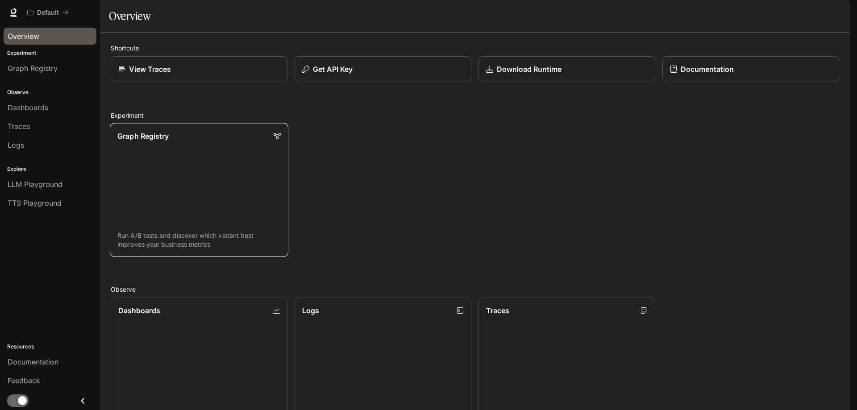
click at [145, 225] on link "Graph Registry Run A/B tests and discover which variant best improves your busi…" at bounding box center [199, 190] width 178 height 134
click at [195, 75] on div "View Traces" at bounding box center [199, 69] width 162 height 11
click at [360, 83] on button "Get API Key" at bounding box center [383, 69] width 178 height 26
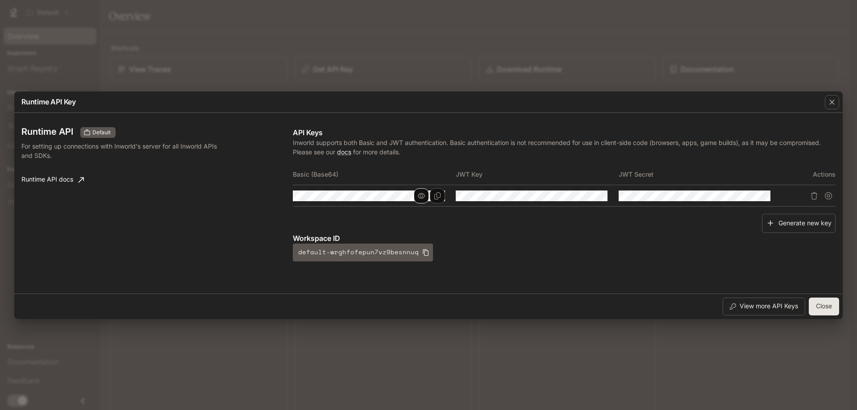
click at [420, 195] on icon "button" at bounding box center [421, 195] width 7 height 7
click at [584, 195] on icon "button" at bounding box center [584, 195] width 7 height 7
click at [658, 195] on tr at bounding box center [564, 195] width 543 height 21
click at [603, 195] on icon "Copy Key" at bounding box center [600, 195] width 7 height 7
click at [760, 195] on div at bounding box center [694, 196] width 152 height 11
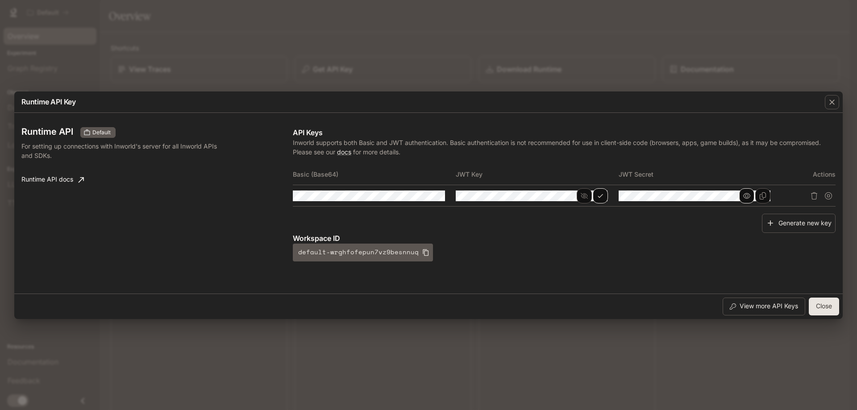
click at [746, 194] on icon "button" at bounding box center [746, 195] width 7 height 7
click at [809, 197] on tr at bounding box center [564, 195] width 543 height 21
click at [703, 121] on div "Runtime API Default For setting up connections with Inworld's server for all In…" at bounding box center [428, 203] width 814 height 174
drag, startPoint x: 362, startPoint y: 253, endPoint x: 502, endPoint y: 261, distance: 140.8
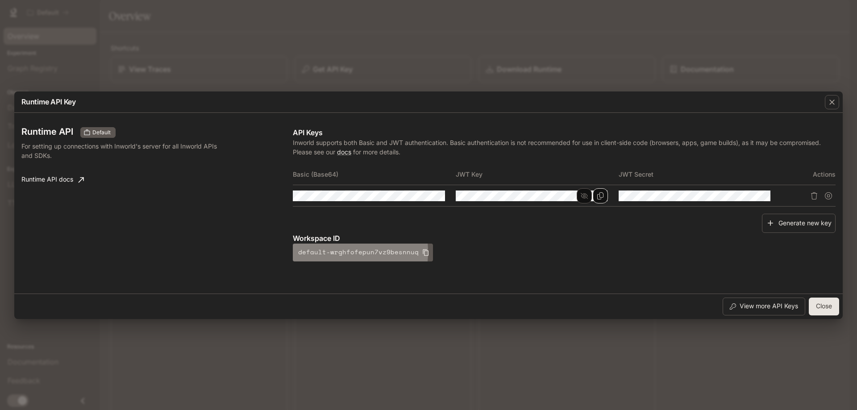
click at [488, 261] on div "Workspace ID default-wrghfofepun7vz9besnnuq" at bounding box center [564, 247] width 543 height 29
click at [818, 307] on button "Close" at bounding box center [824, 307] width 30 height 18
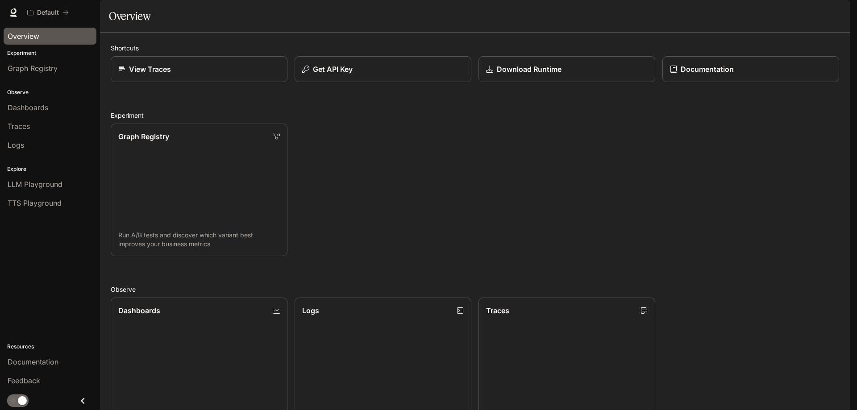
click at [840, 11] on img "button" at bounding box center [837, 12] width 12 height 12
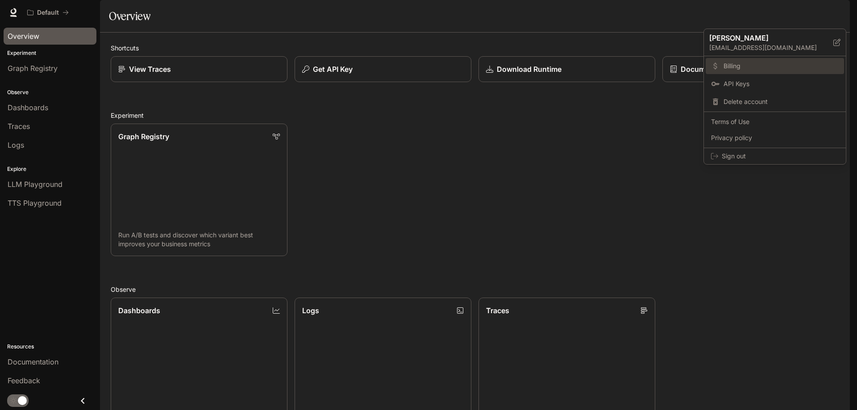
click at [741, 70] on span "Billing" at bounding box center [780, 66] width 115 height 9
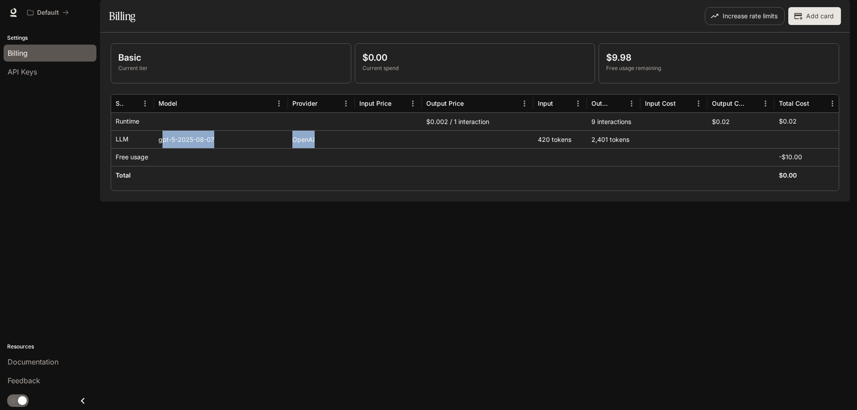
drag, startPoint x: 164, startPoint y: 163, endPoint x: 518, endPoint y: 165, distance: 353.9
click at [515, 148] on div "LLM gpt-5-2025-08-07 OpenAI 420 tokens 2,401 tokens" at bounding box center [476, 139] width 730 height 18
click at [41, 68] on div "API Keys" at bounding box center [50, 71] width 85 height 11
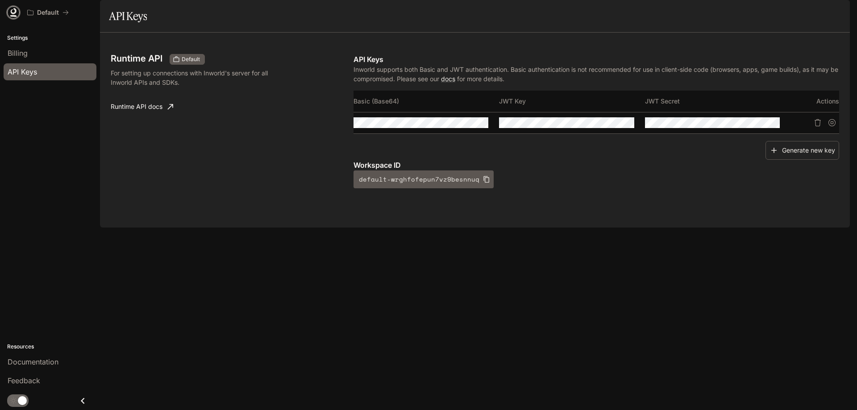
click at [11, 10] on icon at bounding box center [13, 12] width 9 height 9
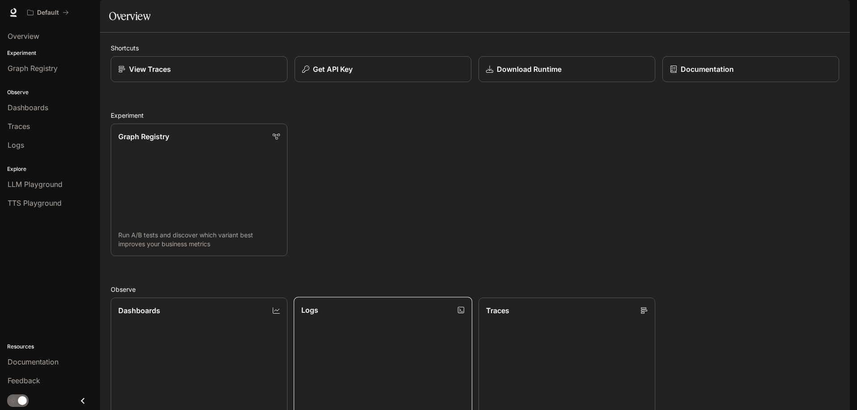
scroll to position [223, 0]
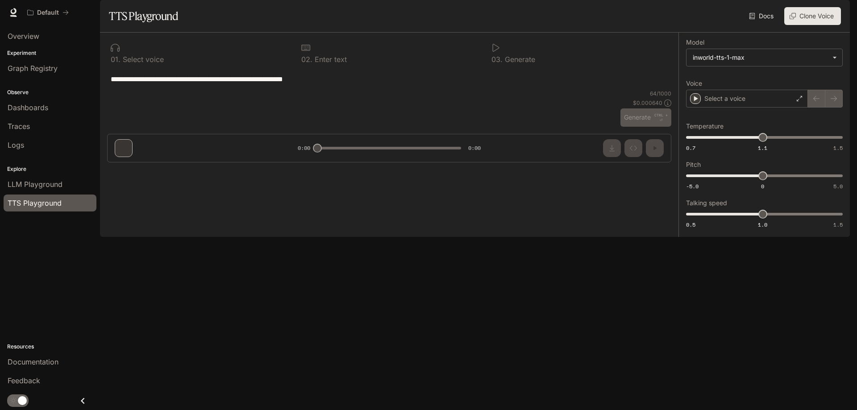
type textarea "**********"
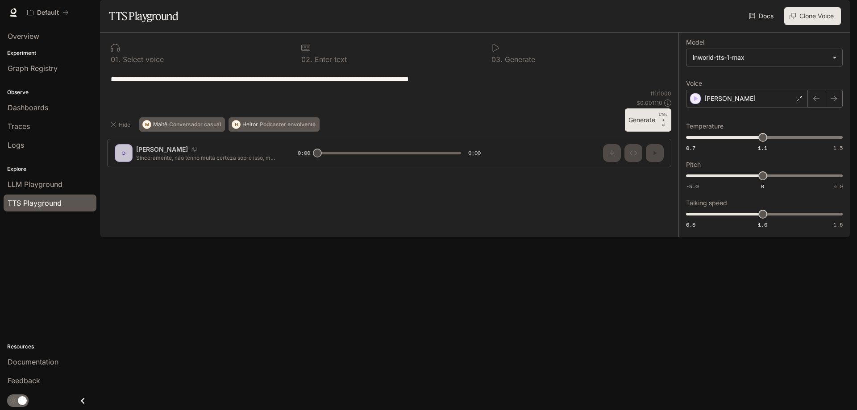
click at [654, 174] on div "**********" at bounding box center [389, 104] width 578 height 142
click at [641, 132] on button "Generate CTRL + ⏎" at bounding box center [648, 119] width 46 height 23
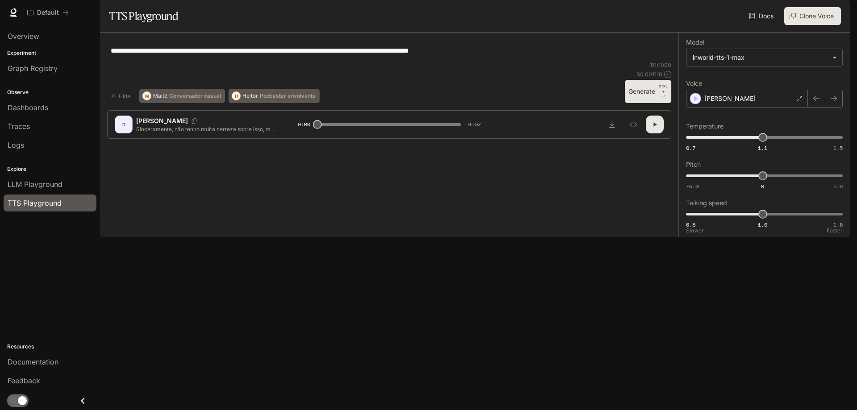
click at [656, 128] on icon "button" at bounding box center [654, 124] width 7 height 7
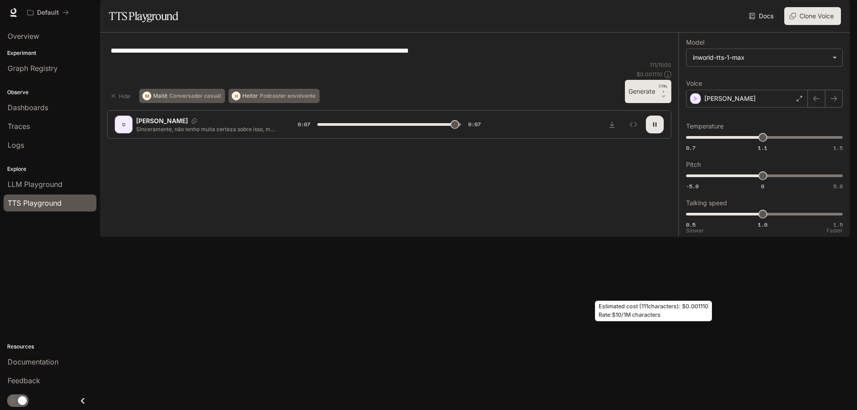
click at [668, 78] on icon at bounding box center [667, 74] width 7 height 7
type input "*"
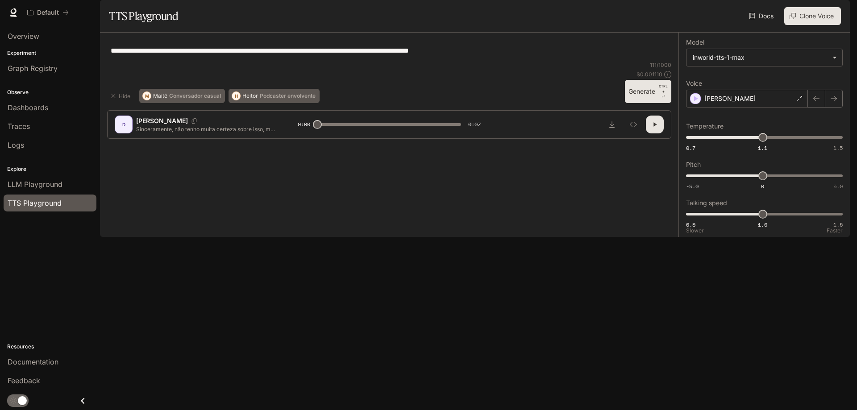
click at [51, 175] on li "LLM Playground" at bounding box center [50, 184] width 100 height 19
click at [46, 183] on span "LLM Playground" at bounding box center [35, 184] width 55 height 11
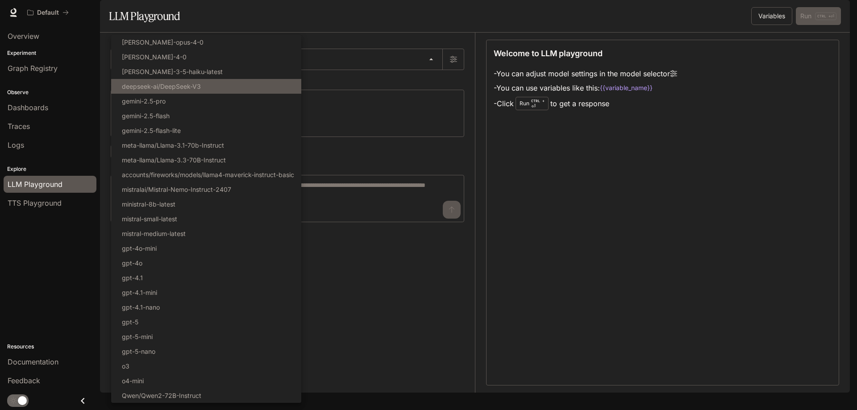
click at [142, 86] on body "Skip to main content Default Documentation Documentation Portal Overview Experi…" at bounding box center [428, 205] width 857 height 410
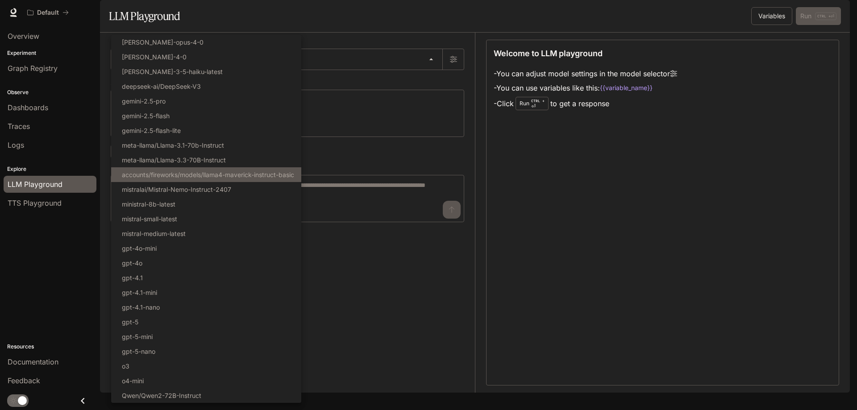
click at [156, 174] on p "accounts/fireworks/models/llama4-maverick-instruct-basic" at bounding box center [208, 174] width 172 height 9
type input "**********"
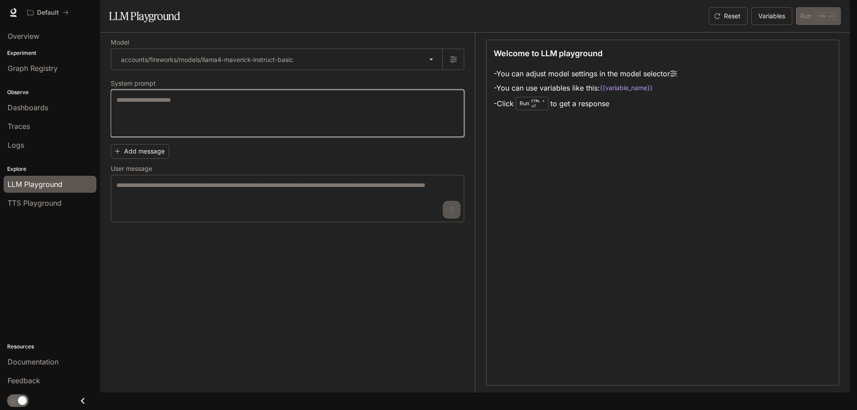
click at [151, 131] on textarea at bounding box center [287, 113] width 342 height 36
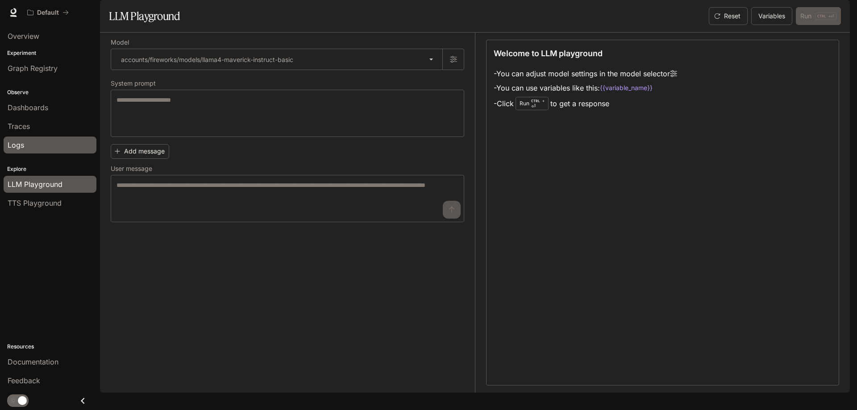
click at [28, 138] on link "Logs" at bounding box center [50, 145] width 93 height 17
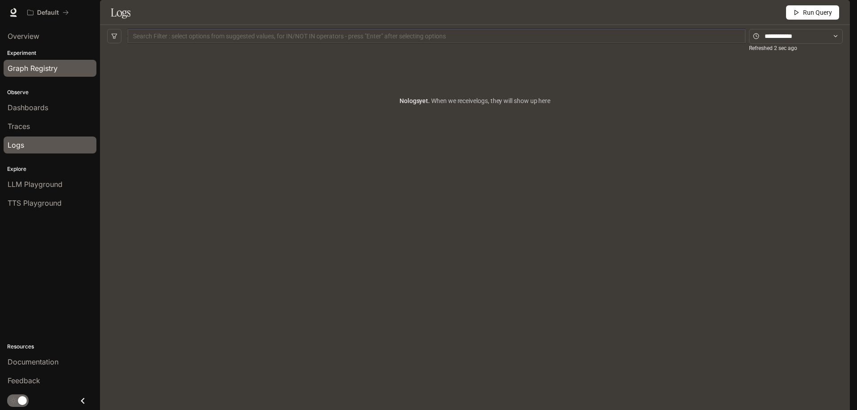
click at [42, 69] on span "Graph Registry" at bounding box center [33, 68] width 50 height 11
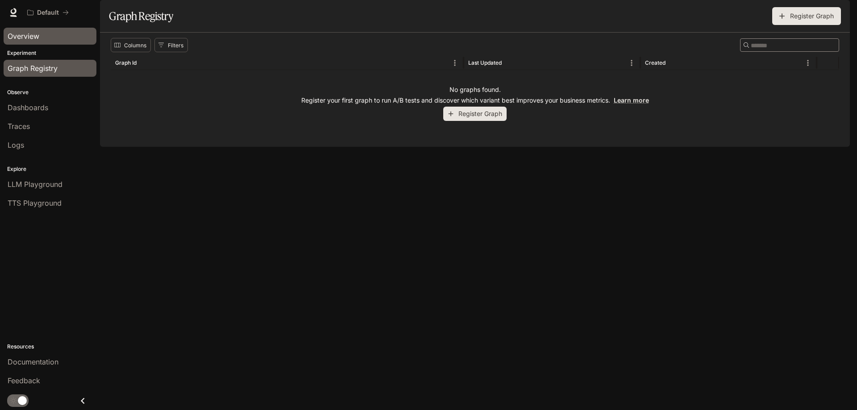
click at [32, 35] on span "Overview" at bounding box center [24, 36] width 32 height 11
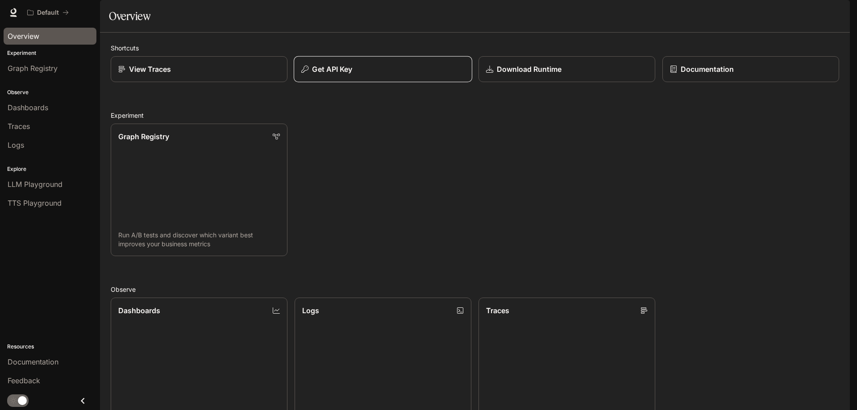
click at [365, 75] on div "Get API Key" at bounding box center [382, 69] width 163 height 11
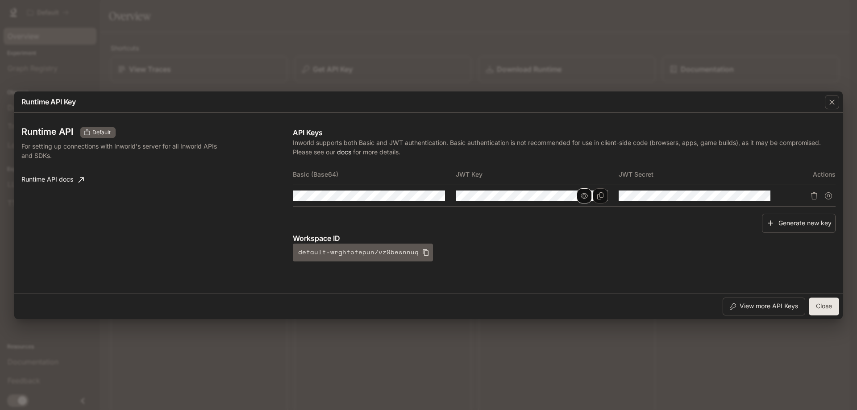
click at [588, 196] on button "button" at bounding box center [584, 195] width 15 height 15
click at [645, 199] on tr at bounding box center [564, 195] width 543 height 21
click at [835, 98] on icon "button" at bounding box center [831, 102] width 9 height 9
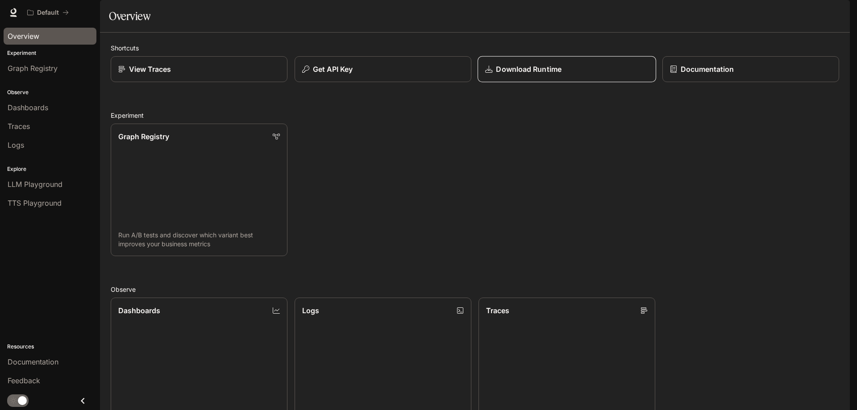
click at [570, 75] on div "Download Runtime" at bounding box center [566, 69] width 163 height 11
click at [704, 83] on link "Documentation" at bounding box center [750, 69] width 178 height 26
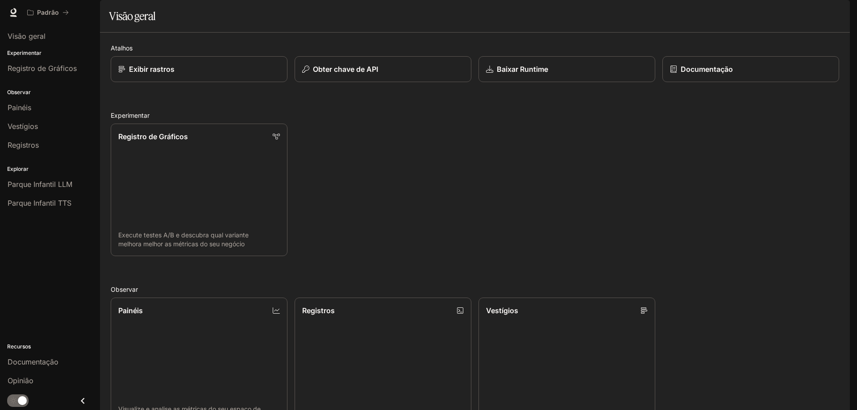
scroll to position [234, 0]
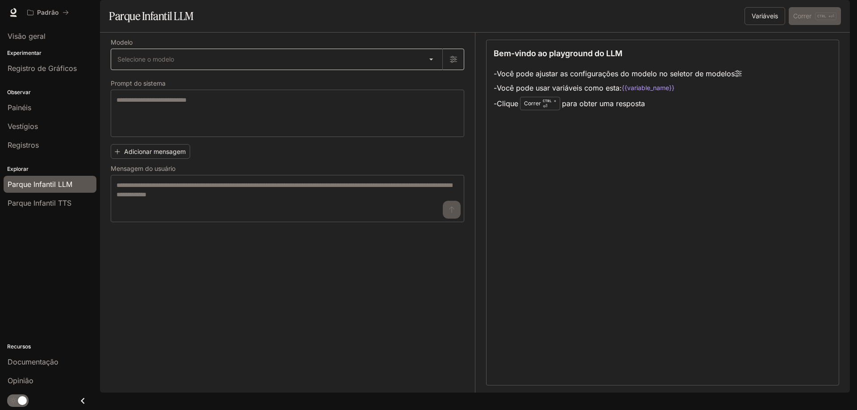
click at [330, 81] on body "Ir para o conteúdo principal Padrão Documentação Documentação Portal Visão gera…" at bounding box center [428, 205] width 857 height 410
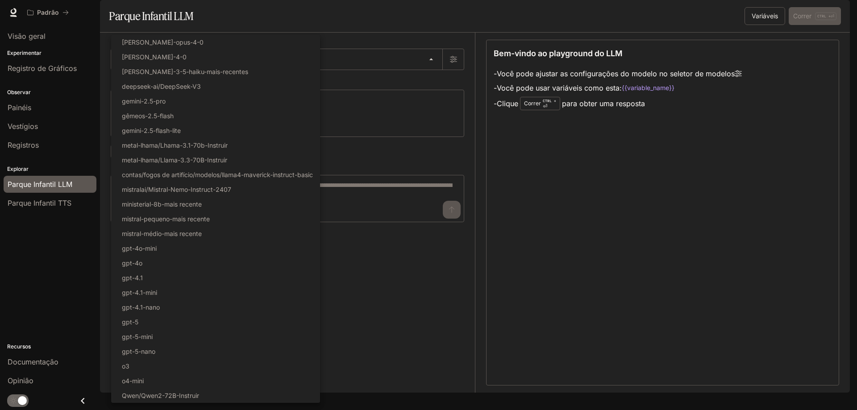
click at [392, 264] on div at bounding box center [428, 205] width 857 height 410
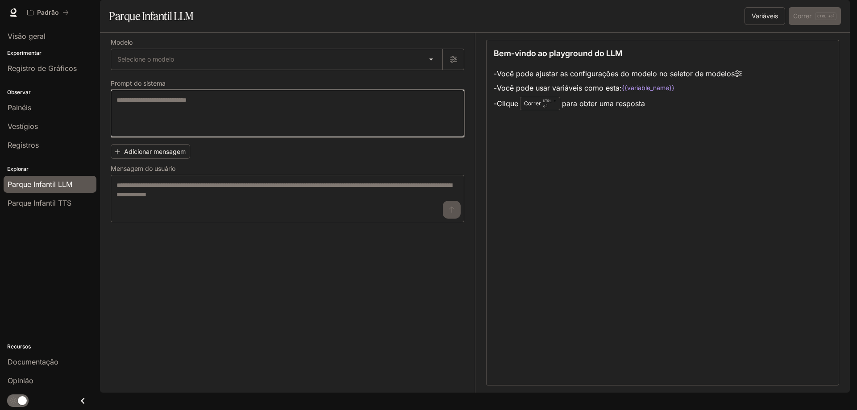
click at [205, 124] on textarea at bounding box center [287, 113] width 342 height 36
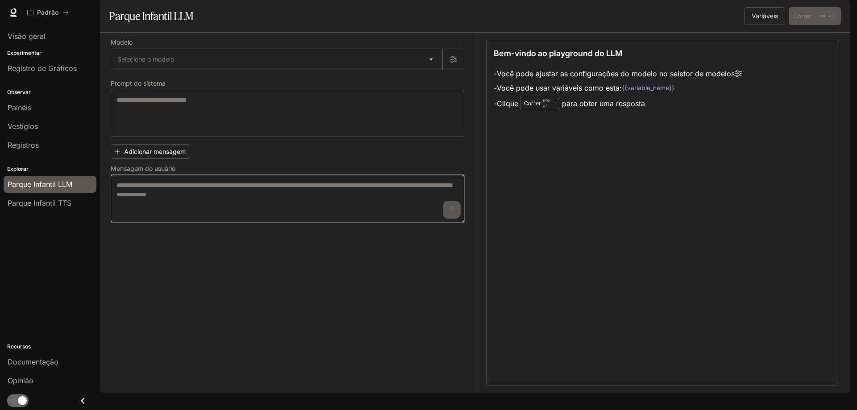
click at [155, 216] on textarea at bounding box center [287, 199] width 342 height 36
click at [277, 216] on textarea at bounding box center [287, 199] width 342 height 36
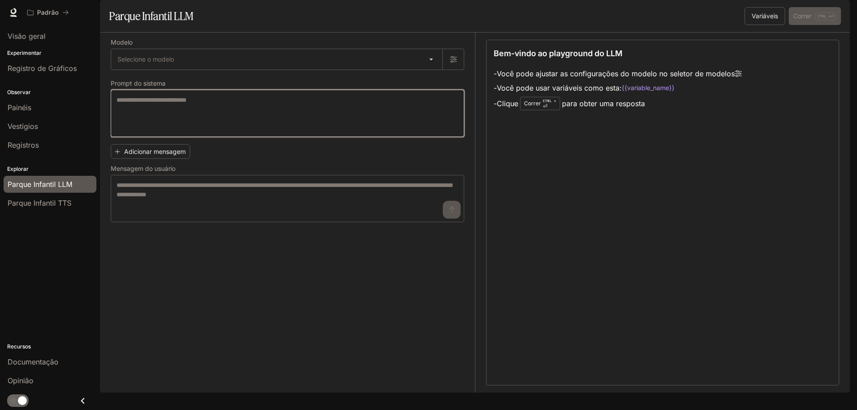
click at [161, 129] on textarea at bounding box center [287, 113] width 342 height 36
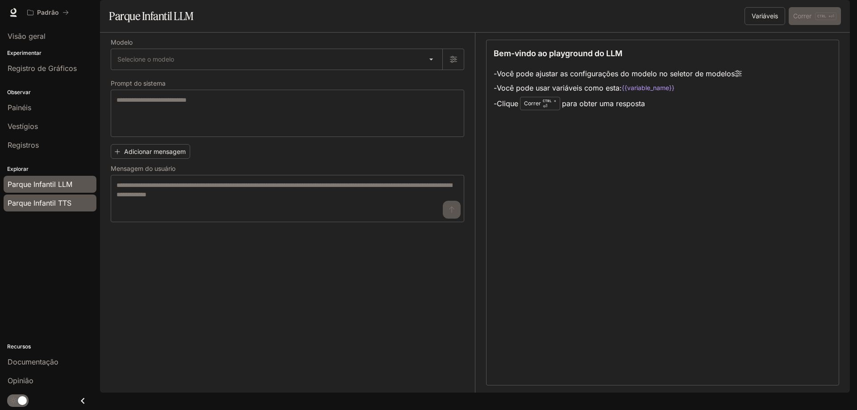
click at [38, 201] on font "Parque Infantil TTS" at bounding box center [40, 203] width 64 height 9
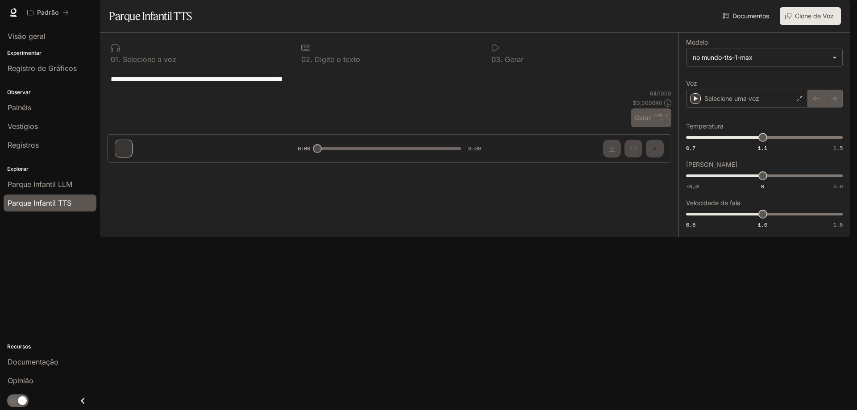
type textarea "**********"
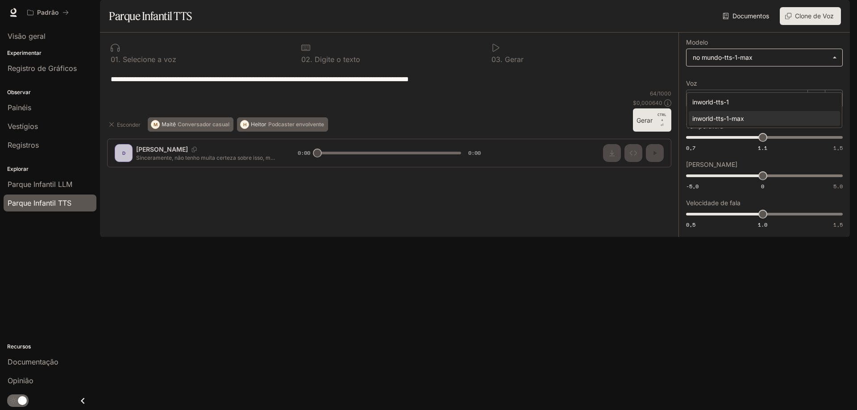
click at [746, 81] on body "**********" at bounding box center [428, 205] width 857 height 410
click at [751, 116] on font "no mundo-tts-1-max" at bounding box center [722, 119] width 60 height 8
click at [746, 108] on div "[PERSON_NAME]" at bounding box center [747, 99] width 122 height 18
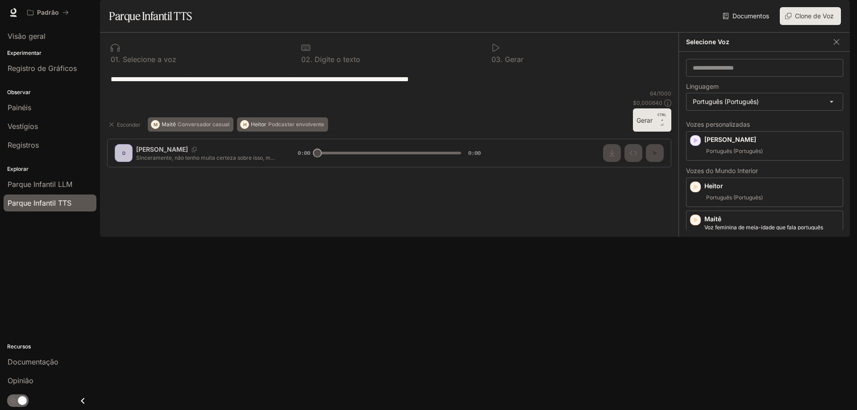
drag, startPoint x: 580, startPoint y: 251, endPoint x: 592, endPoint y: 241, distance: 15.2
click at [581, 90] on div "**********" at bounding box center [389, 78] width 564 height 21
drag, startPoint x: 757, startPoint y: 332, endPoint x: 756, endPoint y: 324, distance: 9.0
click at [757, 230] on div "Vozes personalizadas Daniel Português (Português) Vozes do Mundo Interior Heito…" at bounding box center [764, 175] width 157 height 108
click at [836, 46] on icon "button" at bounding box center [836, 41] width 9 height 9
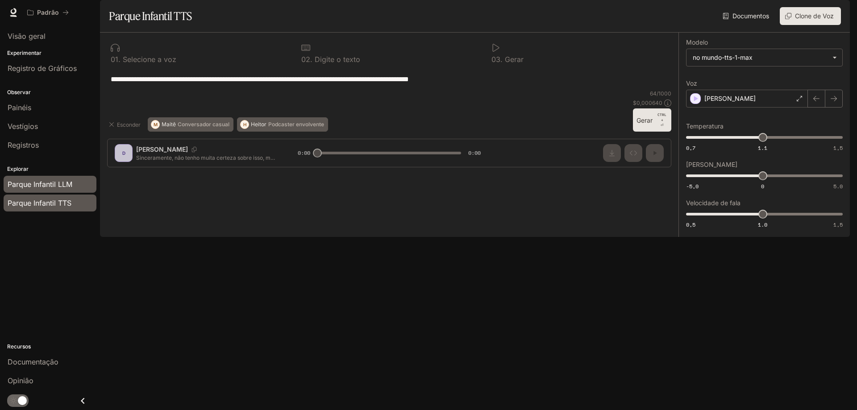
click at [60, 192] on link "Parque Infantil LLM" at bounding box center [50, 184] width 93 height 17
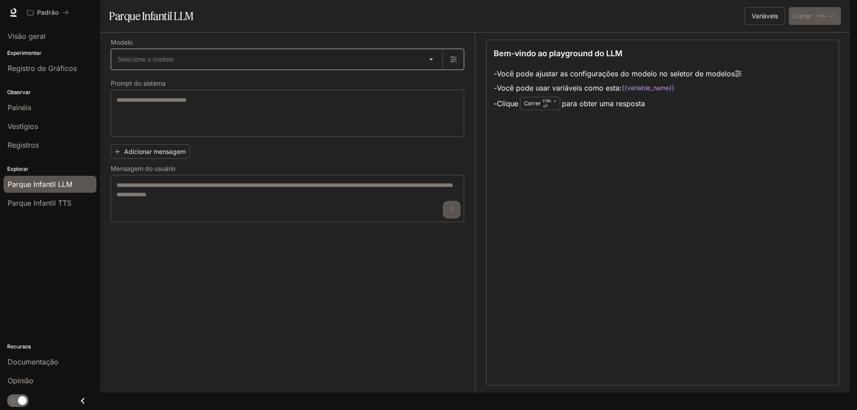
click at [173, 83] on body "Ir para o conteúdo principal Padrão Documentação Documentação Portal Visão gera…" at bounding box center [428, 205] width 857 height 410
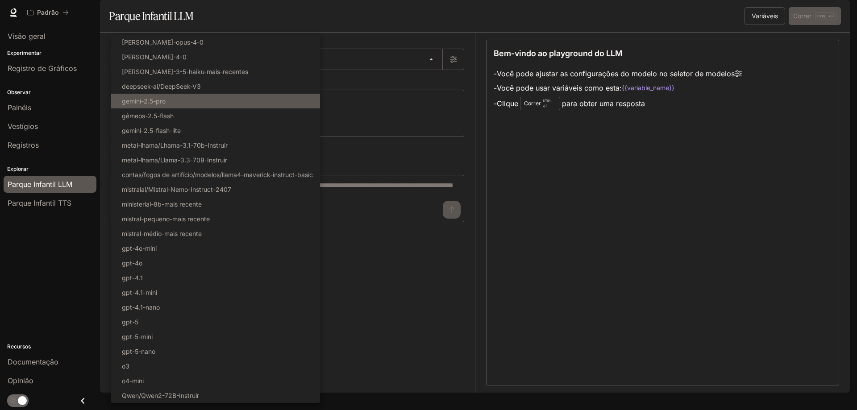
click at [181, 101] on li "gemini-2.5-pro" at bounding box center [215, 101] width 209 height 15
type input "**********"
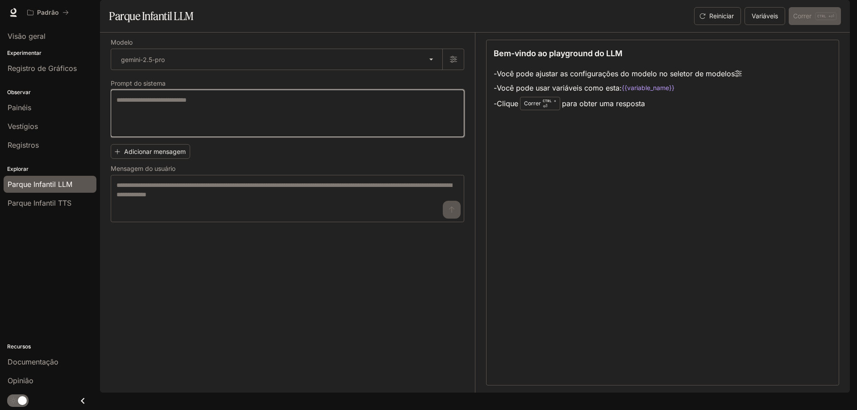
click at [191, 131] on textarea at bounding box center [287, 113] width 342 height 36
click at [212, 131] on textarea at bounding box center [287, 113] width 342 height 36
paste textarea "**********"
type textarea "**********"
click at [800, 25] on div "Reiniciar Variáveis Correr CTRL + ⏎" at bounding box center [765, 16] width 150 height 18
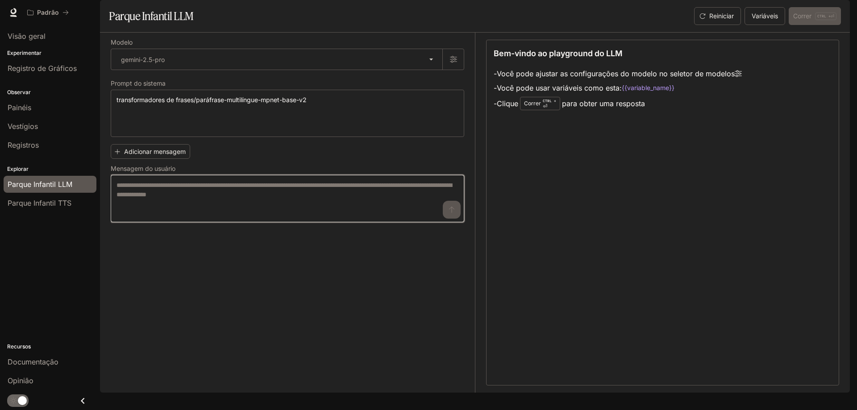
click at [217, 211] on textarea at bounding box center [287, 199] width 342 height 36
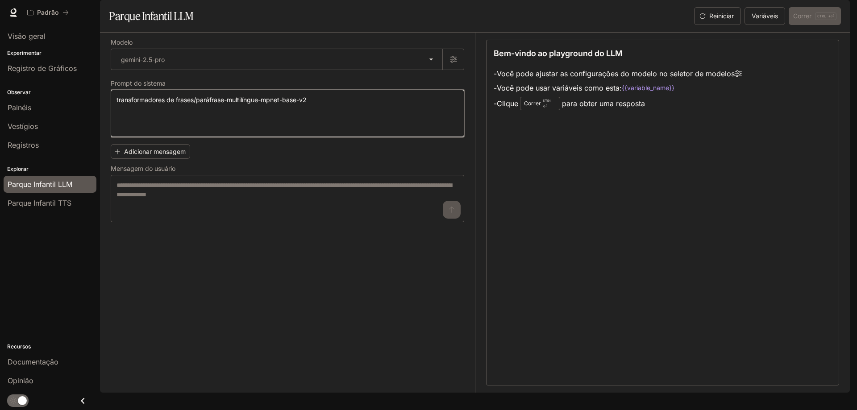
click at [158, 128] on textarea "**********" at bounding box center [287, 113] width 342 height 36
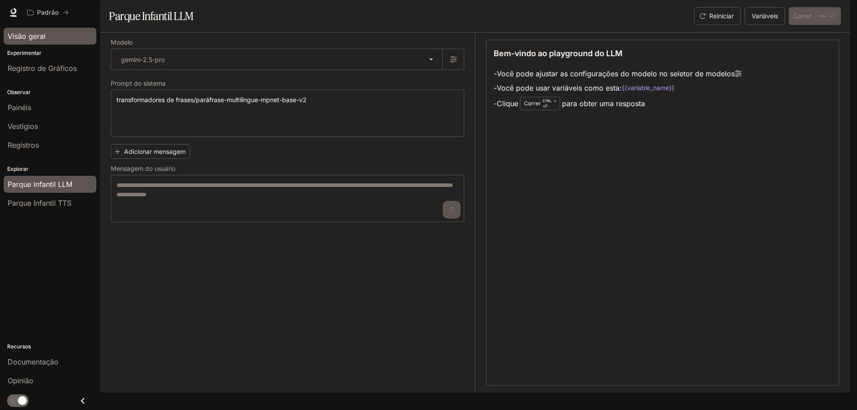
click at [47, 41] on div "Visão geral" at bounding box center [50, 36] width 85 height 11
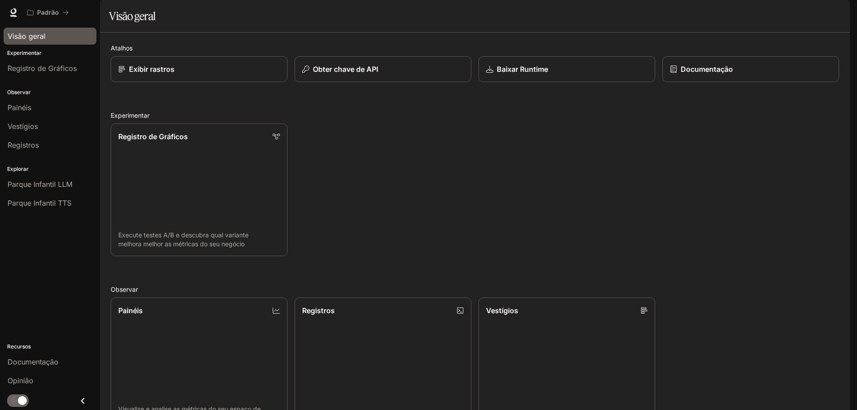
scroll to position [234, 0]
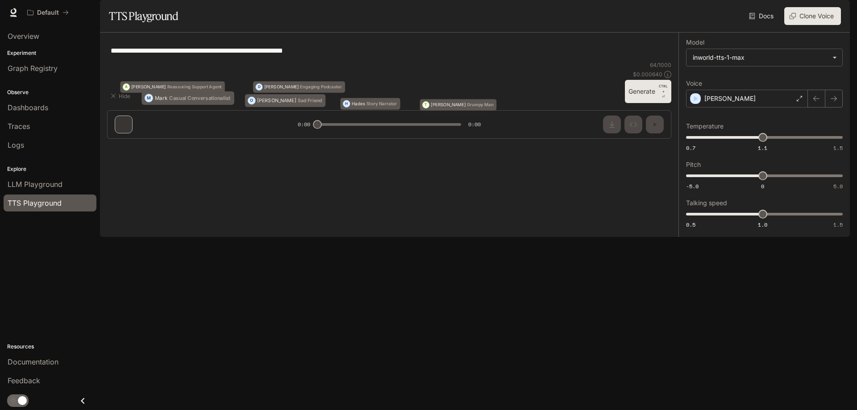
type textarea "**********"
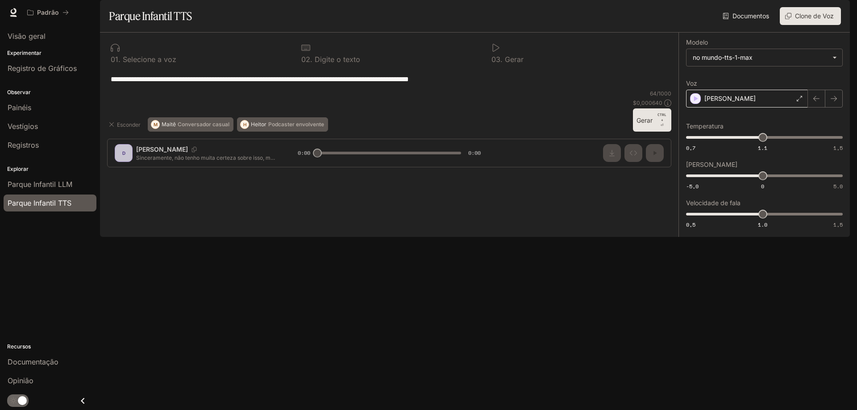
click at [740, 108] on div "Alex" at bounding box center [747, 99] width 122 height 18
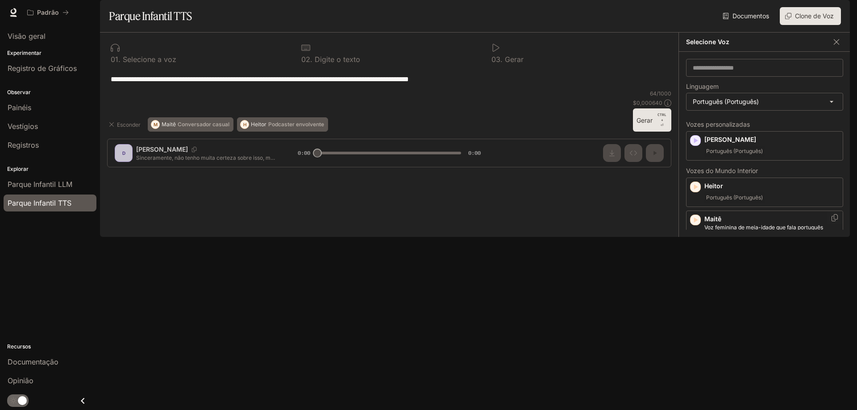
click at [732, 224] on p "Maitê" at bounding box center [771, 219] width 135 height 9
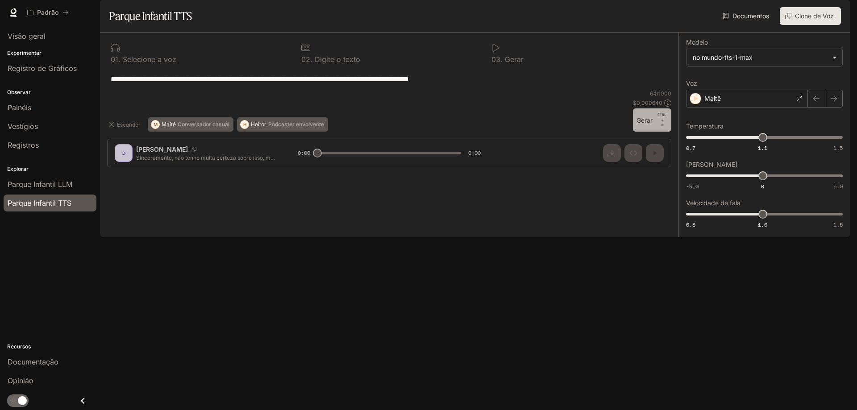
click at [655, 132] on button "Gerar CTRL + ⏎" at bounding box center [652, 119] width 38 height 23
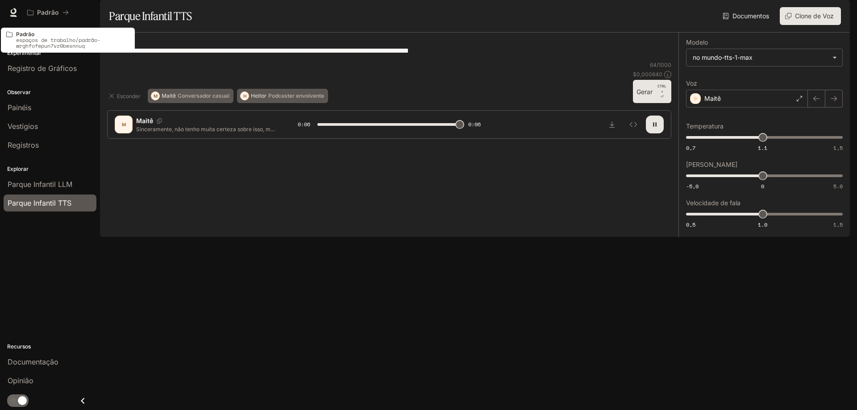
type input "*"
click at [40, 17] on button "Padrão" at bounding box center [48, 13] width 50 height 18
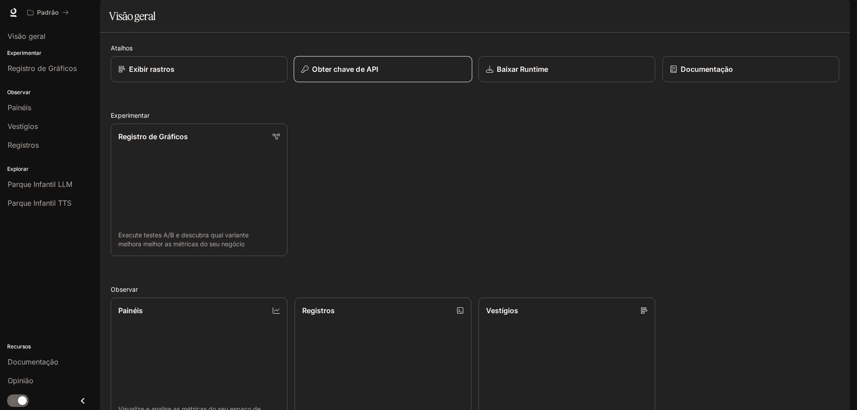
click at [376, 74] on font "Obter chave de API" at bounding box center [345, 69] width 66 height 9
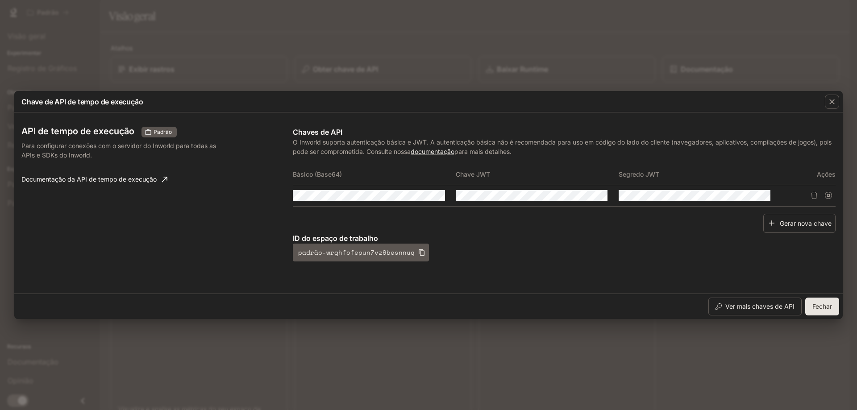
click at [108, 200] on div "API de tempo de execução Padrão Para configurar conexões com o servidor do Inwo…" at bounding box center [156, 194] width 271 height 135
click at [421, 195] on icon "button" at bounding box center [421, 195] width 7 height 7
click at [436, 197] on icon "Copiar Básico (Base64)" at bounding box center [437, 195] width 7 height 7
click at [561, 199] on tr at bounding box center [564, 195] width 543 height 21
click at [273, 196] on div "API de tempo de execução Padrão Para configurar conexões com o servidor do Inwo…" at bounding box center [428, 203] width 814 height 174
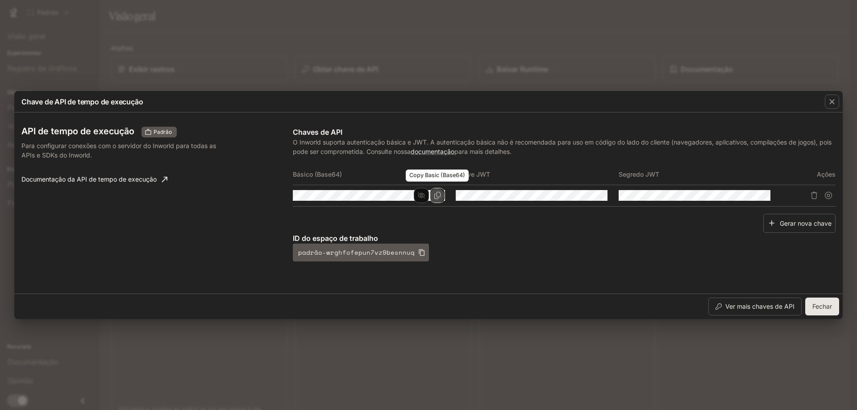
click at [438, 192] on button "Copiar Básico (Base64)" at bounding box center [437, 195] width 15 height 15
click at [598, 196] on icon "Copiar chave" at bounding box center [600, 195] width 7 height 7
click at [0, 0] on icon "Copiar chave" at bounding box center [0, 0] width 0 height 0
click at [763, 196] on icon "Copiar Segredo" at bounding box center [762, 195] width 7 height 7
click at [195, 199] on div "API de tempo de execução Padrão Para configurar conexões com o servidor do Inwo…" at bounding box center [428, 203] width 814 height 174
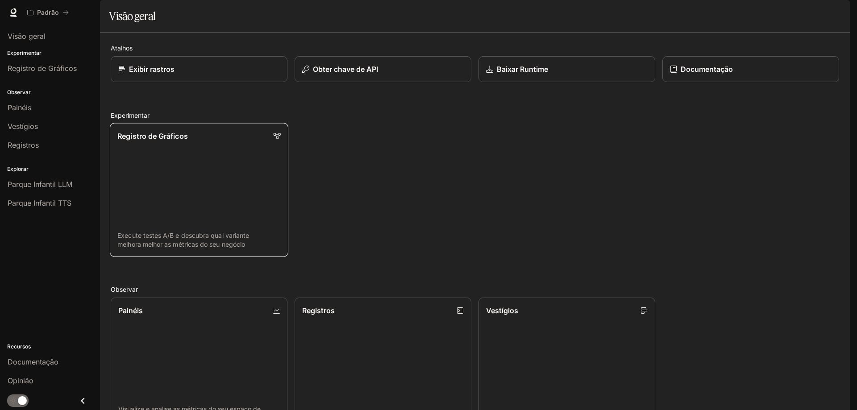
scroll to position [45, 0]
click at [49, 39] on div "Visão geral" at bounding box center [50, 36] width 85 height 11
click at [182, 200] on link "Registro de Gráficos Execute testes A/B e descubra qual variante melhora melhor…" at bounding box center [199, 190] width 178 height 134
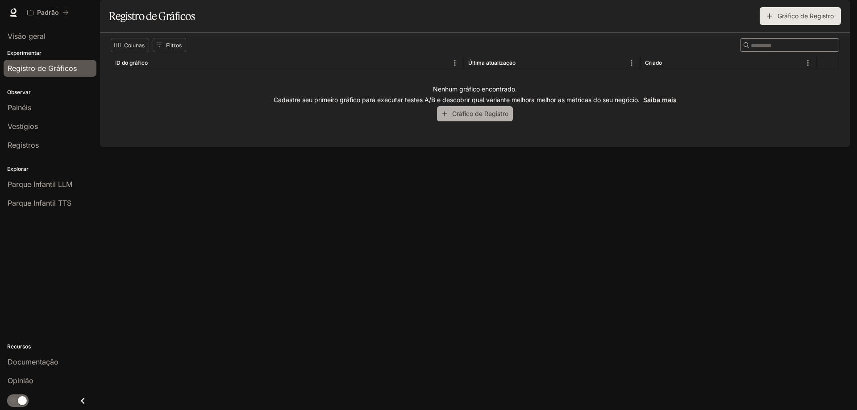
click at [472, 117] on font "Gráfico de Registro" at bounding box center [480, 114] width 56 height 8
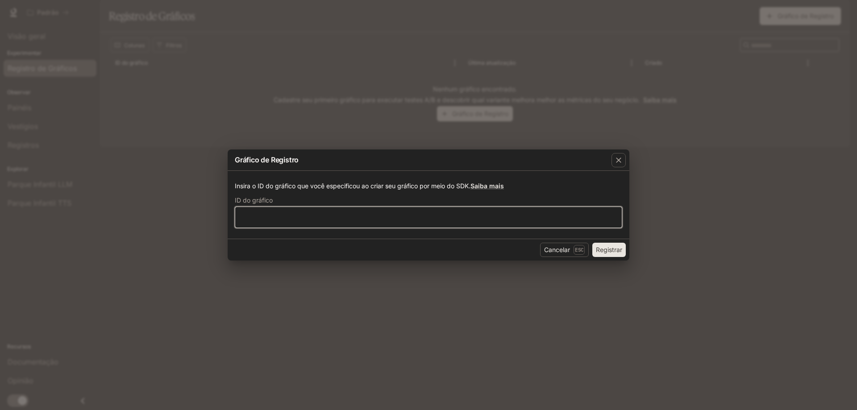
click at [273, 214] on input "text" at bounding box center [428, 217] width 386 height 9
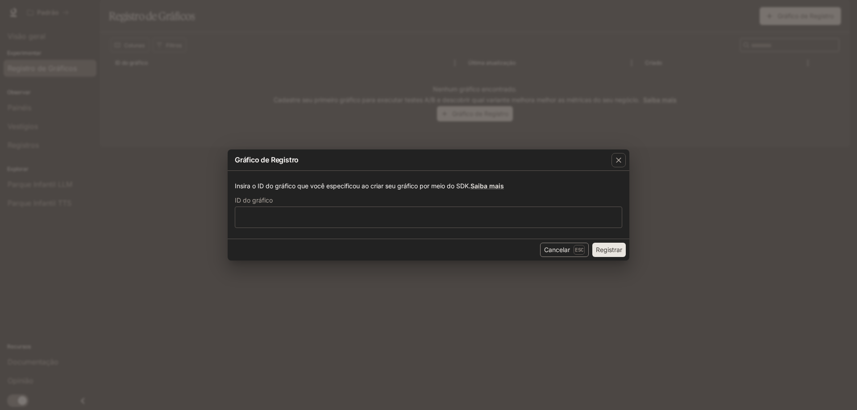
click at [560, 249] on font "Cancelar" at bounding box center [557, 250] width 26 height 8
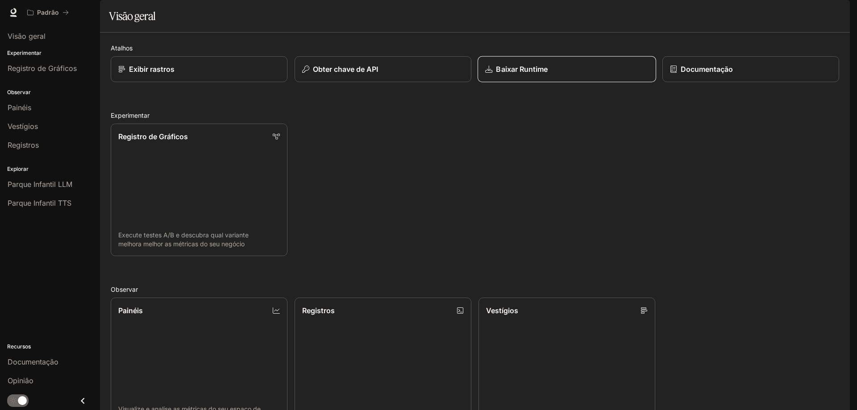
click at [511, 74] on font "Baixar Runtime" at bounding box center [522, 69] width 52 height 9
click at [349, 83] on button "Obter chave de API" at bounding box center [383, 69] width 178 height 26
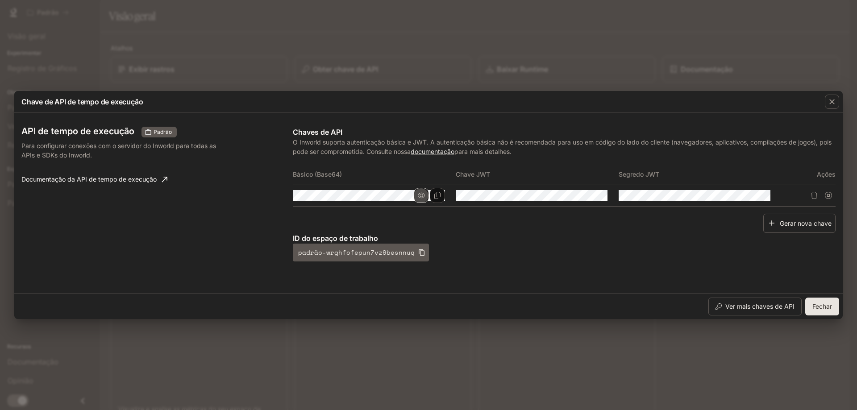
click at [420, 194] on icon "button" at bounding box center [421, 195] width 7 height 7
click at [438, 199] on button "Copiar Básico (Base64)" at bounding box center [437, 195] width 15 height 15
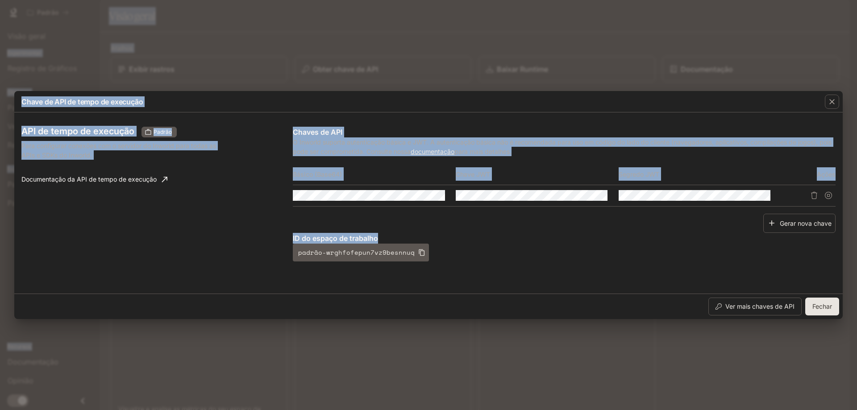
click at [856, 410] on html "Ir para o conteúdo principal Padrão Documentação Documentação Portal Visão gera…" at bounding box center [428, 205] width 857 height 410
click at [332, 236] on font "ID do espaço de trabalho" at bounding box center [335, 238] width 85 height 9
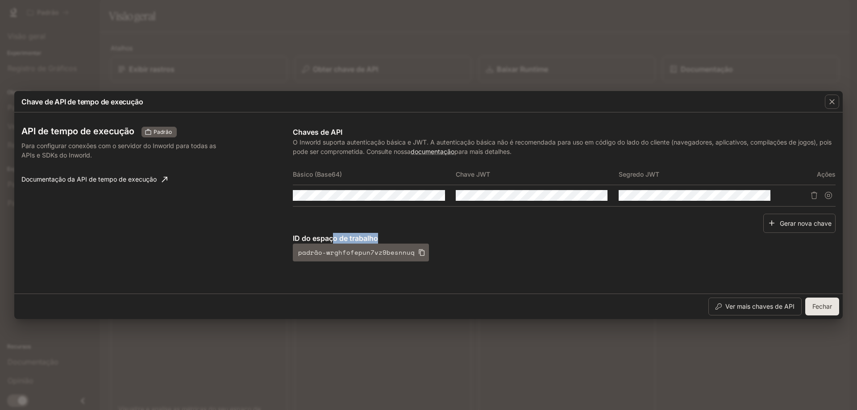
click at [331, 241] on font "ID do espaço de trabalho" at bounding box center [335, 238] width 85 height 9
click at [439, 196] on icon "Copiar Básico (Base64)" at bounding box center [437, 195] width 7 height 7
click at [833, 97] on div "button" at bounding box center [832, 102] width 14 height 14
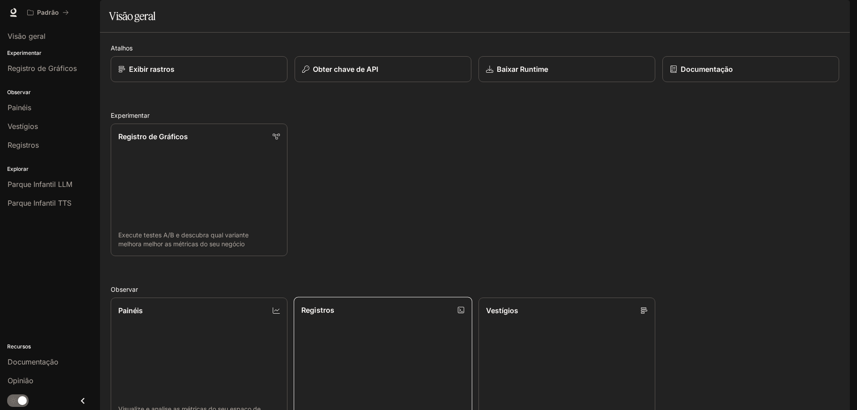
scroll to position [145, 0]
click at [29, 365] on font "Documentação" at bounding box center [33, 361] width 51 height 9
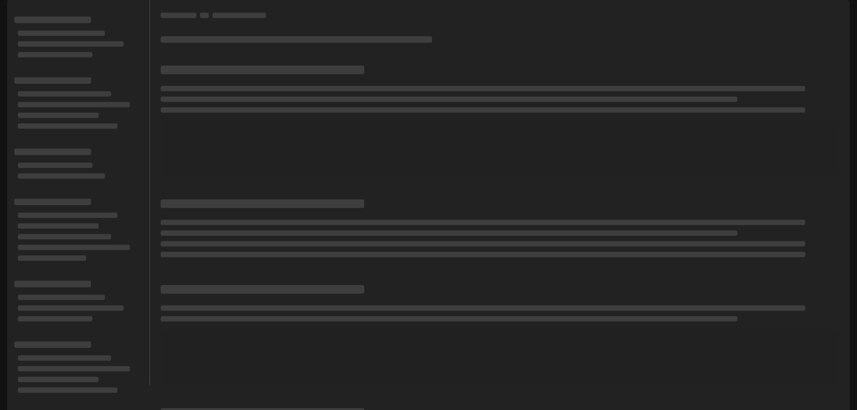
click at [232, 162] on span at bounding box center [500, 148] width 678 height 54
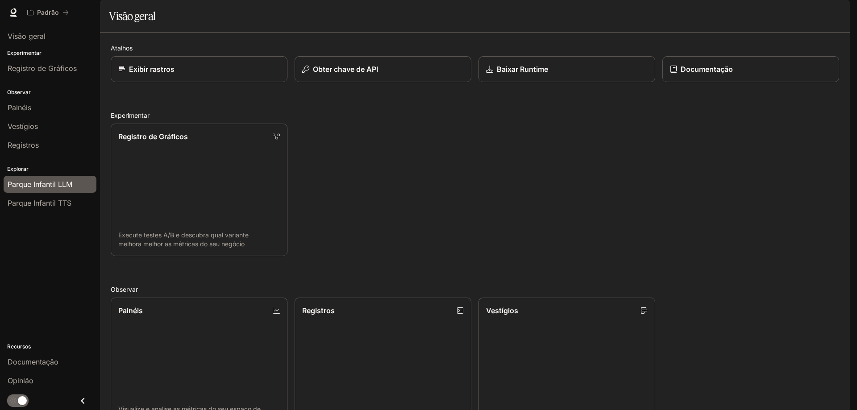
drag, startPoint x: 0, startPoint y: 0, endPoint x: 60, endPoint y: 184, distance: 193.3
click at [60, 184] on font "Parque Infantil LLM" at bounding box center [40, 184] width 65 height 9
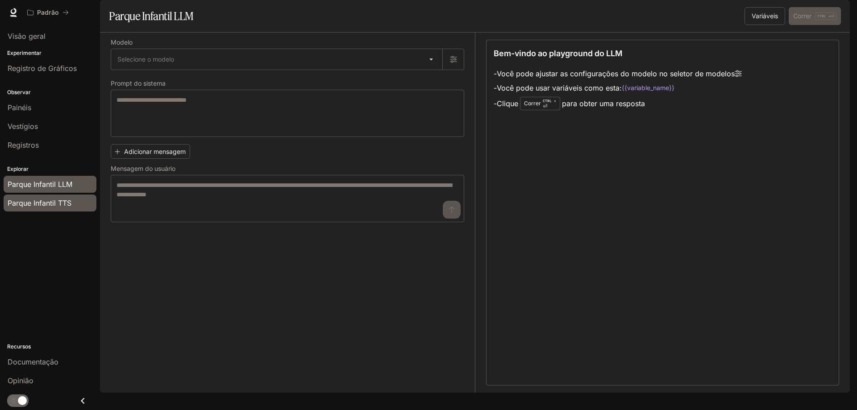
click at [46, 202] on font "Parque Infantil TTS" at bounding box center [40, 203] width 64 height 9
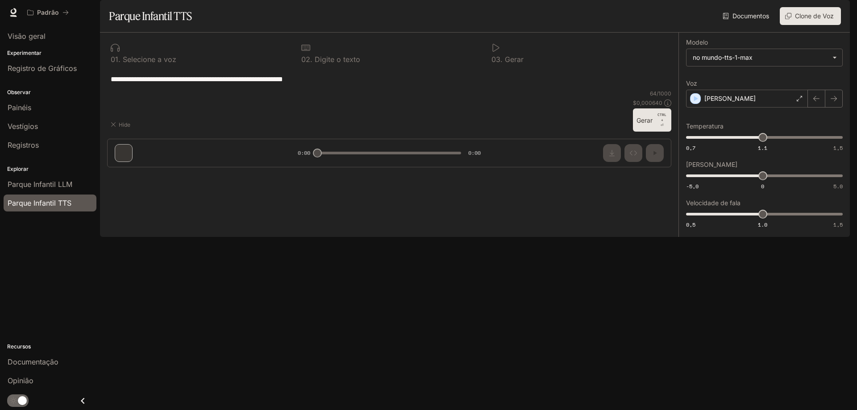
type textarea "**********"
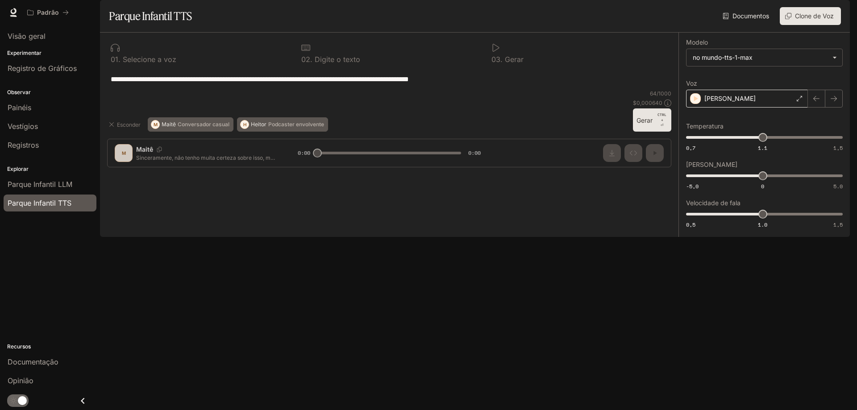
click at [728, 108] on div "[PERSON_NAME]" at bounding box center [747, 99] width 122 height 18
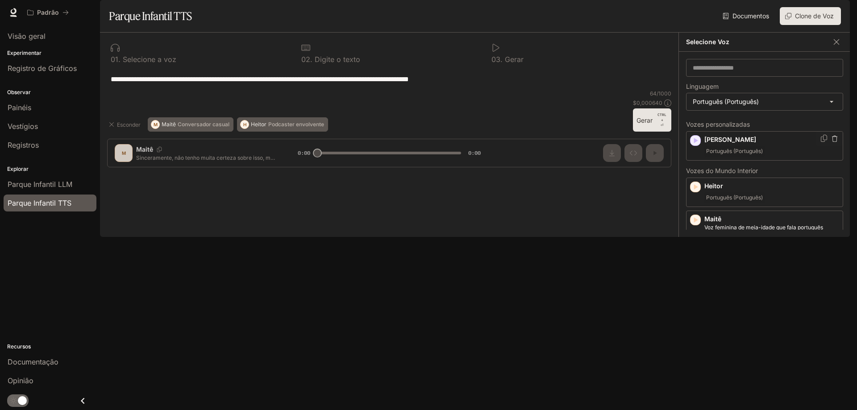
click at [735, 157] on span "Português (Português)" at bounding box center [734, 151] width 60 height 11
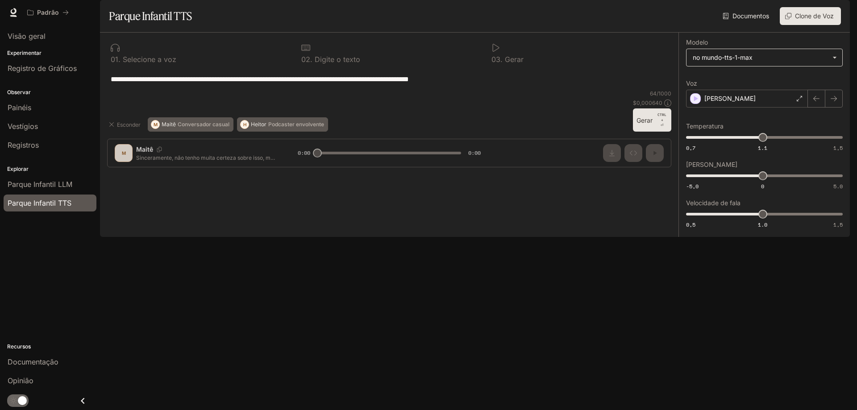
click at [785, 82] on body "**********" at bounding box center [428, 205] width 857 height 410
click at [760, 116] on div "no mundo-tts-1-max" at bounding box center [762, 118] width 141 height 9
click at [657, 174] on div "**********" at bounding box center [389, 104] width 578 height 142
click at [651, 132] on button "Gerar CTRL + ⏎" at bounding box center [652, 119] width 38 height 23
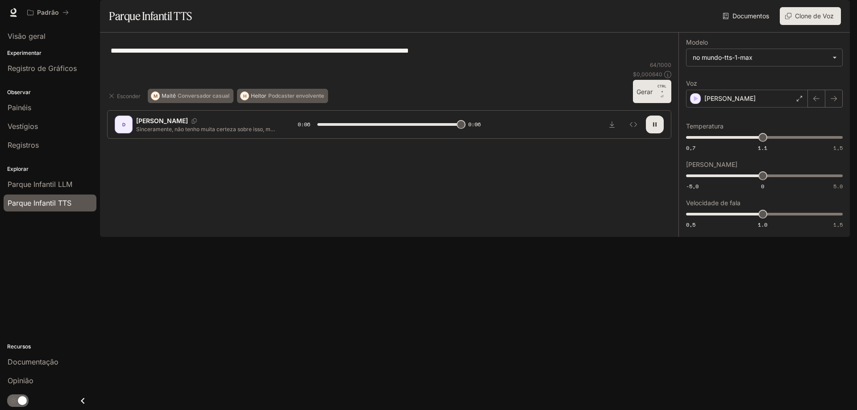
type input "*"
click at [38, 38] on font "Visão geral" at bounding box center [27, 36] width 38 height 9
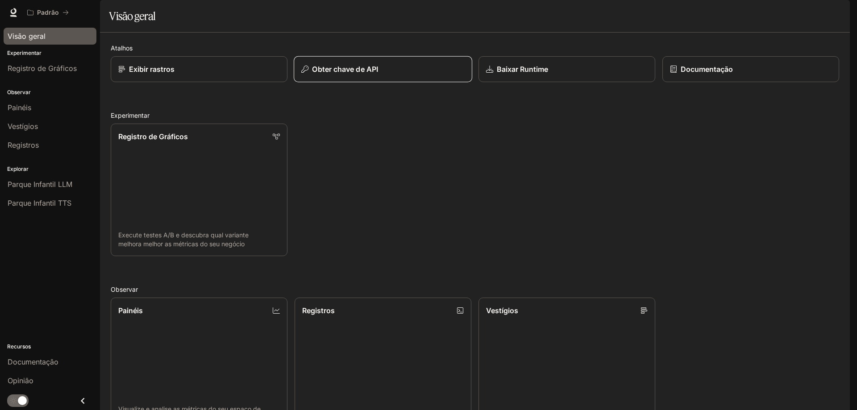
click at [372, 74] on font "Obter chave de API" at bounding box center [345, 69] width 66 height 9
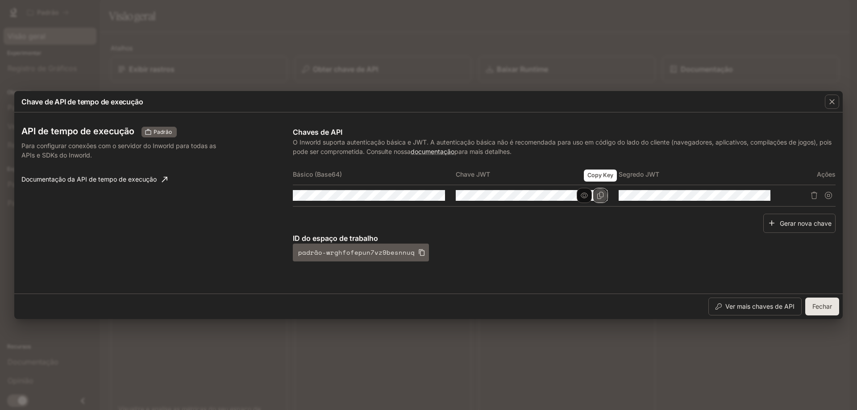
click at [598, 195] on icon "Copiar chave" at bounding box center [600, 195] width 7 height 7
click at [440, 151] on font "documentação" at bounding box center [433, 152] width 44 height 8
drag, startPoint x: 439, startPoint y: 198, endPoint x: 428, endPoint y: 198, distance: 11.2
click at [439, 198] on icon "Copiar Básico (Base64)" at bounding box center [437, 195] width 7 height 7
click at [422, 197] on icon "button" at bounding box center [421, 195] width 7 height 5
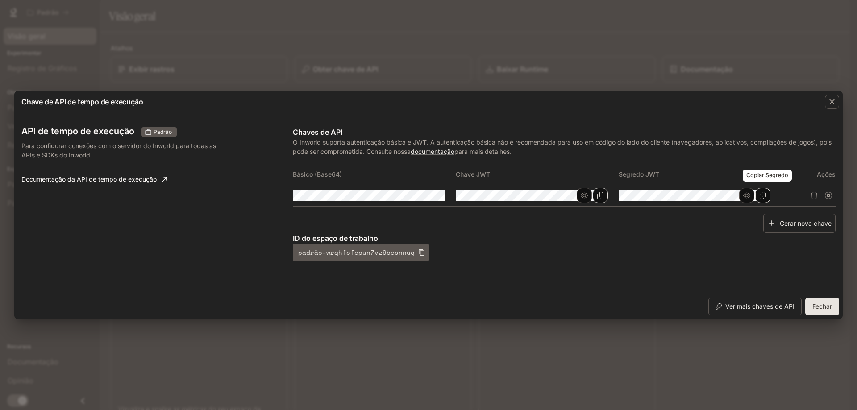
click at [767, 195] on button "Copiar Segredo" at bounding box center [762, 195] width 15 height 15
click at [828, 103] on icon "button" at bounding box center [831, 101] width 9 height 9
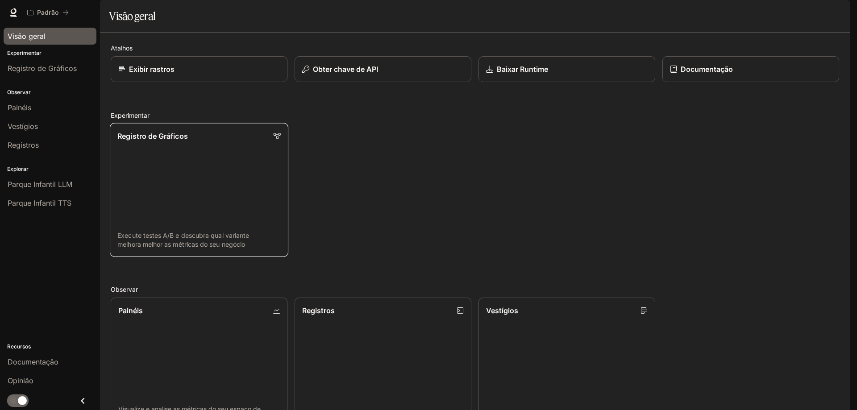
click at [202, 195] on link "Registro de Gráficos Execute testes A/B e descubra qual variante melhora melhor…" at bounding box center [199, 190] width 178 height 134
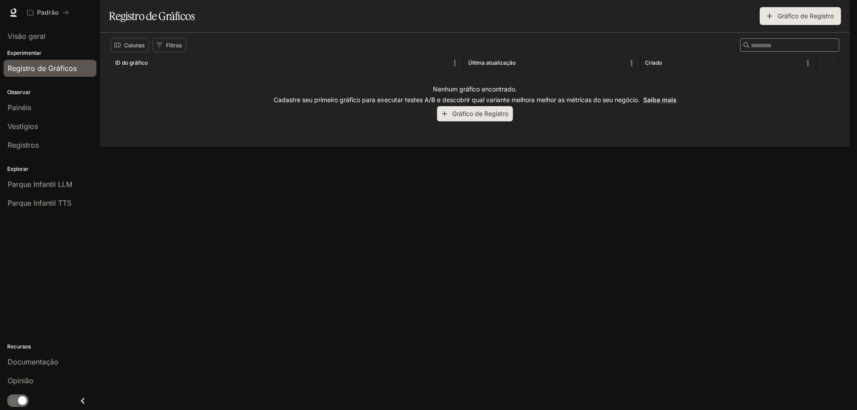
drag, startPoint x: 779, startPoint y: 182, endPoint x: 775, endPoint y: 181, distance: 4.5
click at [777, 147] on div "Colunas Filtros ​ ID do gráfico Última atualização Criado Nenhum gráfico encont…" at bounding box center [475, 90] width 750 height 114
click at [467, 117] on font "Gráfico de Registro" at bounding box center [480, 114] width 56 height 8
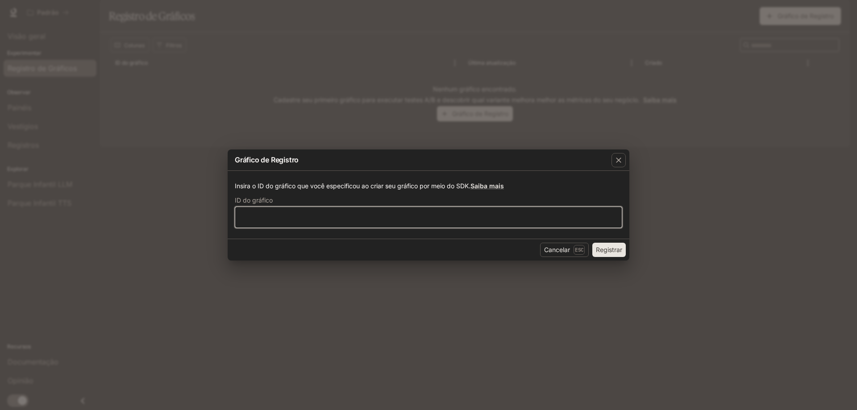
click at [267, 216] on input "text" at bounding box center [428, 217] width 386 height 9
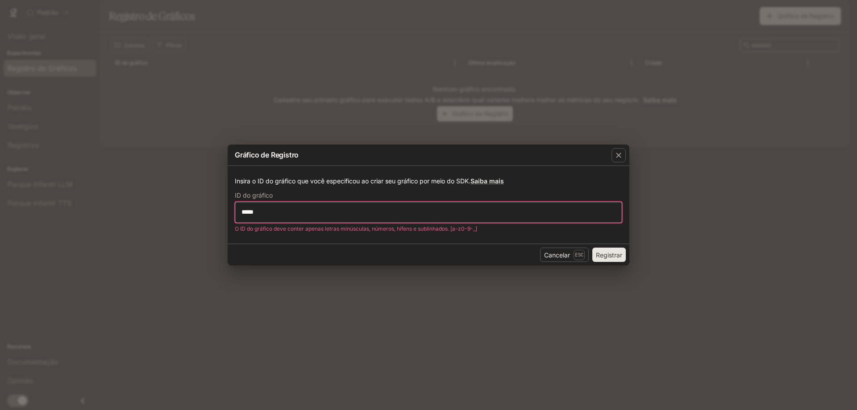
type input "*****"
click at [609, 256] on font "Registrar" at bounding box center [609, 255] width 26 height 8
click at [302, 212] on input "*****" at bounding box center [428, 212] width 386 height 9
click at [255, 212] on input "*****" at bounding box center [428, 212] width 386 height 9
type input "****"
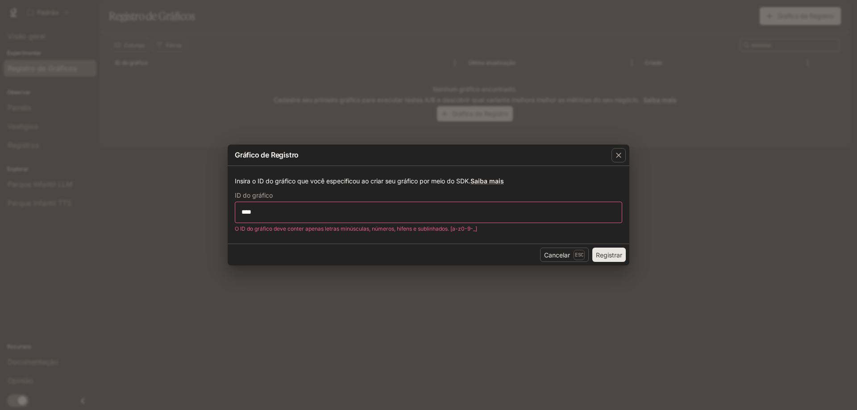
click at [610, 256] on font "Registrar" at bounding box center [609, 255] width 26 height 8
click at [619, 156] on icon "button" at bounding box center [618, 155] width 9 height 9
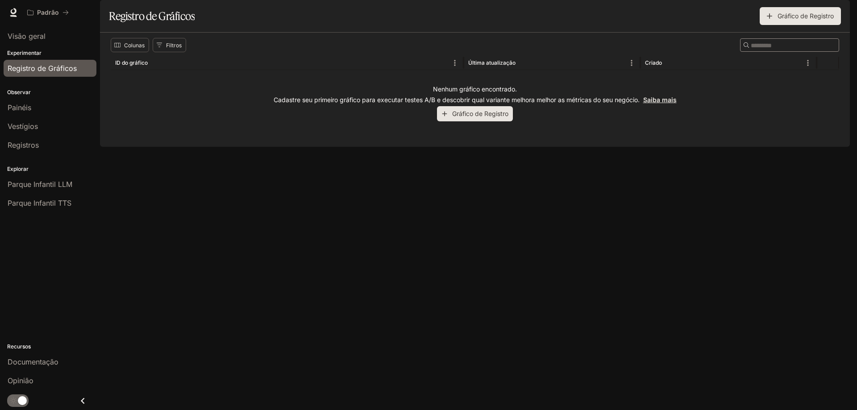
click at [664, 104] on font "Saiba mais" at bounding box center [659, 100] width 33 height 8
click at [447, 118] on icon "button" at bounding box center [444, 114] width 8 height 8
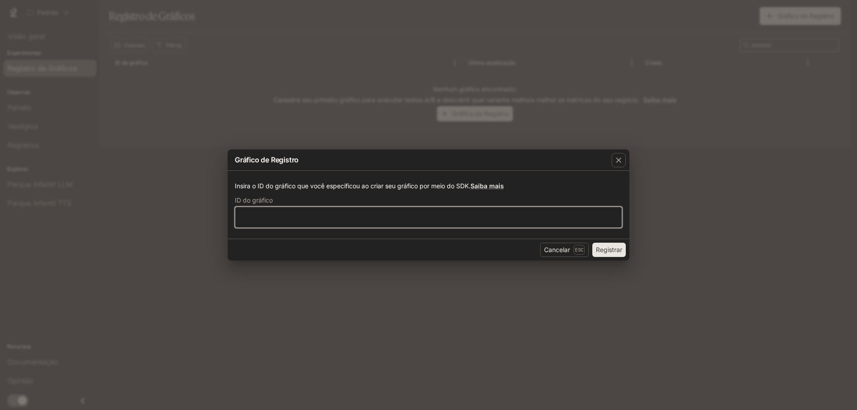
click at [324, 214] on input "text" at bounding box center [428, 217] width 386 height 9
paste input "**********"
type input "**********"
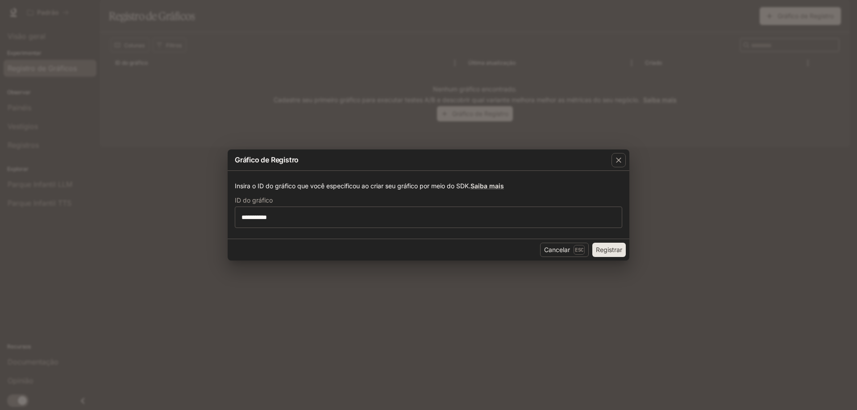
click at [611, 248] on font "Registrar" at bounding box center [609, 250] width 26 height 8
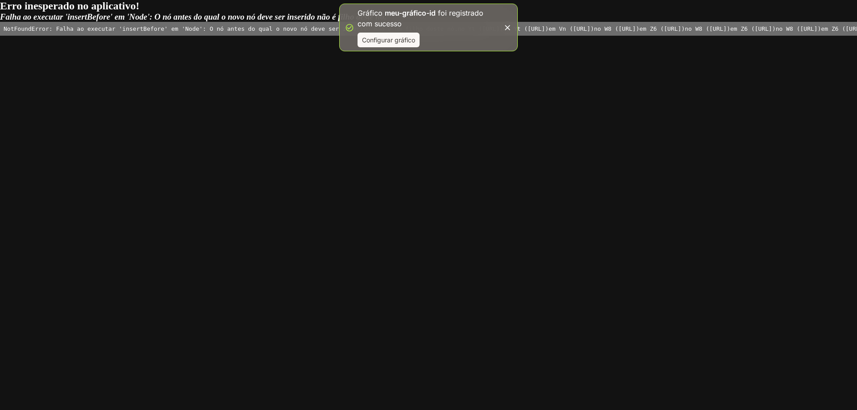
click at [404, 36] on pre "NotFoundError: Falha ao executar 'insertBefore' em 'Node': O nó antes do qual o…" at bounding box center [428, 29] width 857 height 14
click at [506, 26] on icon "button" at bounding box center [507, 27] width 5 height 5
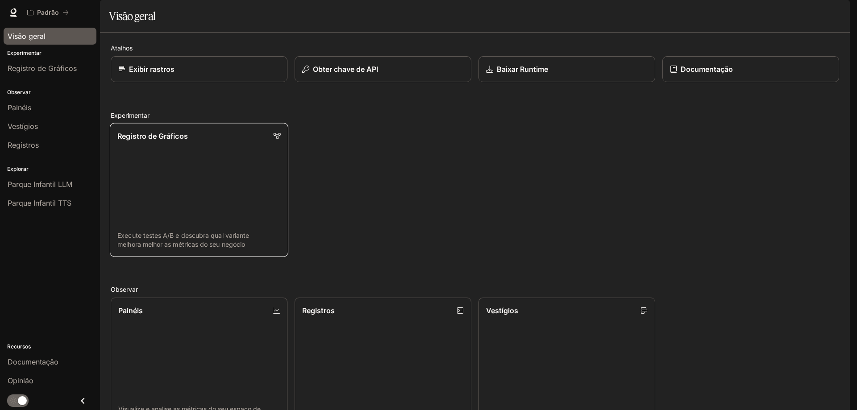
click at [226, 180] on link "Registro de Gráficos Execute testes A/B e descubra qual variante melhora melhor…" at bounding box center [199, 190] width 178 height 134
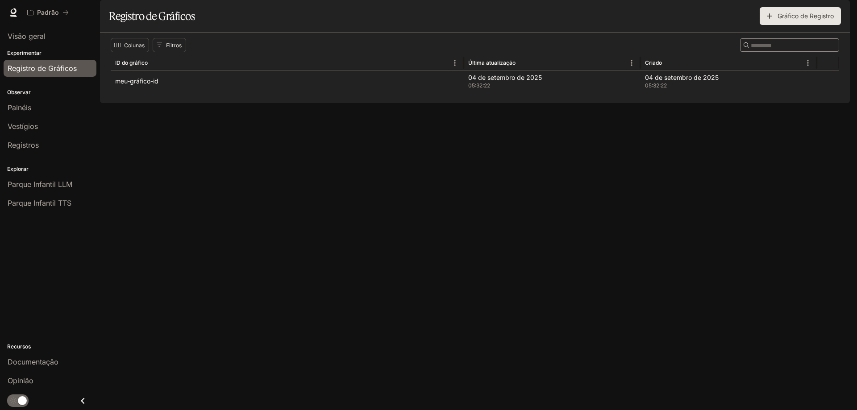
click at [792, 20] on font "Gráfico de Registro" at bounding box center [805, 16] width 56 height 8
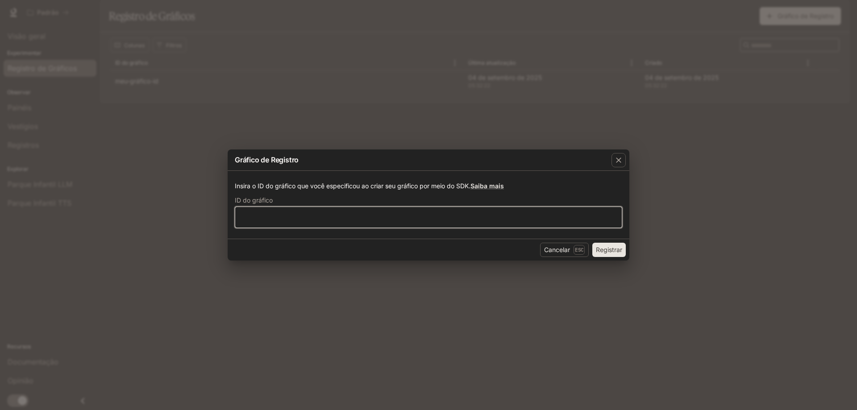
click at [290, 219] on input "text" at bounding box center [428, 217] width 386 height 9
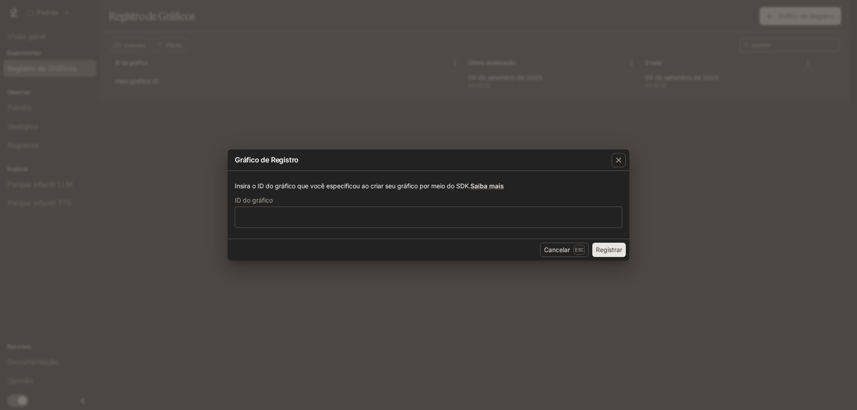
click at [348, 112] on div "Gráfico de Registro Insira o ID do gráfico que você especificou ao criar seu gr…" at bounding box center [428, 205] width 857 height 410
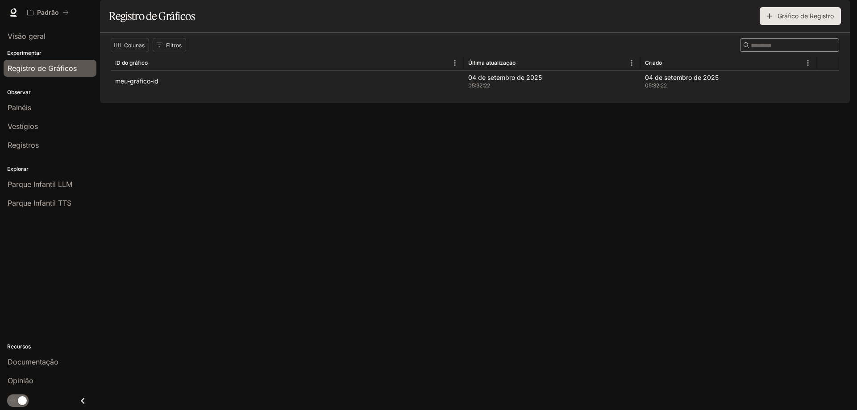
drag, startPoint x: 219, startPoint y: 168, endPoint x: 243, endPoint y: 165, distance: 24.7
click at [219, 103] on div "Colunas Filtros ​ ID do gráfico Última atualização Criado meu-gráfico-id 04 de …" at bounding box center [475, 68] width 750 height 71
click at [786, 20] on font "Gráfico de Registro" at bounding box center [805, 16] width 56 height 8
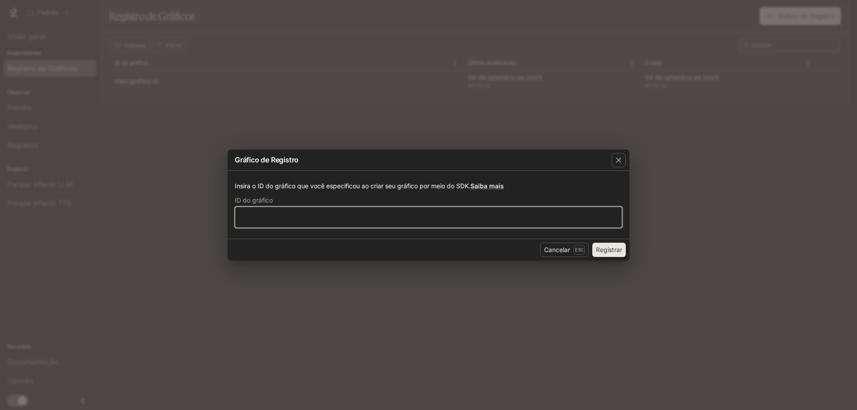
click at [361, 219] on input "text" at bounding box center [428, 217] width 386 height 9
paste input "****"
click at [271, 213] on div "**** ​" at bounding box center [428, 217] width 387 height 21
paste input "*****"
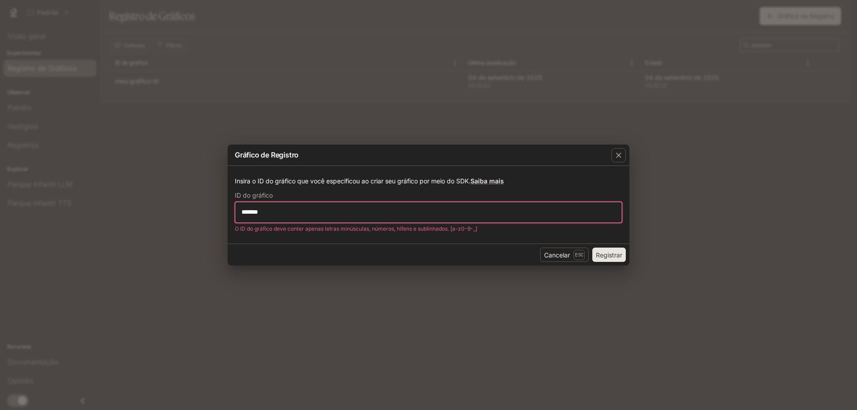
click at [280, 212] on input "*******" at bounding box center [428, 212] width 386 height 9
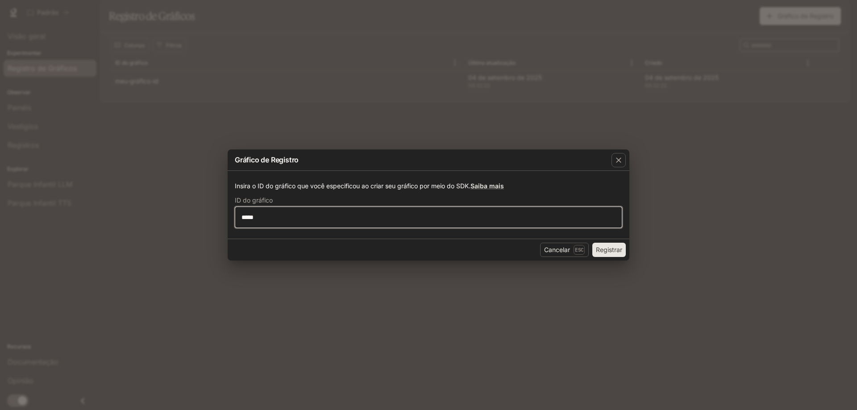
type input "****"
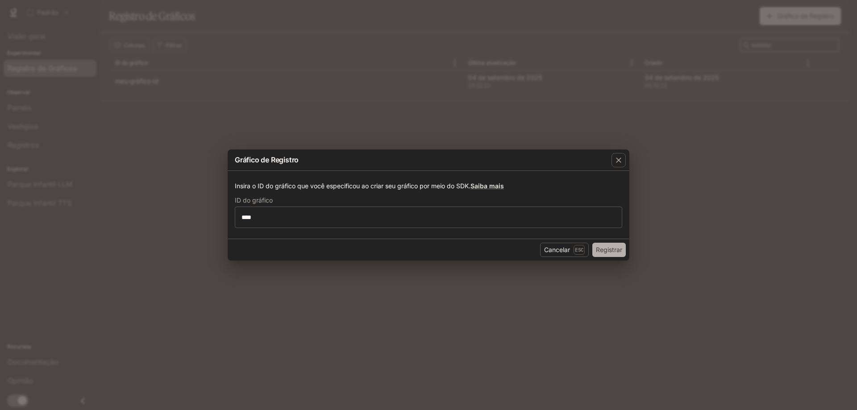
click at [608, 248] on font "Registrar" at bounding box center [609, 250] width 26 height 8
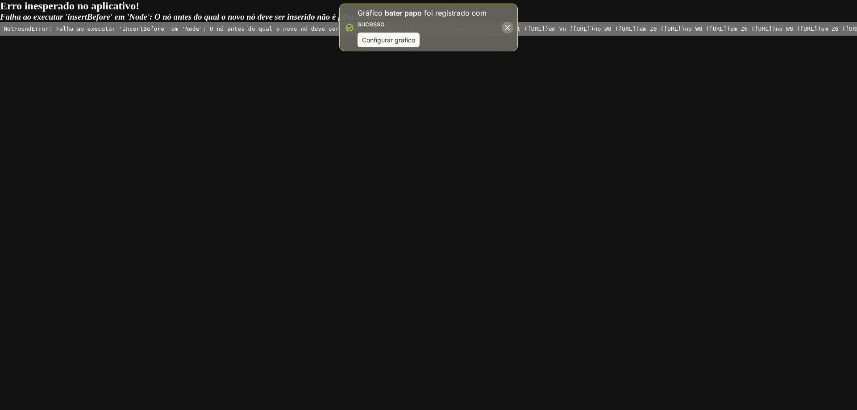
click at [510, 25] on icon "button" at bounding box center [507, 27] width 9 height 9
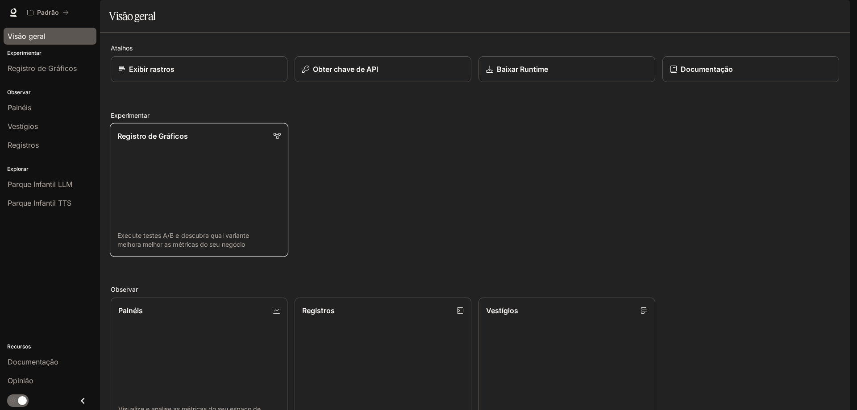
click at [183, 251] on link "Registro de Gráficos Execute testes A/B e descubra qual variante melhora melhor…" at bounding box center [199, 190] width 178 height 134
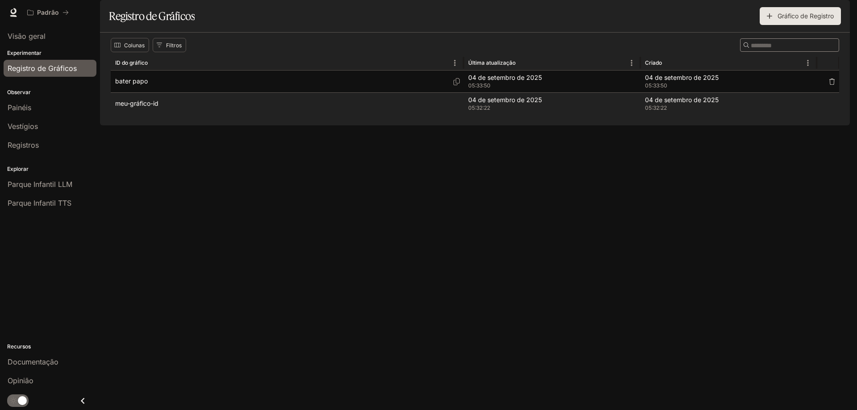
click at [255, 92] on div "bater papo" at bounding box center [287, 82] width 344 height 22
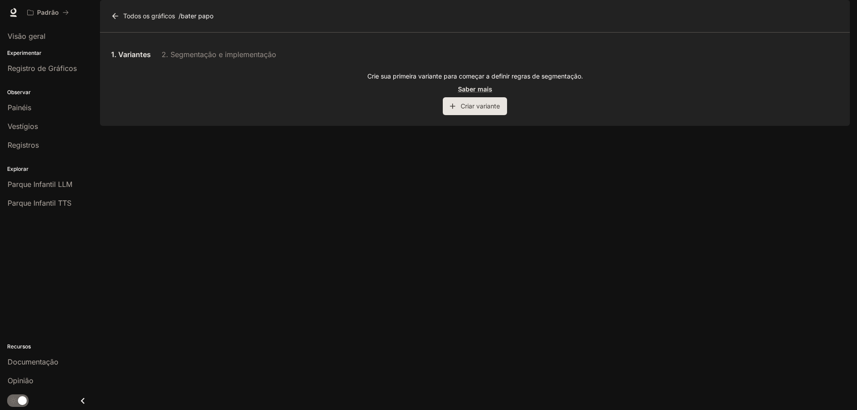
click at [465, 110] on font "Criar variante" at bounding box center [480, 106] width 39 height 8
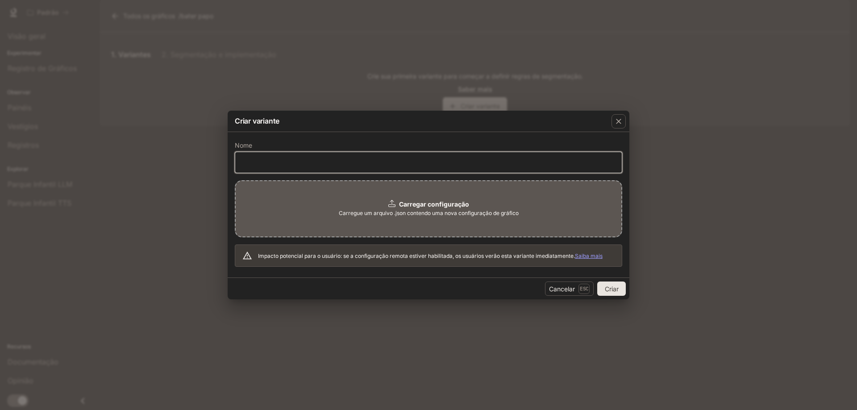
click at [258, 162] on input "text" at bounding box center [428, 162] width 386 height 9
paste input "*****"
type input "*******"
click at [415, 210] on font "Carregue um arquivo .json contendo uma nova configuração de gráfico" at bounding box center [429, 213] width 180 height 7
click at [431, 212] on font "Carregue um arquivo .json contendo uma nova configuração de gráfico" at bounding box center [429, 213] width 180 height 7
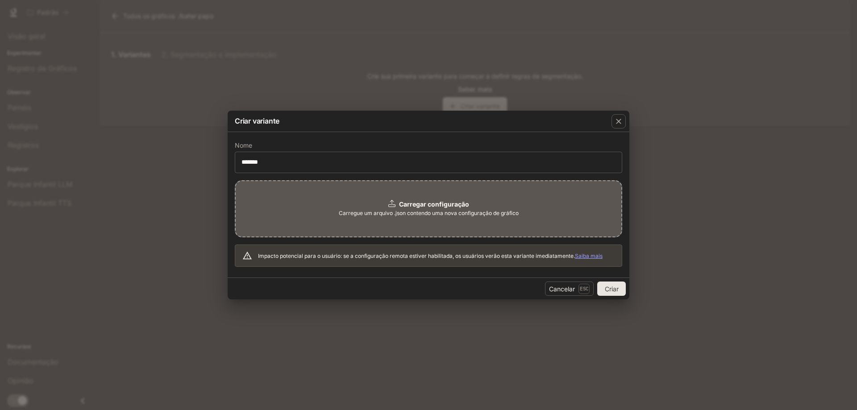
click at [423, 212] on font "Carregue um arquivo .json contendo uma nova configuração de gráfico" at bounding box center [429, 213] width 180 height 7
click at [285, 166] on input "*******" at bounding box center [428, 162] width 386 height 9
click at [408, 205] on font "Carregar configuração" at bounding box center [434, 204] width 70 height 8
click at [411, 208] on p "Carregar configuração" at bounding box center [434, 204] width 70 height 9
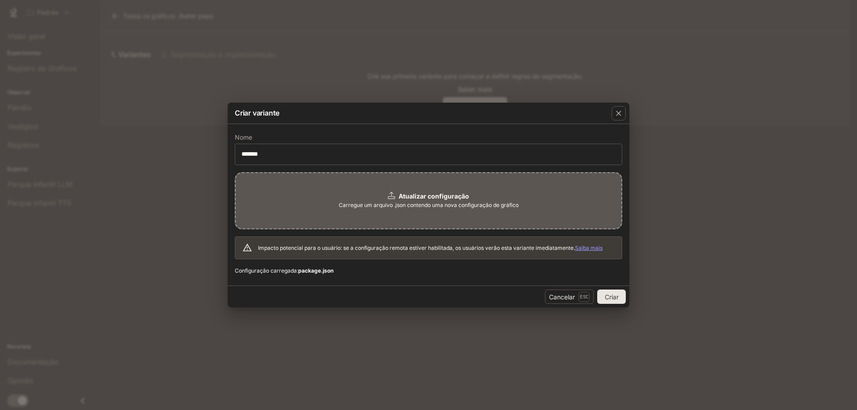
click at [615, 299] on font "Criar" at bounding box center [612, 297] width 14 height 8
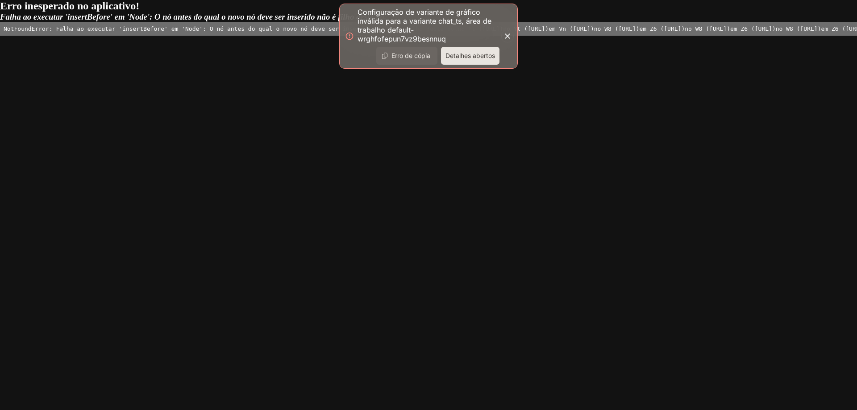
click at [465, 58] on font "Detalhes abertos" at bounding box center [470, 56] width 50 height 8
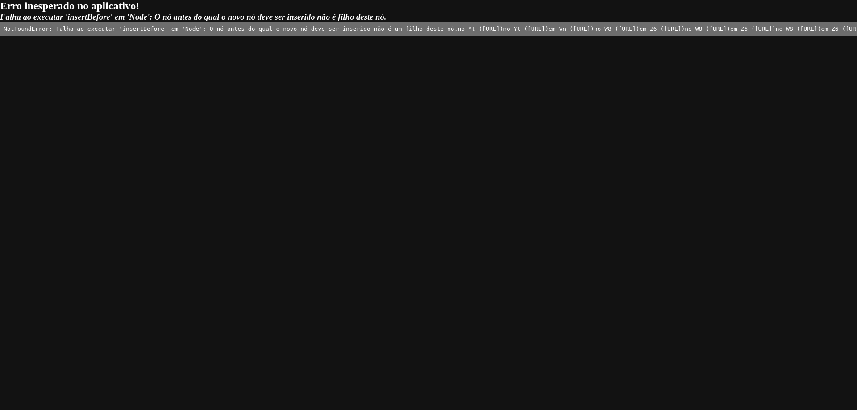
click at [824, 16] on h3 "Falha ao executar 'insertBefore' em 'Node': O nó antes do qual o novo nó deve s…" at bounding box center [428, 17] width 857 height 10
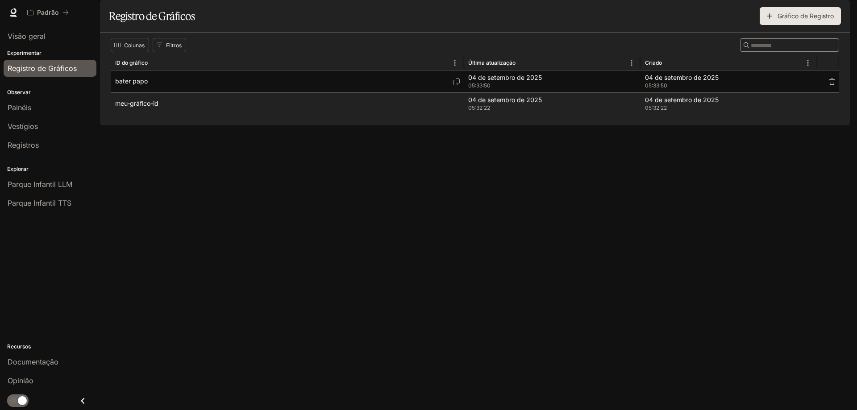
click at [183, 92] on div "bater papo" at bounding box center [287, 82] width 344 height 22
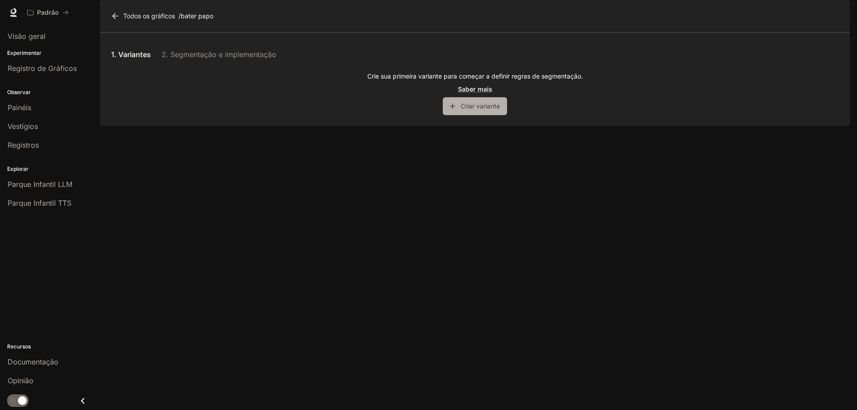
click at [468, 110] on font "Criar variante" at bounding box center [480, 106] width 39 height 8
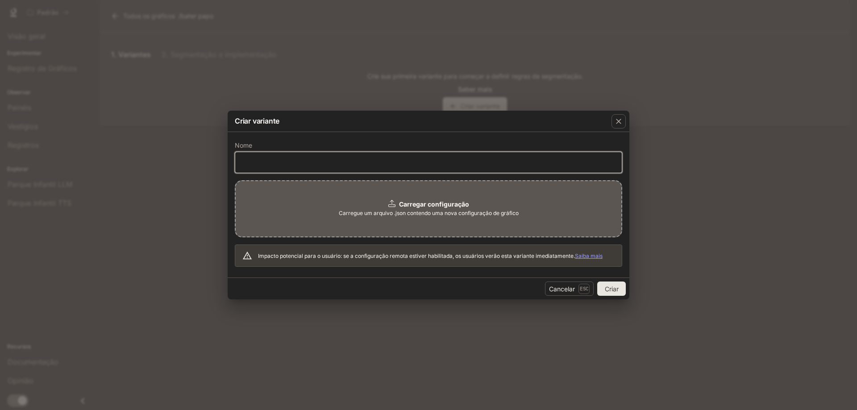
click at [260, 160] on input "text" at bounding box center [428, 162] width 386 height 9
type input "****"
click at [390, 208] on div "Carregar configuração" at bounding box center [428, 204] width 81 height 9
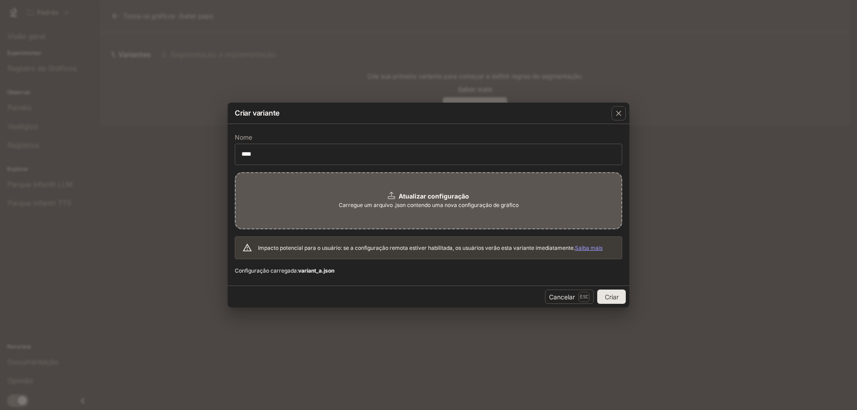
click at [616, 298] on font "Criar" at bounding box center [612, 297] width 14 height 8
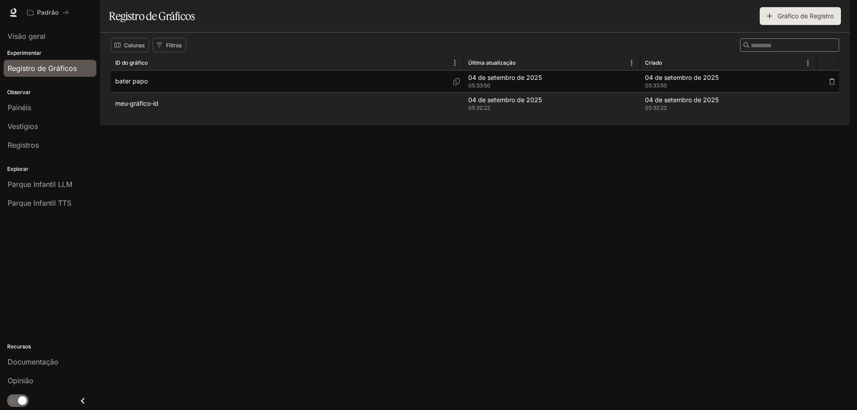
click at [140, 85] on font "bater papo" at bounding box center [131, 81] width 33 height 8
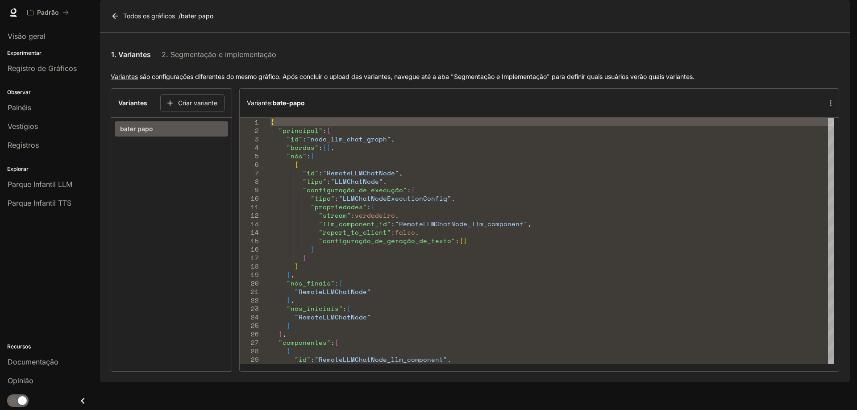
click at [166, 175] on section "Variantes Criar variante bater papo" at bounding box center [171, 229] width 121 height 283
click at [179, 107] on font "Criar variante" at bounding box center [197, 103] width 39 height 8
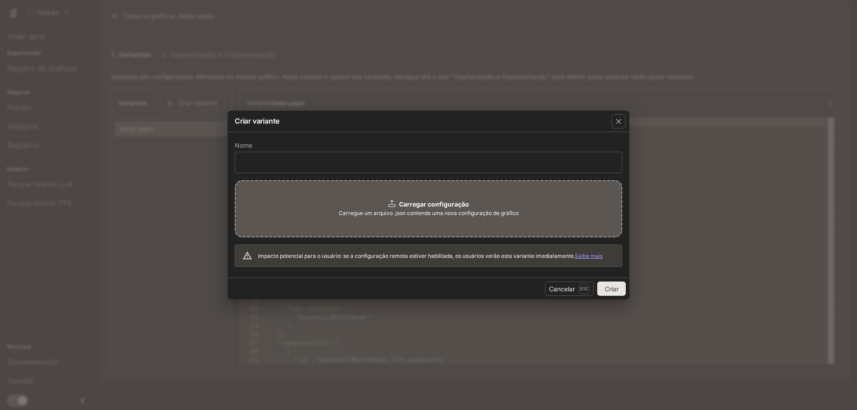
click at [408, 201] on font "Carregar configuração" at bounding box center [434, 204] width 70 height 8
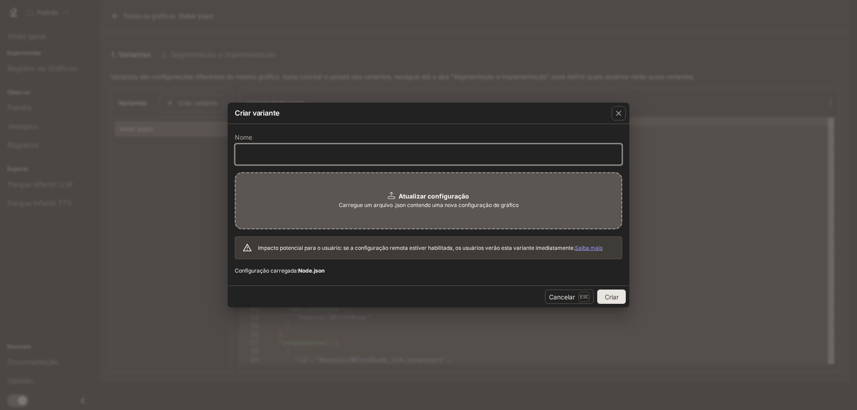
click at [302, 155] on input "text" at bounding box center [428, 154] width 386 height 9
type input "*********"
click at [614, 293] on font "Criar" at bounding box center [612, 297] width 14 height 8
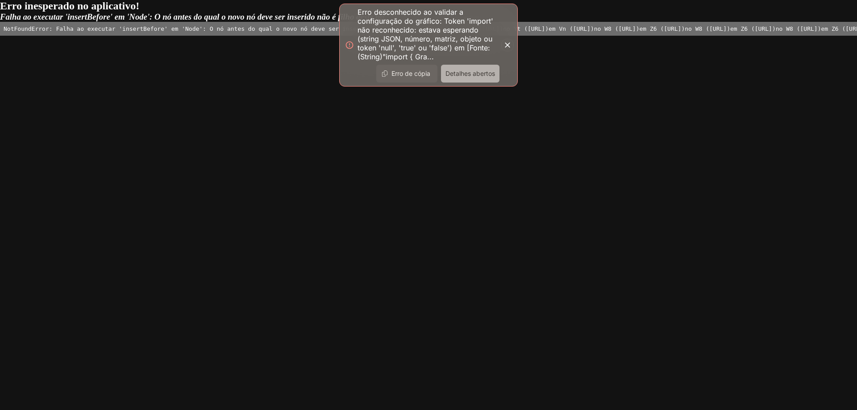
click at [472, 73] on font "Detalhes abertos" at bounding box center [470, 74] width 50 height 8
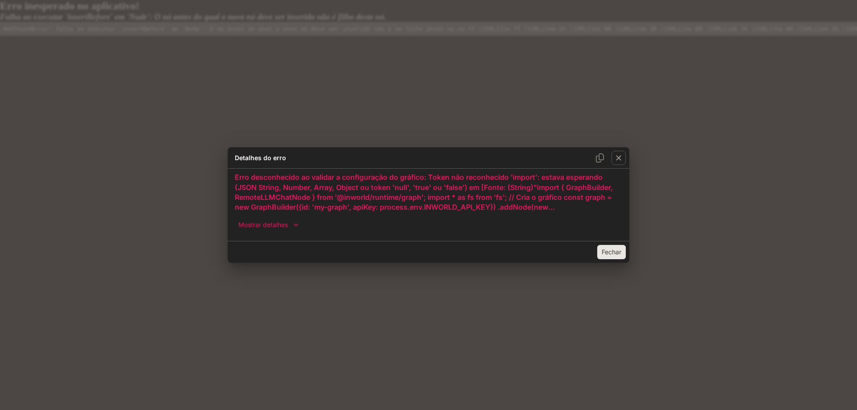
click at [609, 255] on font "Fechar" at bounding box center [612, 252] width 20 height 8
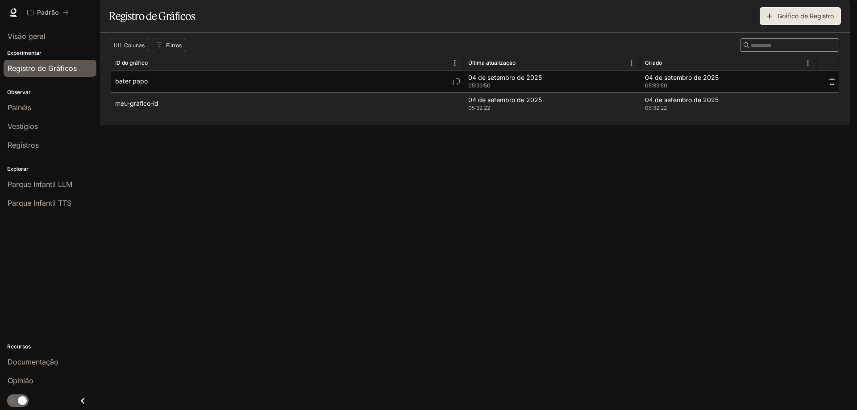
click at [183, 92] on div "bater papo" at bounding box center [287, 82] width 344 height 22
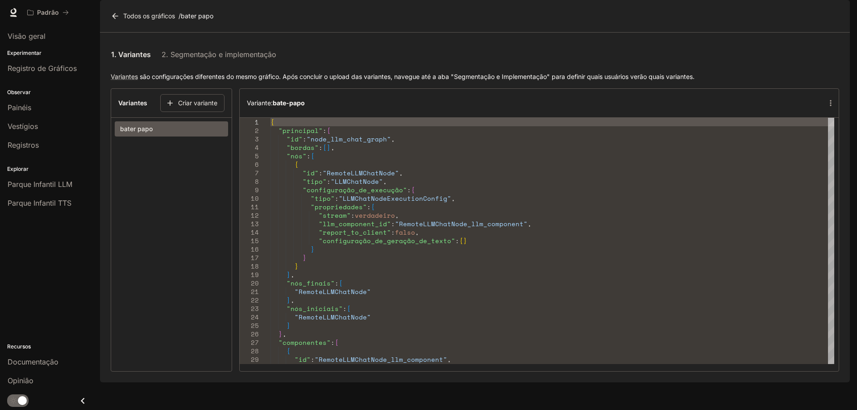
click at [149, 170] on section "Variantes Criar variante bater papo" at bounding box center [171, 229] width 121 height 283
click at [138, 107] on font "Variantes" at bounding box center [132, 103] width 29 height 8
click at [191, 107] on font "Criar variante" at bounding box center [197, 103] width 39 height 8
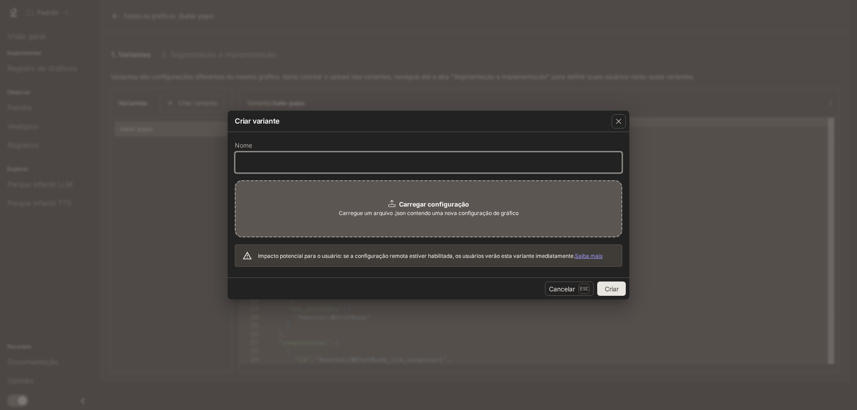
click at [274, 162] on input "text" at bounding box center [428, 162] width 386 height 9
type input "*****"
click at [383, 225] on div "Carregar configuração Carregue um arquivo .json contendo uma nova configuração …" at bounding box center [428, 208] width 387 height 57
click at [610, 286] on font "Criar" at bounding box center [612, 289] width 14 height 8
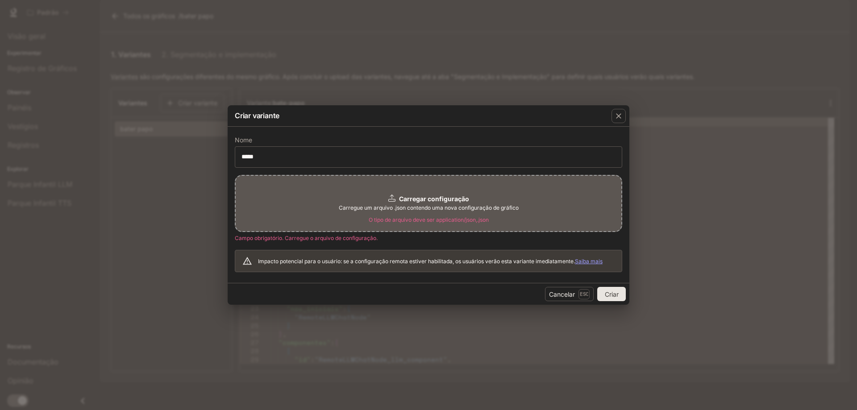
click at [610, 285] on div "Cancelar Esc Criar" at bounding box center [429, 294] width 402 height 22
click at [609, 291] on font "Criar" at bounding box center [612, 295] width 14 height 8
click at [313, 192] on div "Carregar configuração Carregue um arquivo .json contendo uma nova configuração …" at bounding box center [428, 203] width 387 height 57
click at [389, 196] on icon at bounding box center [391, 198] width 7 height 7
click at [606, 294] on font "Criar" at bounding box center [612, 295] width 14 height 8
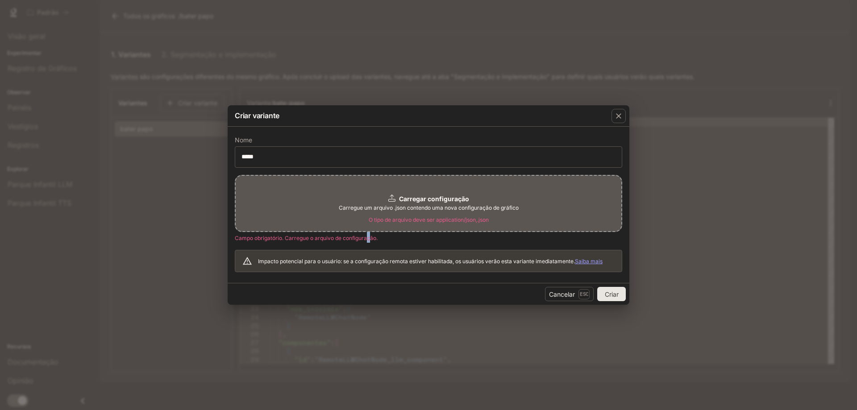
click at [369, 239] on font "Campo obrigatório. Carregue o arquivo de configuração." at bounding box center [306, 238] width 143 height 7
click at [368, 239] on font "Campo obrigatório. Carregue o arquivo de configuração." at bounding box center [306, 238] width 143 height 7
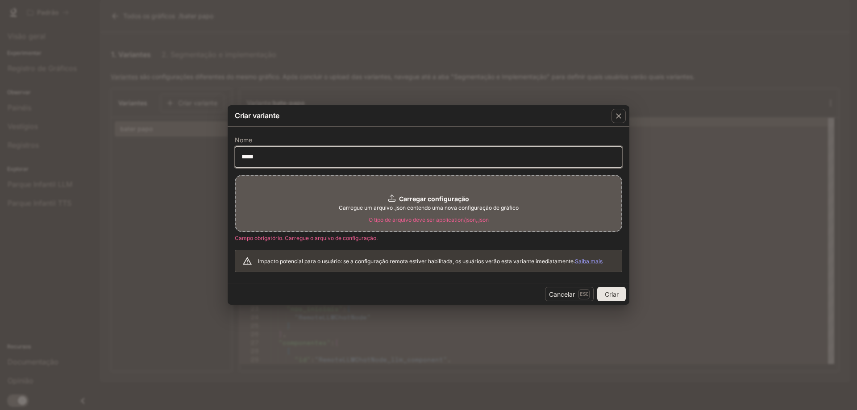
click at [569, 153] on input "*****" at bounding box center [428, 156] width 386 height 9
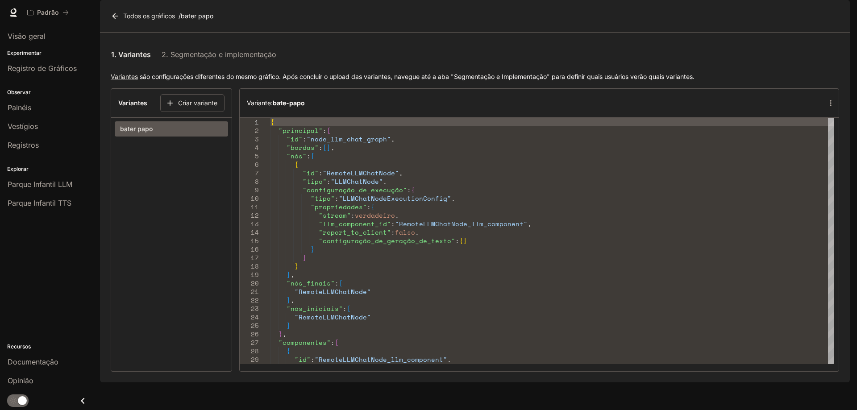
click at [287, 117] on div "Variante: bate-papo" at bounding box center [539, 103] width 599 height 29
click at [366, 237] on font ""report_to_client"" at bounding box center [355, 232] width 72 height 9
drag, startPoint x: 337, startPoint y: 158, endPoint x: 352, endPoint y: 164, distance: 16.2
drag, startPoint x: 332, startPoint y: 163, endPoint x: 382, endPoint y: 164, distance: 50.0
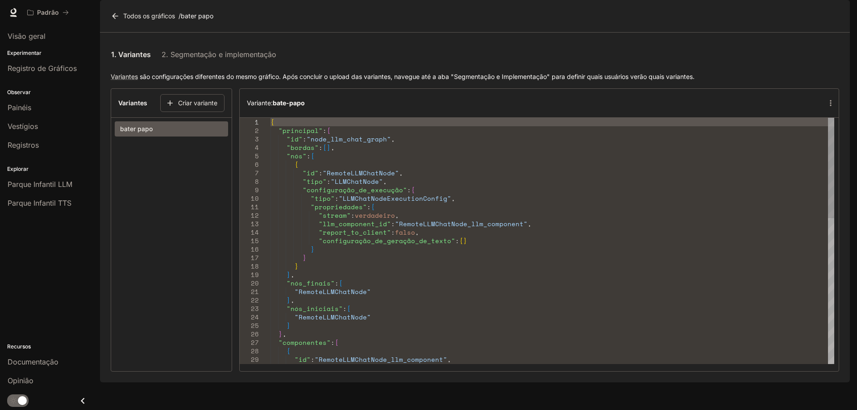
click at [382, 144] on font ""node_llm_chat_graph"" at bounding box center [349, 138] width 84 height 9
click at [379, 144] on font ""node_llm_chat_graph"" at bounding box center [349, 138] width 84 height 9
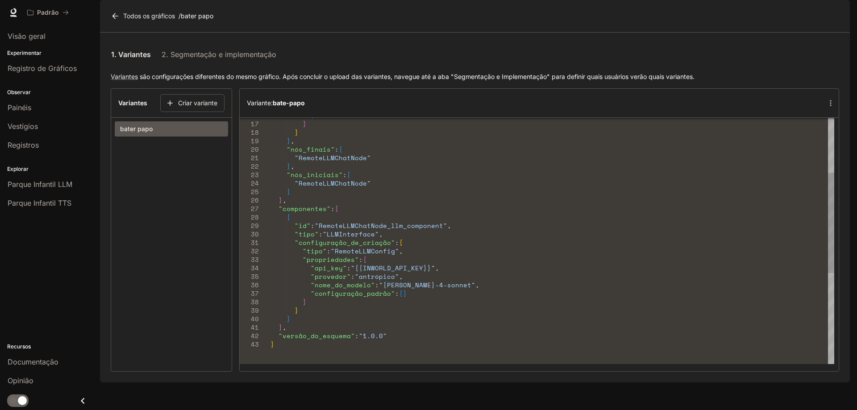
drag, startPoint x: 368, startPoint y: 292, endPoint x: 430, endPoint y: 294, distance: 62.1
click at [419, 273] on font ""{{INWORLD_API_KEY}}"" at bounding box center [393, 267] width 84 height 9
click at [826, 108] on icon "button" at bounding box center [830, 103] width 9 height 9
click at [822, 141] on font "Editar variante" at bounding box center [829, 143] width 49 height 9
drag, startPoint x: 367, startPoint y: 293, endPoint x: 418, endPoint y: 293, distance: 50.4
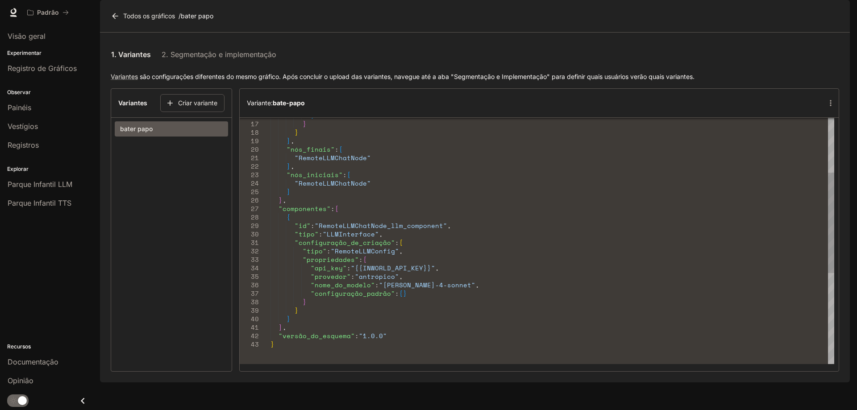
click at [416, 273] on font ""{{INWORLD_API_KEY}}"" at bounding box center [393, 267] width 84 height 9
click at [417, 273] on font ""{{INWORLD_API_KEY}}"" at bounding box center [393, 267] width 84 height 9
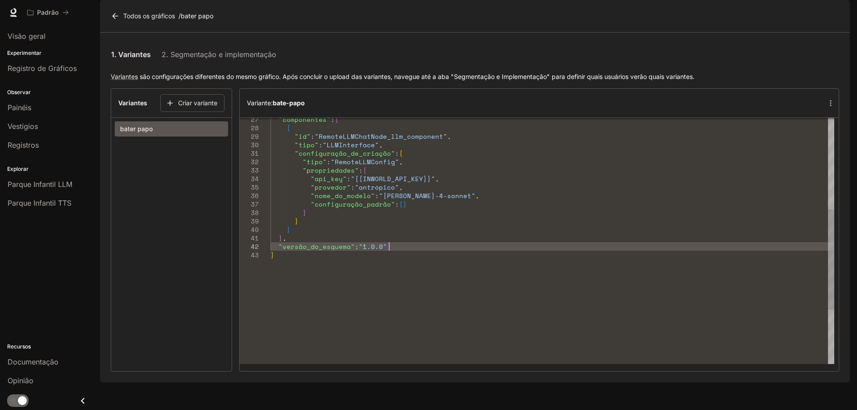
drag, startPoint x: 390, startPoint y: 269, endPoint x: 355, endPoint y: 265, distance: 35.9
click at [355, 265] on div ""componentes" : [ { "id" : "RemoteLLMChatNode_llm_component" , "tipo" : "LLMInt…" at bounding box center [552, 196] width 564 height 602
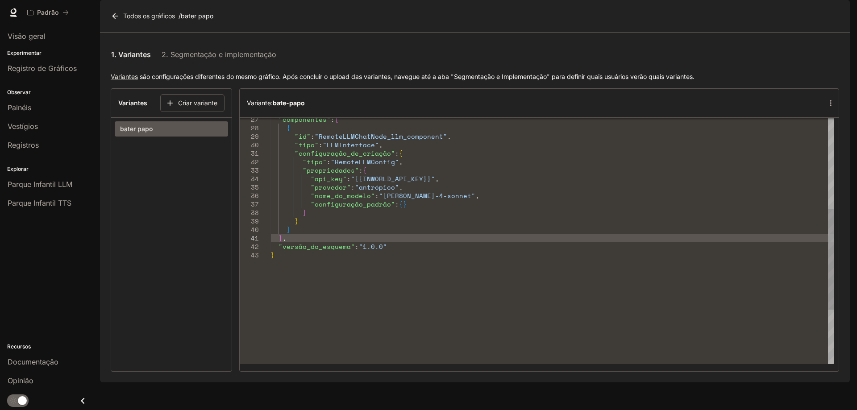
click at [385, 251] on font ""1.0.0"" at bounding box center [373, 246] width 28 height 9
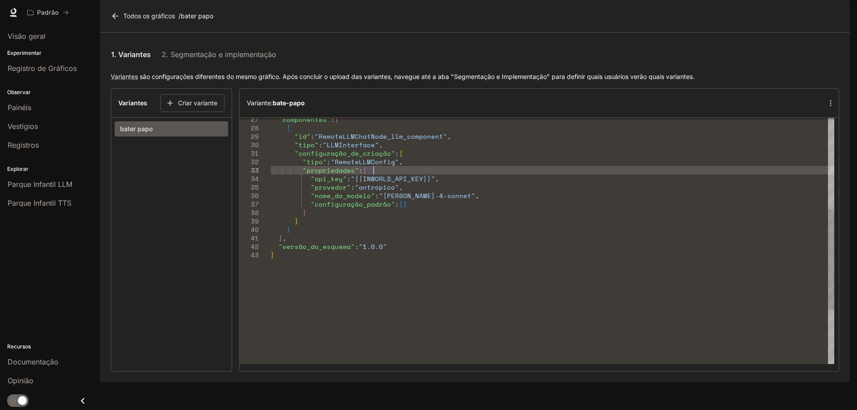
click at [406, 199] on div ""componentes" : [ { "id" : "RemoteLLMChatNode_llm_component" , "tipo" : "LLMInt…" at bounding box center [552, 196] width 564 height 602
click at [405, 183] on font ""{{INWORLD_API_KEY}}"" at bounding box center [393, 178] width 84 height 9
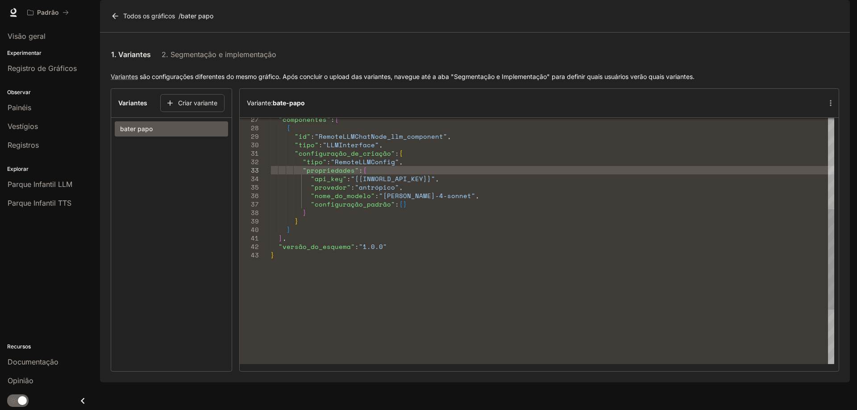
click at [366, 183] on font ""{{INWORLD_API_KEY}}"" at bounding box center [393, 178] width 84 height 9
click at [355, 183] on font ""{{INWORLD_API_KEY}}"" at bounding box center [393, 178] width 84 height 9
click at [372, 183] on font ""{{INWORLD_API_KEY}}"" at bounding box center [393, 178] width 84 height 9
click at [403, 166] on font ""RemoteLLMConfig" ," at bounding box center [367, 161] width 72 height 9
drag, startPoint x: 382, startPoint y: 181, endPoint x: 369, endPoint y: 185, distance: 13.3
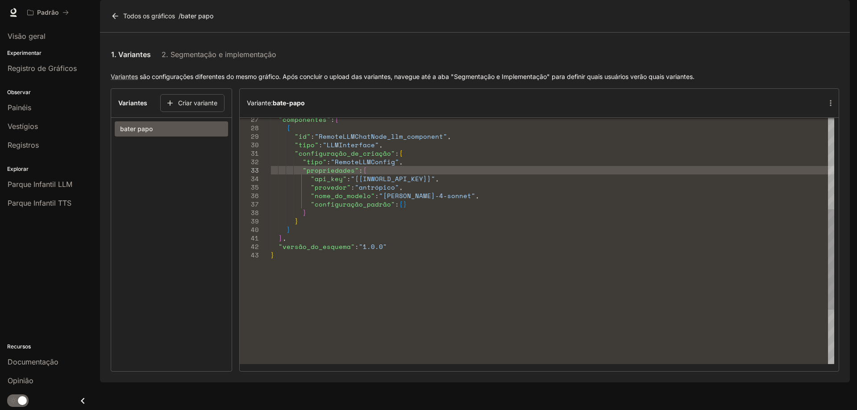
click at [358, 166] on font ""RemoteLLMConfig"" at bounding box center [365, 161] width 68 height 9
drag, startPoint x: 407, startPoint y: 195, endPoint x: 343, endPoint y: 229, distance: 72.3
click at [342, 231] on div ""componentes" : [ { "id" : "RemoteLLMChatNode_llm_component" , "tipo" : "LLMInt…" at bounding box center [552, 196] width 564 height 602
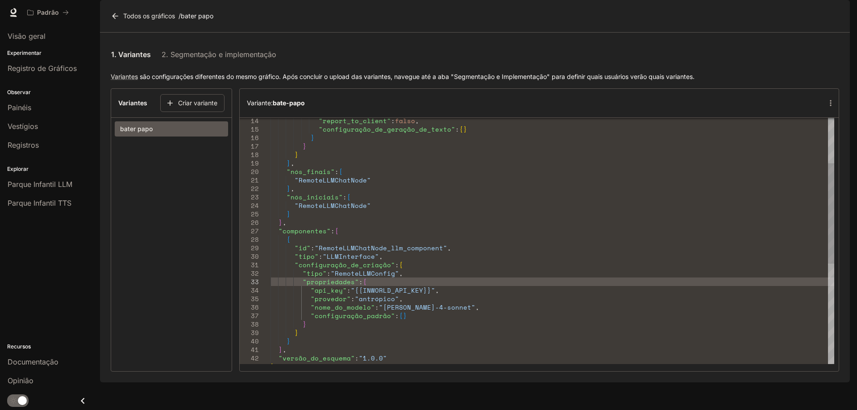
click at [374, 295] on font ""{{INWORLD_API_KEY}}"" at bounding box center [393, 290] width 84 height 9
click at [386, 295] on font ""{{INWORLD_API_KEY}}"" at bounding box center [393, 290] width 84 height 9
drag, startPoint x: 386, startPoint y: 312, endPoint x: 452, endPoint y: 316, distance: 67.0
click at [453, 295] on div ""api_key" : "{{INWORLD_API_KEY}}" ," at bounding box center [552, 290] width 564 height 8
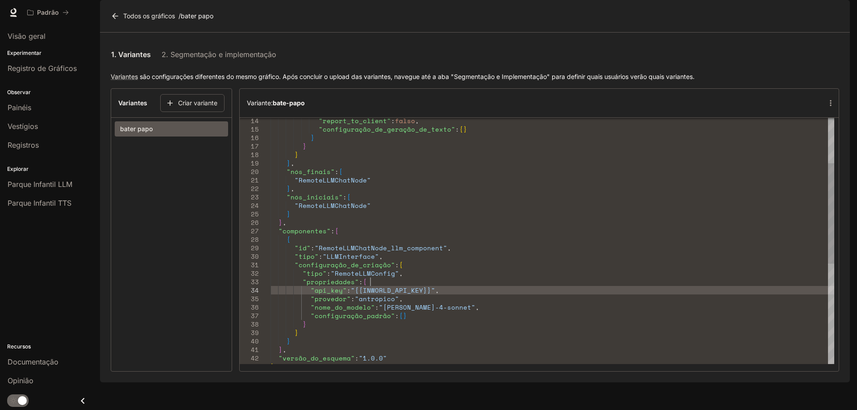
drag, startPoint x: 448, startPoint y: 316, endPoint x: 399, endPoint y: 315, distance: 49.6
click at [399, 295] on font ""{{INWORLD_API_KEY}}"" at bounding box center [393, 290] width 84 height 9
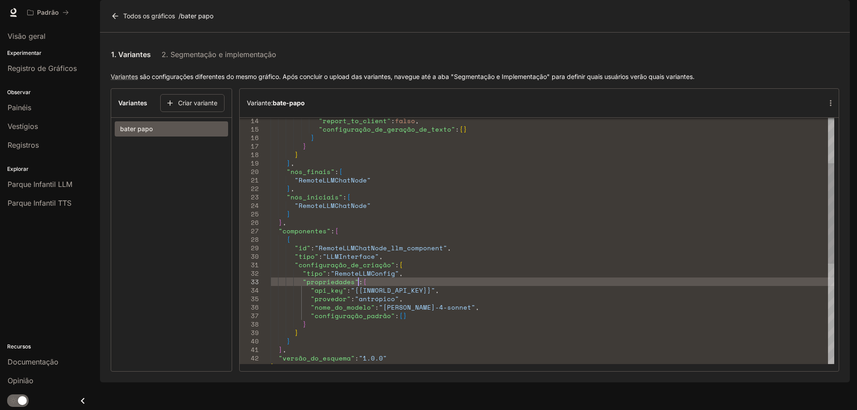
scroll to position [0, 164]
click at [379, 309] on div ""tipo" : "RemoteLLMConfig" , "id" : "RemoteLLMChatNode_llm_component" , "tipo" …" at bounding box center [552, 307] width 564 height 602
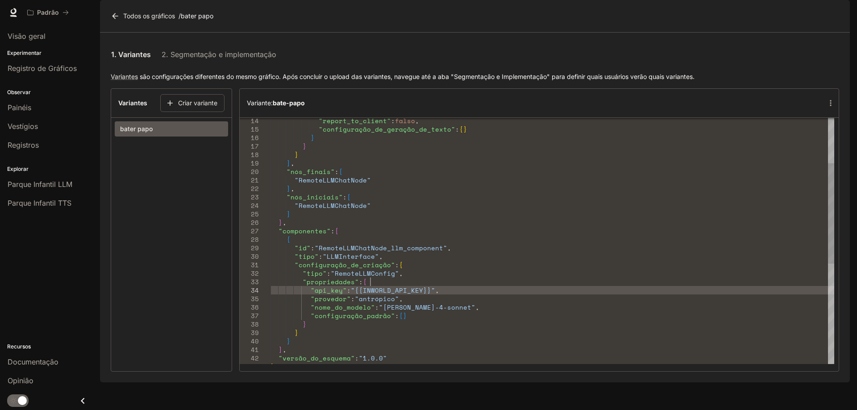
scroll to position [0, 91]
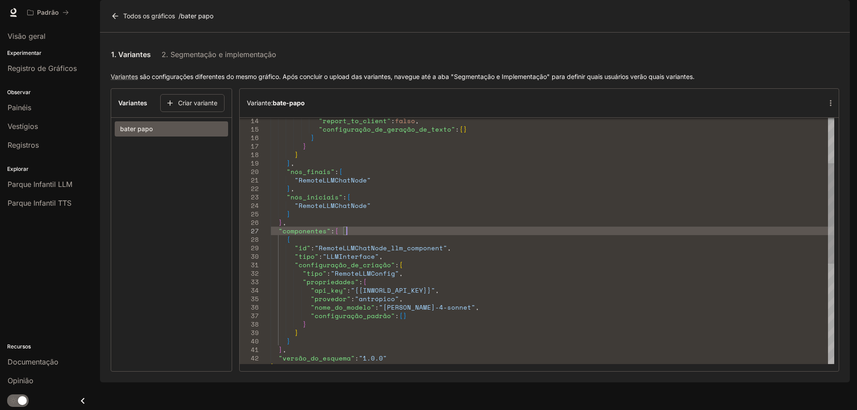
type textarea "**********"
drag, startPoint x: 353, startPoint y: 257, endPoint x: 498, endPoint y: 258, distance: 145.0
click at [405, 286] on div ""tipo" : "RemoteLLMConfig" , "id" : "RemoteLLMChatNode_llm_component" , "tipo" …" at bounding box center [552, 307] width 564 height 602
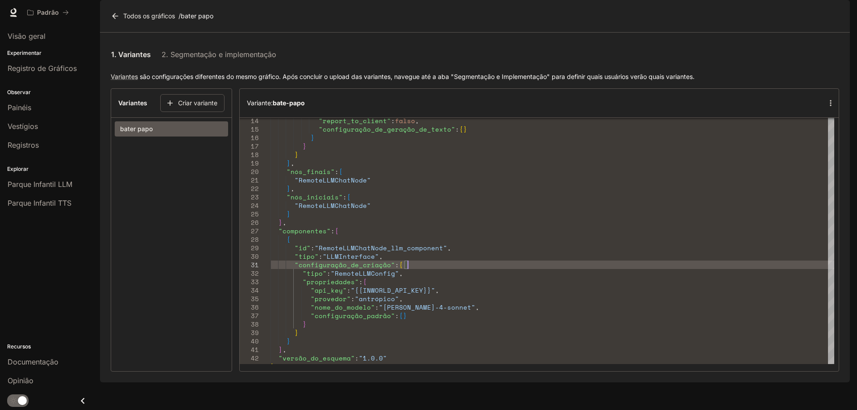
click at [826, 111] on button "button" at bounding box center [830, 103] width 16 height 16
click at [836, 144] on font "Editar variante" at bounding box center [829, 143] width 49 height 9
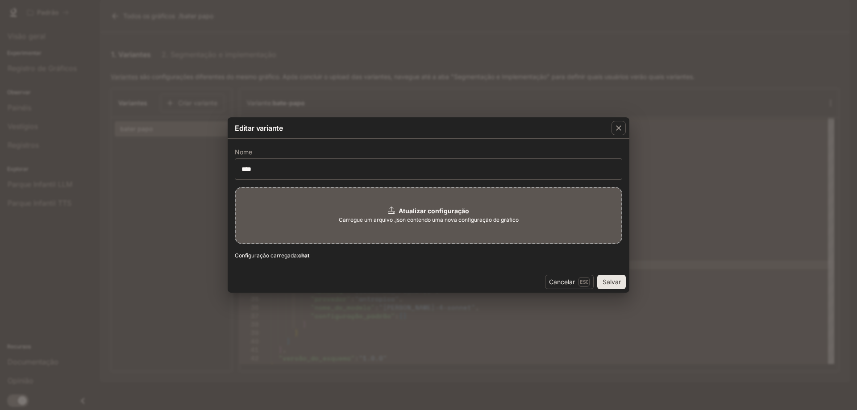
click at [394, 220] on font "Carregue um arquivo .json contendo uma nova configuração de gráfico" at bounding box center [429, 219] width 180 height 7
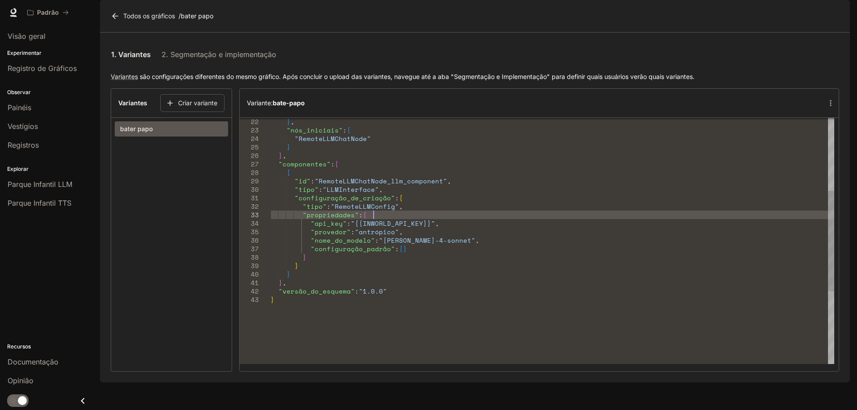
click at [386, 237] on div ""id" : "RemoteLLMChatNode_llm_component" , "tipo" : "LLMInterface" , "component…" at bounding box center [552, 240] width 564 height 602
click at [829, 108] on icon "button" at bounding box center [830, 103] width 9 height 9
click at [815, 146] on p "Edit variant" at bounding box center [824, 143] width 38 height 11
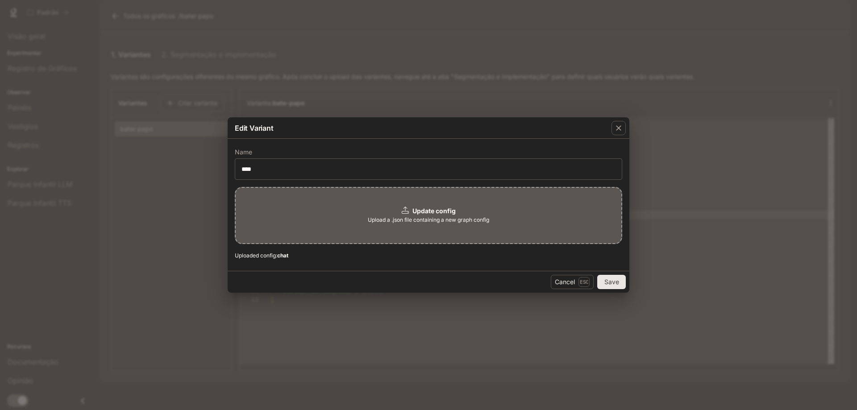
click at [426, 220] on span "Upload a .json file containing a new graph config" at bounding box center [428, 220] width 121 height 9
click at [610, 279] on button "Save" at bounding box center [611, 282] width 29 height 14
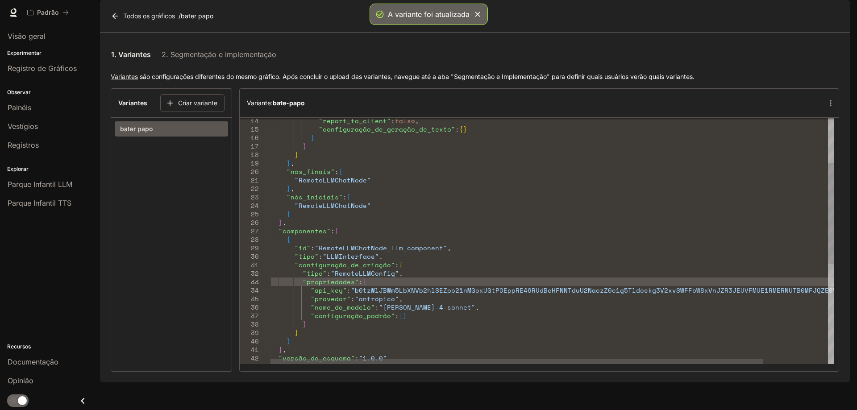
click at [146, 191] on section "Variantes Criar variante bater papo" at bounding box center [171, 229] width 121 height 283
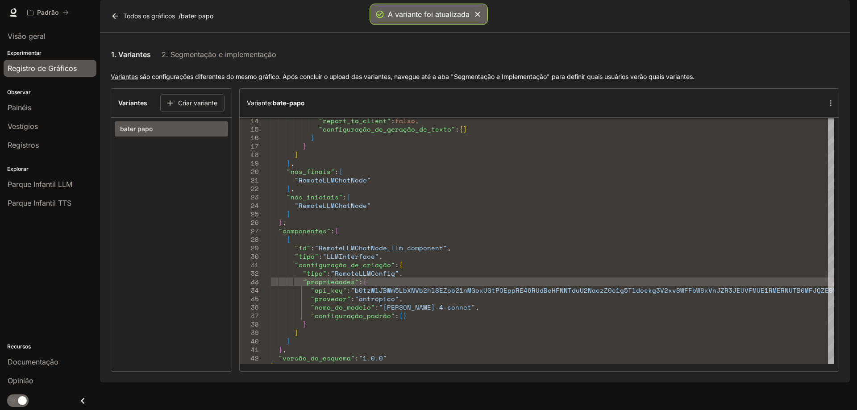
click at [42, 62] on link "Registro de Gráficos" at bounding box center [50, 68] width 93 height 17
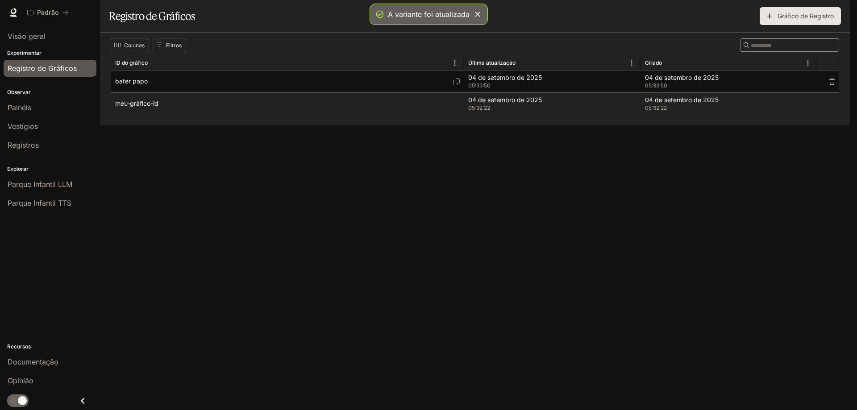
click at [200, 92] on div "bater papo" at bounding box center [287, 82] width 344 height 22
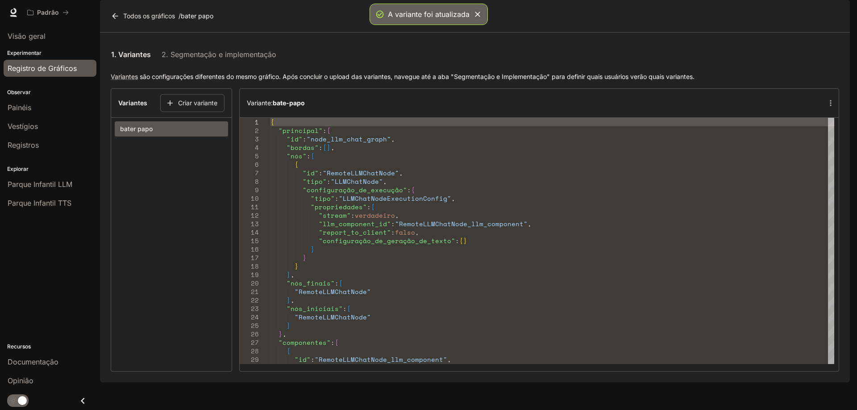
click at [63, 62] on link "Registro de Gráficos" at bounding box center [50, 68] width 93 height 17
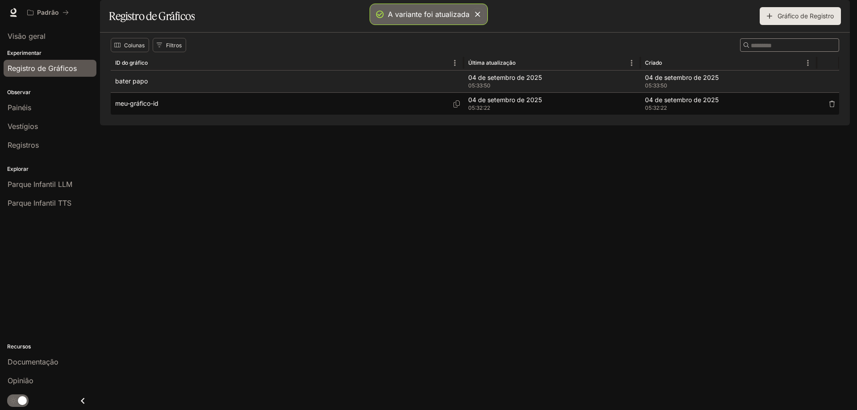
drag, startPoint x: 146, startPoint y: 130, endPoint x: 141, endPoint y: 130, distance: 4.9
click at [141, 107] on font "meu-gráfico-id" at bounding box center [136, 104] width 43 height 8
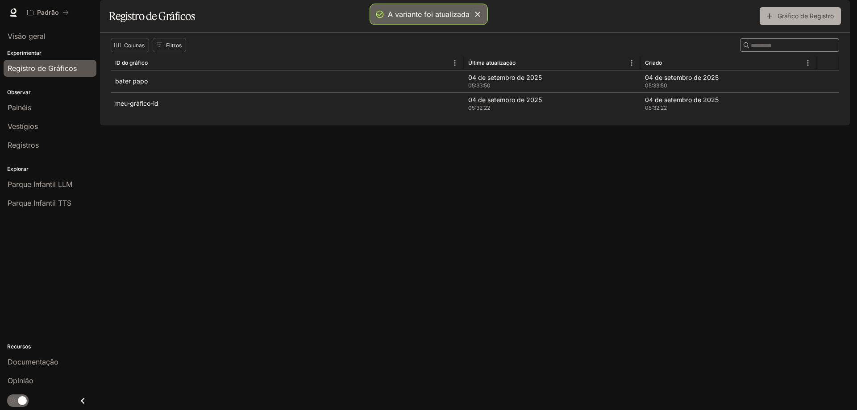
click at [809, 20] on font "Gráfico de Registro" at bounding box center [805, 16] width 56 height 8
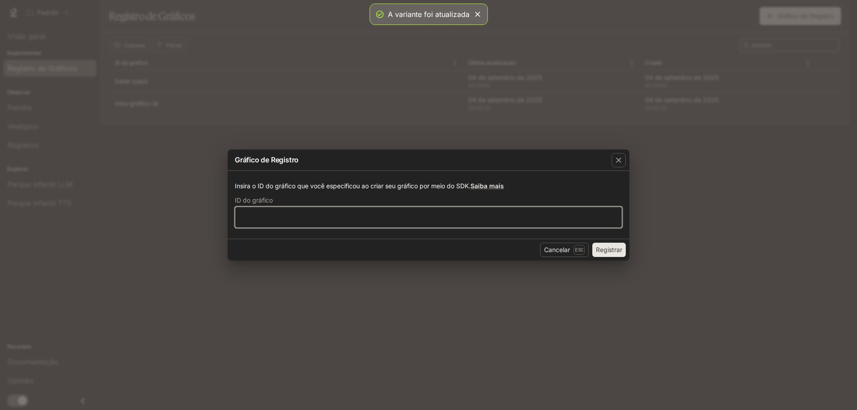
click at [288, 216] on input "text" at bounding box center [428, 217] width 386 height 9
paste input "********"
type input "********"
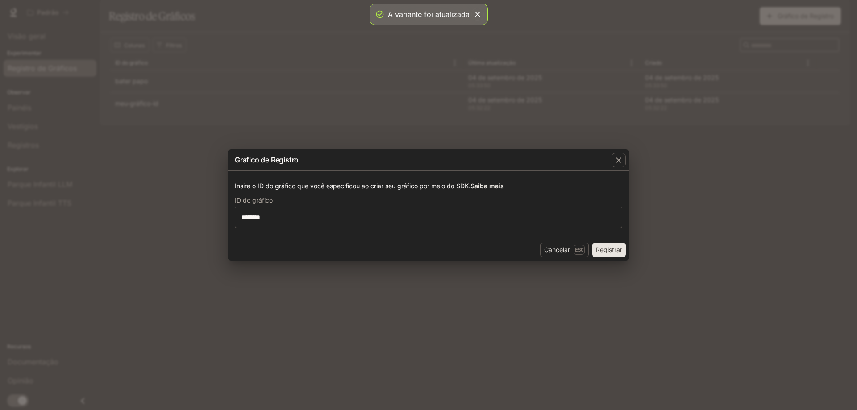
click at [605, 251] on font "Registrar" at bounding box center [609, 250] width 26 height 8
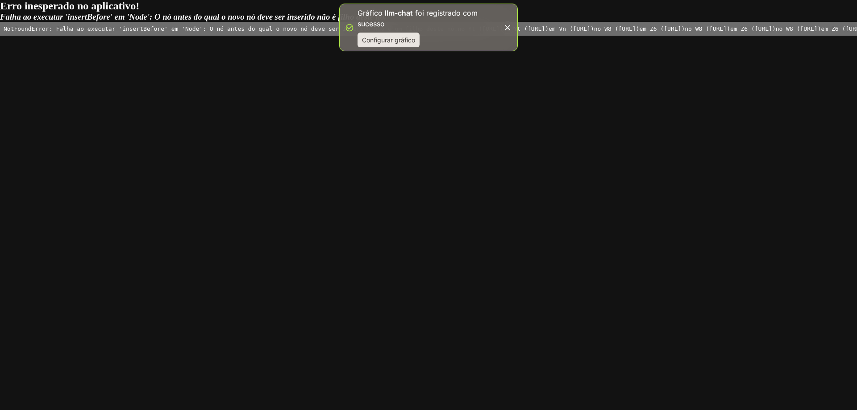
click at [367, 38] on font "Configurar gráfico" at bounding box center [388, 40] width 53 height 8
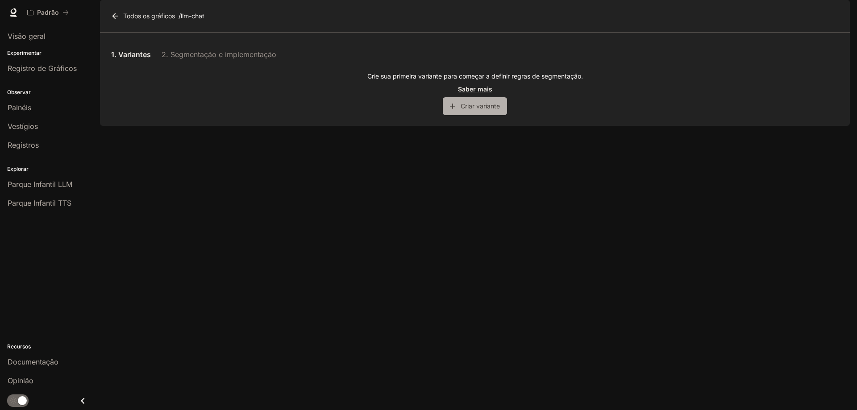
click at [465, 110] on font "Criar variante" at bounding box center [480, 106] width 39 height 8
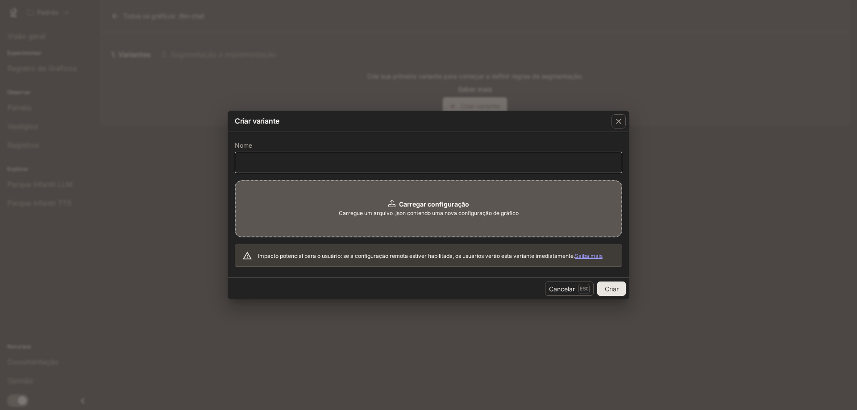
click at [267, 171] on div "​" at bounding box center [428, 162] width 387 height 21
type input "********"
click at [474, 202] on div "Carregar configuração Carregue um arquivo .json contendo uma nova configuração …" at bounding box center [428, 208] width 387 height 57
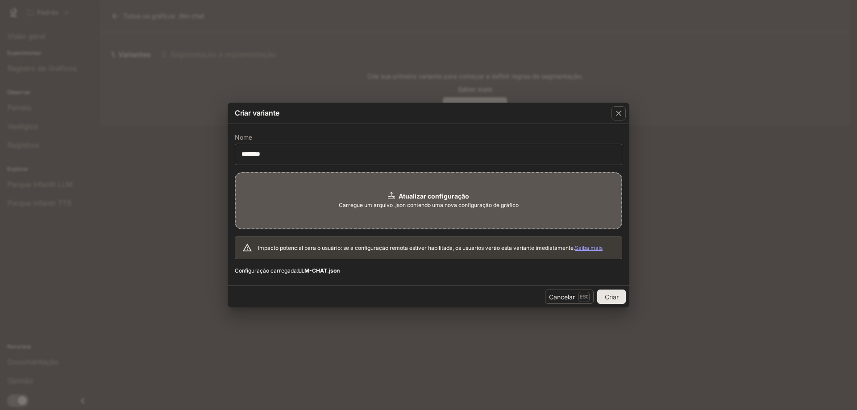
click at [610, 296] on font "Criar" at bounding box center [612, 297] width 14 height 8
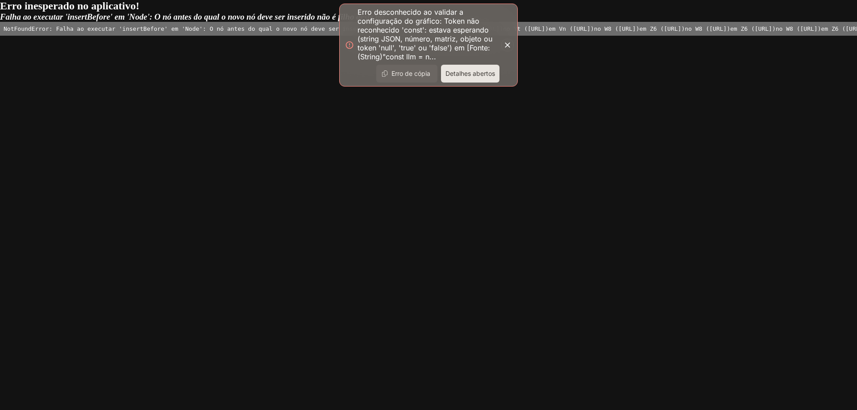
click at [479, 72] on font "Detalhes abertos" at bounding box center [470, 74] width 50 height 8
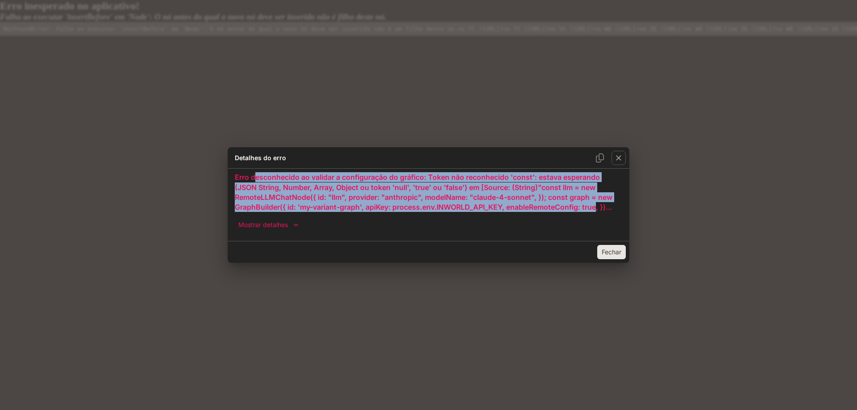
drag, startPoint x: 261, startPoint y: 177, endPoint x: 591, endPoint y: 205, distance: 331.4
click at [596, 205] on font "Erro desconhecido ao validar a configuração do gráfico: Token não reconhecido '…" at bounding box center [428, 202] width 386 height 59
click at [282, 222] on font "Mostrar detalhes" at bounding box center [263, 225] width 50 height 8
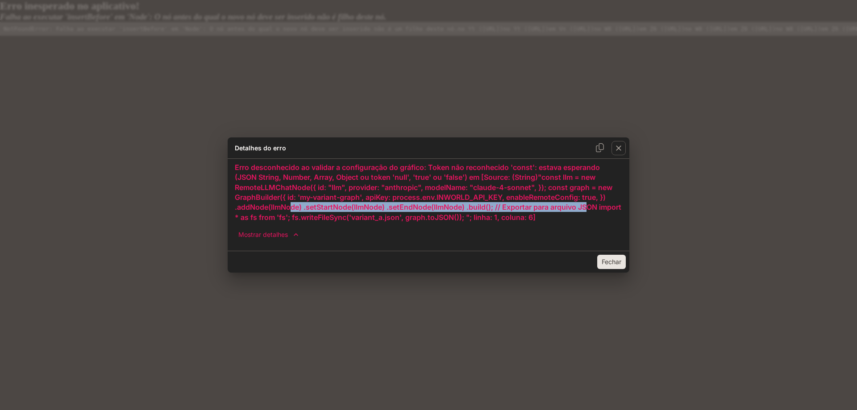
drag, startPoint x: 294, startPoint y: 209, endPoint x: 594, endPoint y: 215, distance: 300.8
click at [594, 214] on h5 "Erro desconhecido ao validar a configuração do gráfico: Token não reconhecido '…" at bounding box center [428, 192] width 387 height 60
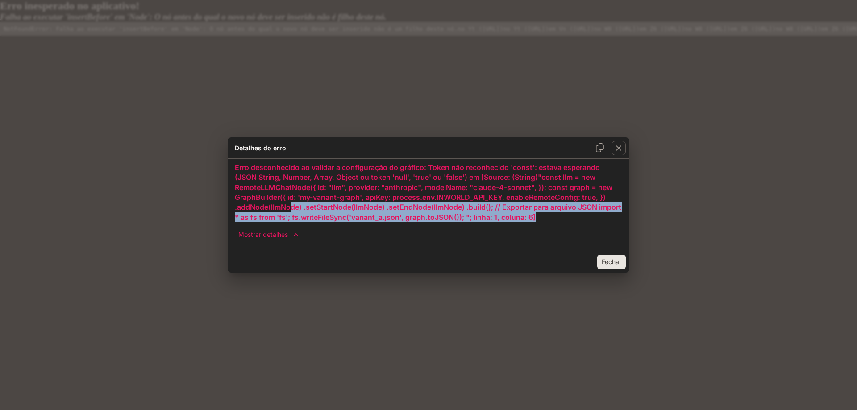
click at [608, 264] on font "Fechar" at bounding box center [612, 262] width 20 height 8
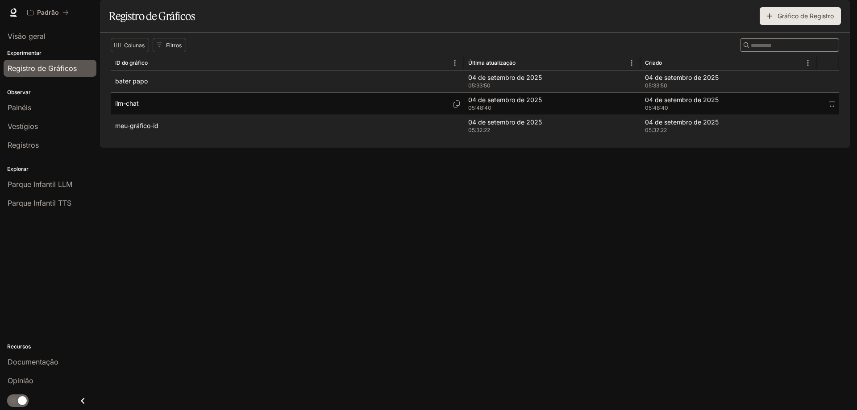
click at [170, 115] on div "llm-chat" at bounding box center [287, 104] width 344 height 22
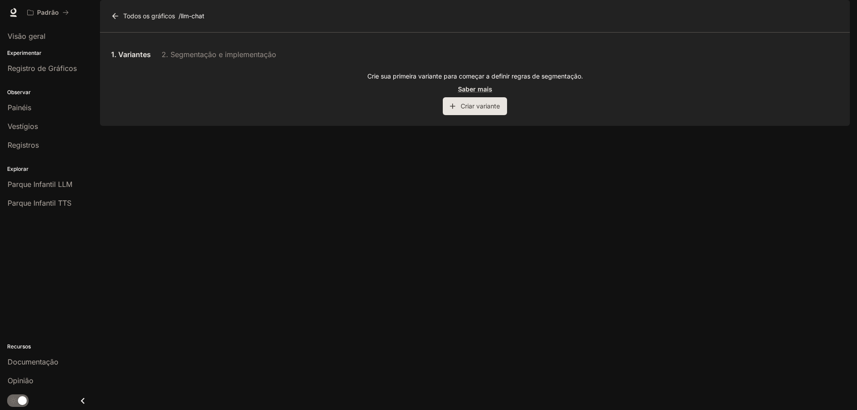
click at [188, 65] on div "1. Variantes 2. Segmentação e implementação" at bounding box center [475, 53] width 728 height 21
click at [128, 59] on font "1. Variantes" at bounding box center [131, 54] width 40 height 9
click at [468, 110] on font "Criar variante" at bounding box center [480, 106] width 39 height 8
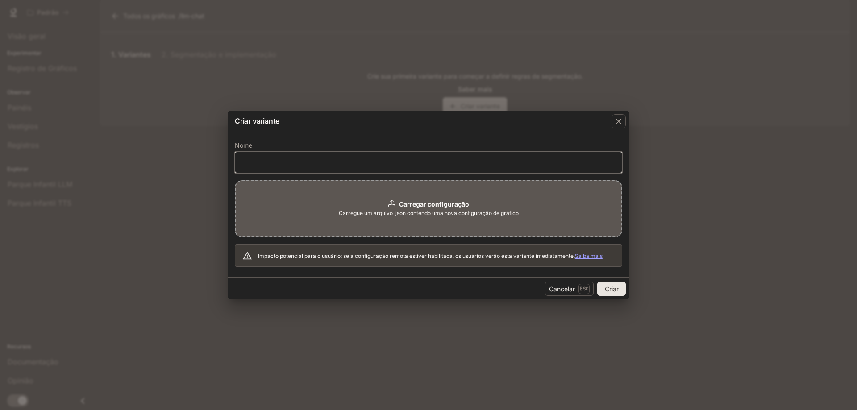
click at [311, 160] on input "text" at bounding box center [428, 162] width 386 height 9
type input "***"
click at [349, 231] on div "Carregar configuração Carregue um arquivo .json contendo uma nova configuração …" at bounding box center [428, 208] width 387 height 57
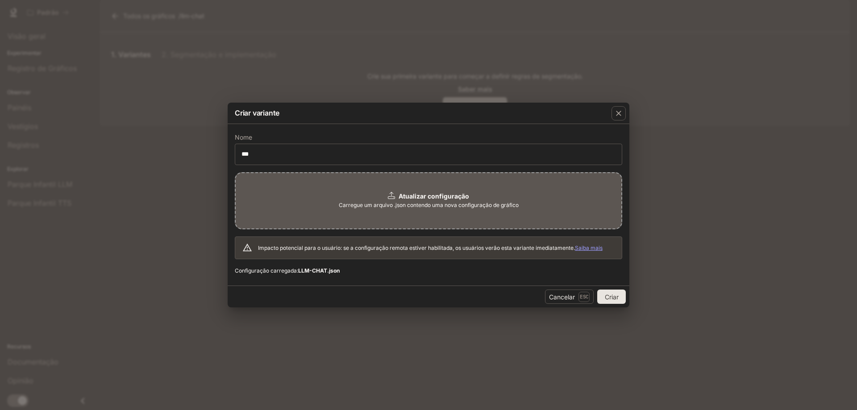
click at [610, 297] on font "Criar" at bounding box center [612, 297] width 14 height 8
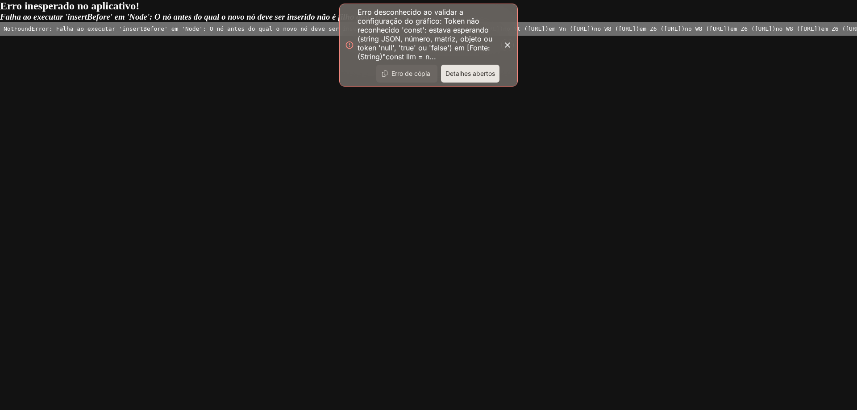
click at [469, 80] on button "Detalhes abertos" at bounding box center [470, 74] width 58 height 18
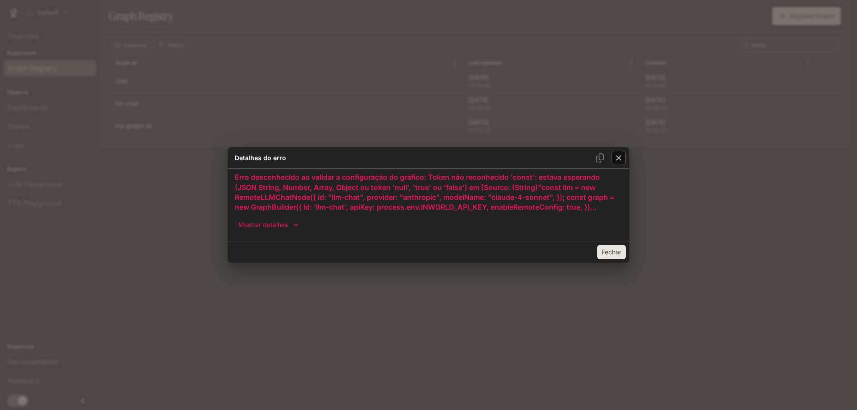
click at [614, 161] on icon "button" at bounding box center [618, 158] width 9 height 9
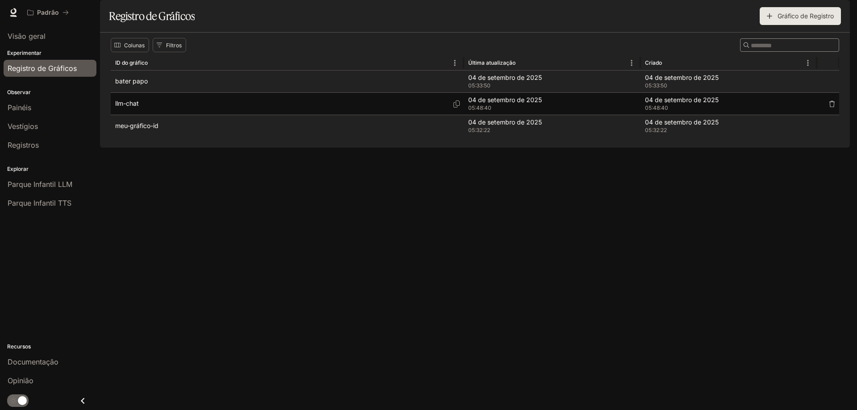
click at [137, 107] on font "llm-chat" at bounding box center [127, 104] width 24 height 8
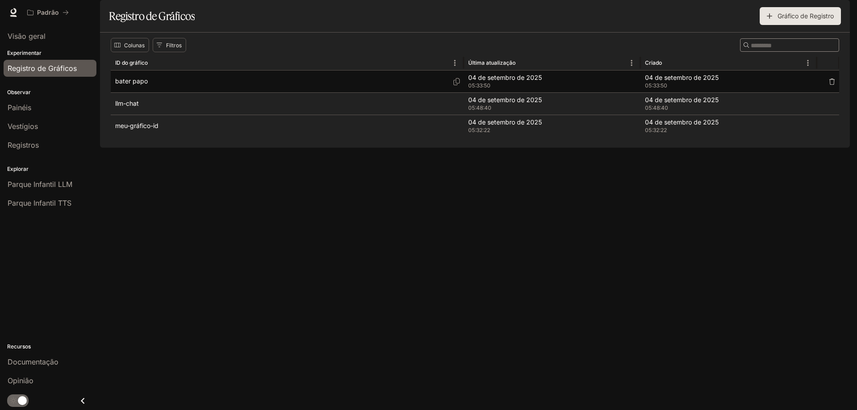
click at [150, 92] on div "bater papo" at bounding box center [287, 82] width 344 height 22
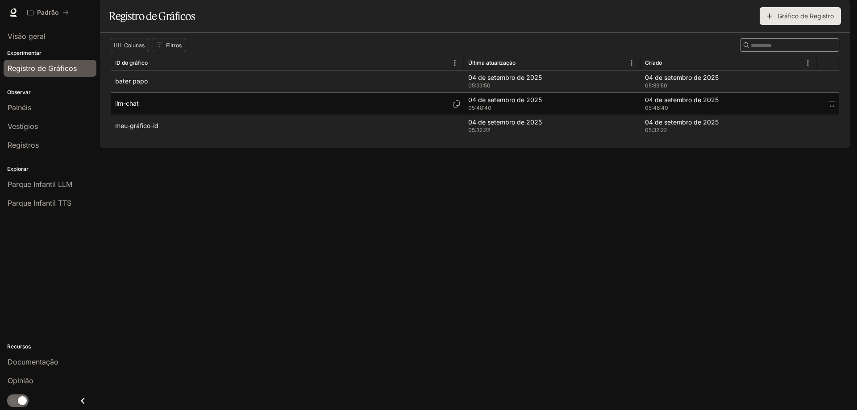
click at [144, 115] on div "llm-chat" at bounding box center [287, 104] width 344 height 22
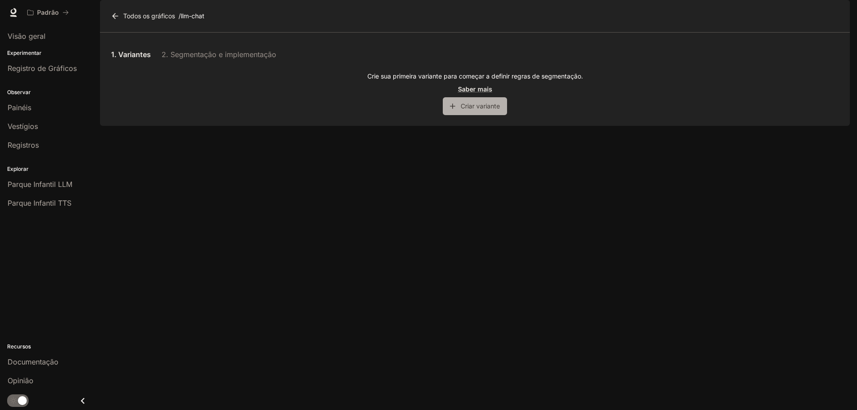
click at [463, 110] on font "Criar variante" at bounding box center [480, 106] width 39 height 8
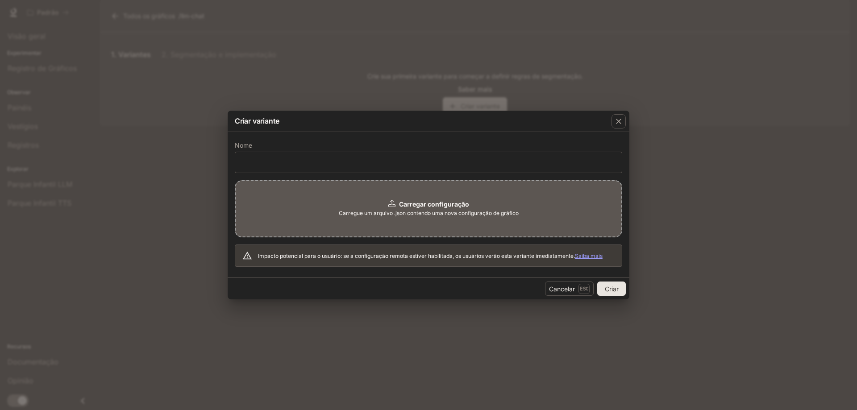
click at [436, 225] on div "Carregar configuração Carregue um arquivo .json contendo uma nova configuração …" at bounding box center [428, 208] width 387 height 57
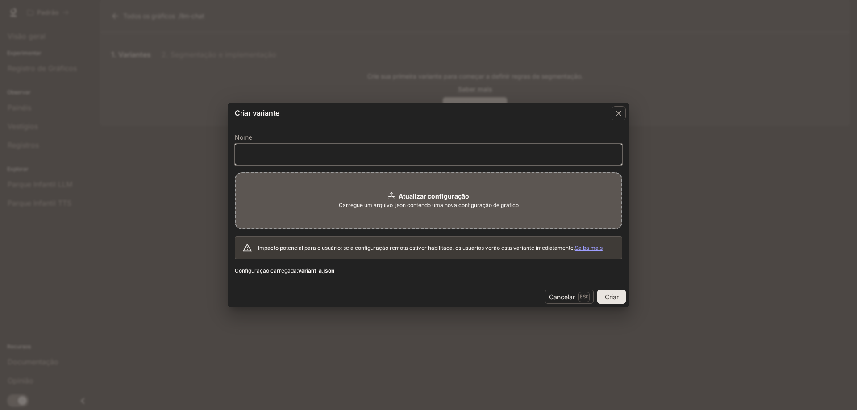
click at [292, 152] on input "text" at bounding box center [428, 154] width 386 height 9
type input "***"
click at [618, 295] on font "Criar" at bounding box center [612, 297] width 14 height 8
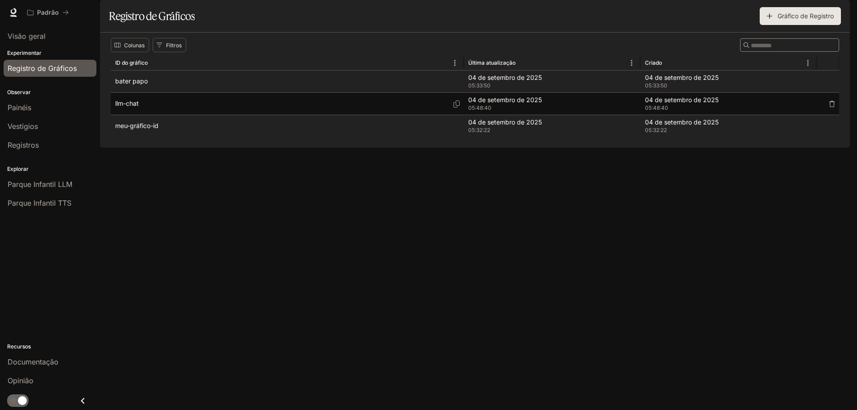
click at [145, 115] on div "llm-chat" at bounding box center [287, 104] width 344 height 22
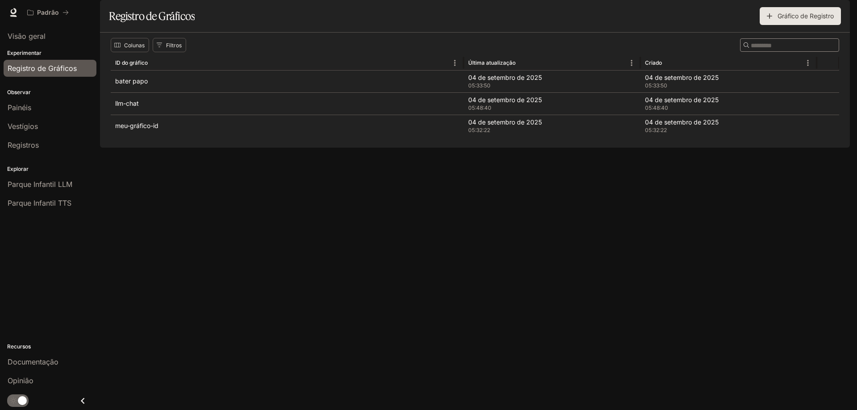
drag, startPoint x: 192, startPoint y: 186, endPoint x: 183, endPoint y: 166, distance: 21.8
click at [192, 148] on div "Colunas Filtros ​ ID do gráfico Última atualização Criado bater papo 04 de sete…" at bounding box center [475, 90] width 750 height 115
click at [828, 20] on font "Gráfico de Registro" at bounding box center [805, 16] width 56 height 8
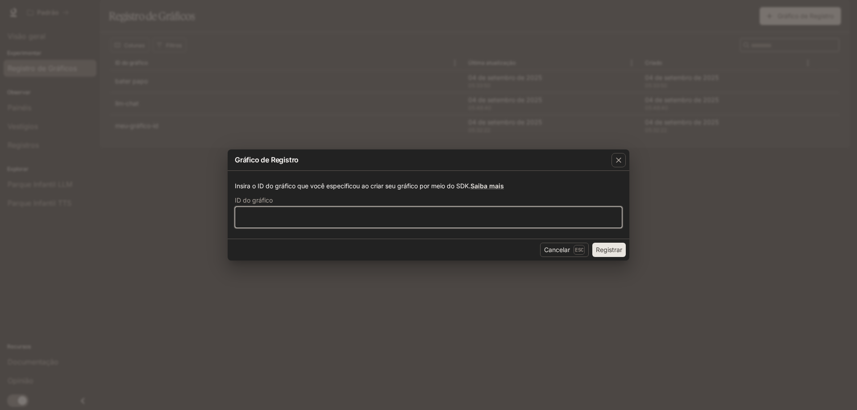
click at [269, 214] on input "text" at bounding box center [428, 217] width 386 height 9
paste input "**********"
type input "**********"
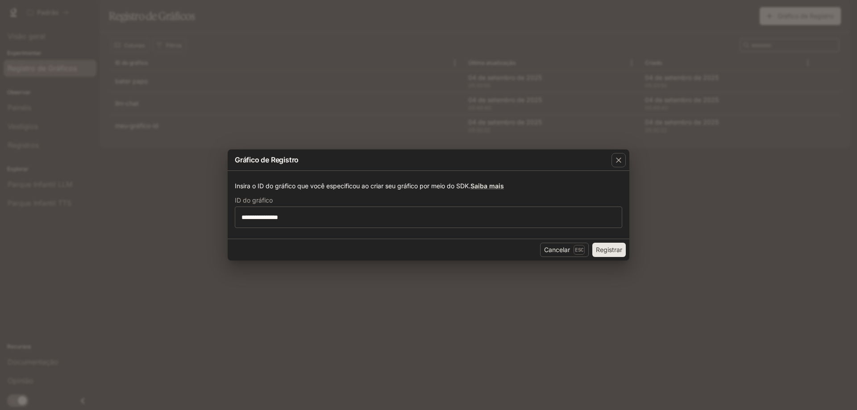
click at [609, 246] on font "Registrar" at bounding box center [609, 250] width 26 height 8
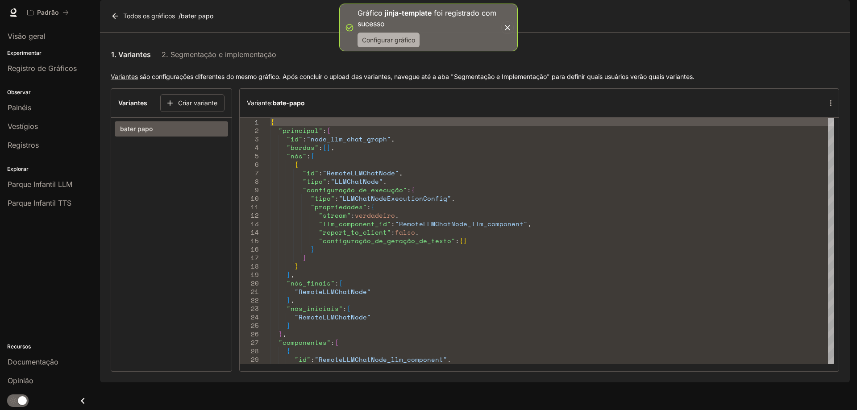
click at [378, 37] on font "Configurar gráfico" at bounding box center [388, 40] width 53 height 8
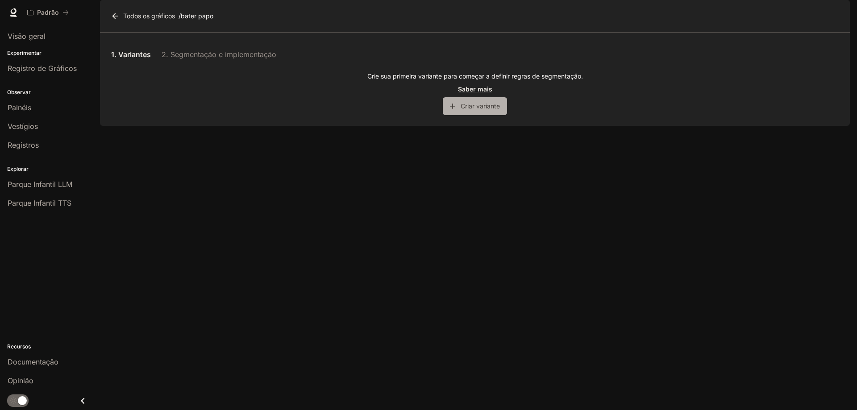
click at [464, 110] on font "Criar variante" at bounding box center [480, 106] width 39 height 8
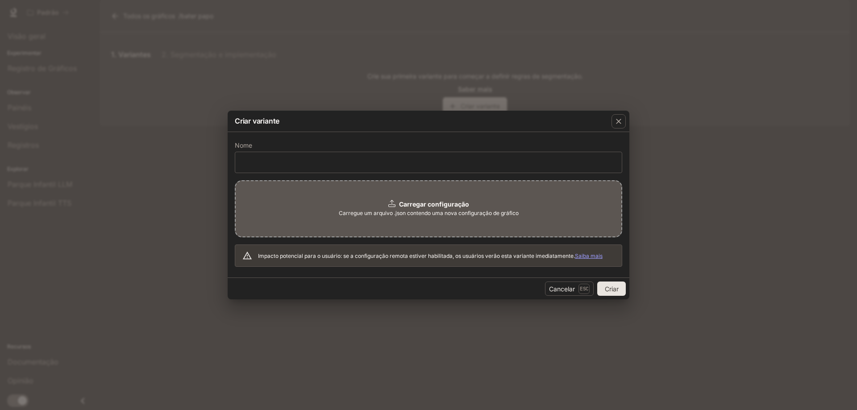
click at [149, 159] on div "Criar variante Nome ​ Carregar configuração Carregue um arquivo .json contendo …" at bounding box center [428, 205] width 857 height 410
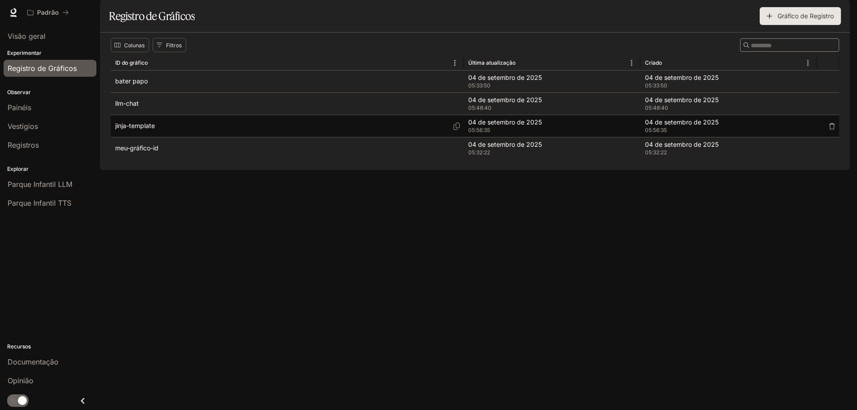
click at [145, 129] on font "jinja-template" at bounding box center [135, 126] width 40 height 8
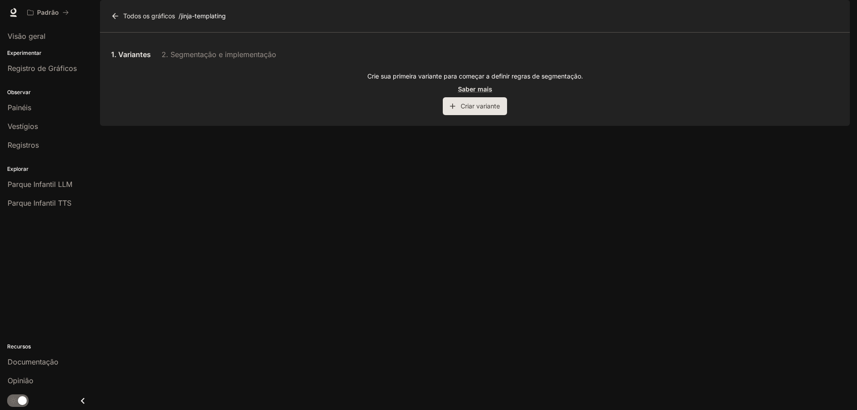
click at [493, 110] on font "Criar variante" at bounding box center [480, 106] width 39 height 8
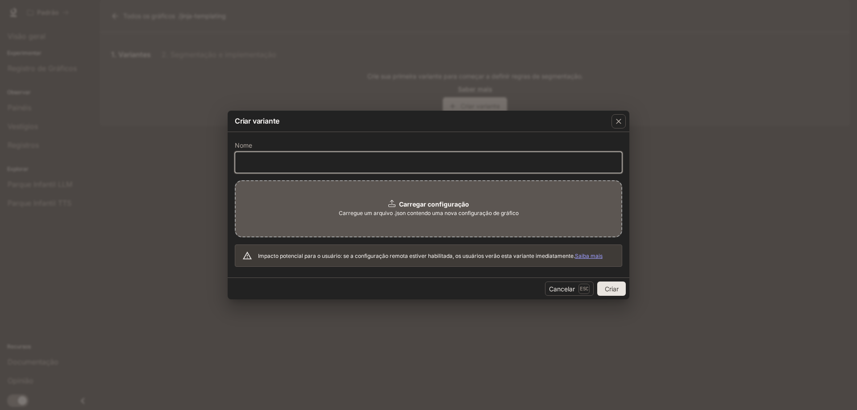
click at [271, 159] on input "text" at bounding box center [428, 162] width 386 height 9
paste input "**********"
type input "**********"
click at [429, 207] on font "Carregar configuração" at bounding box center [434, 204] width 70 height 8
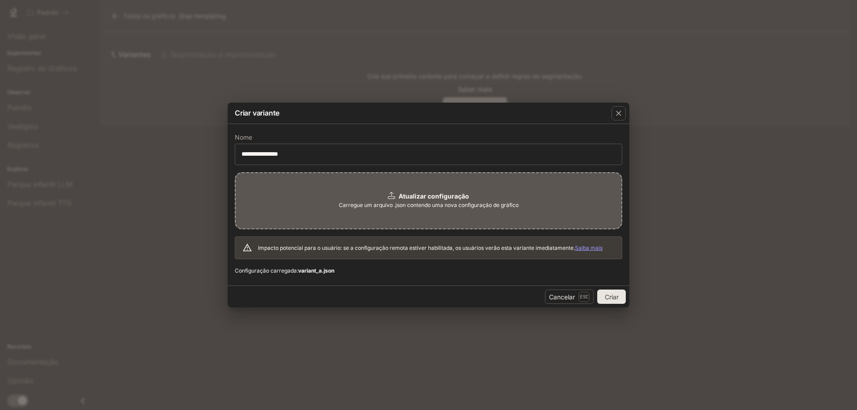
click at [613, 296] on font "Criar" at bounding box center [612, 297] width 14 height 8
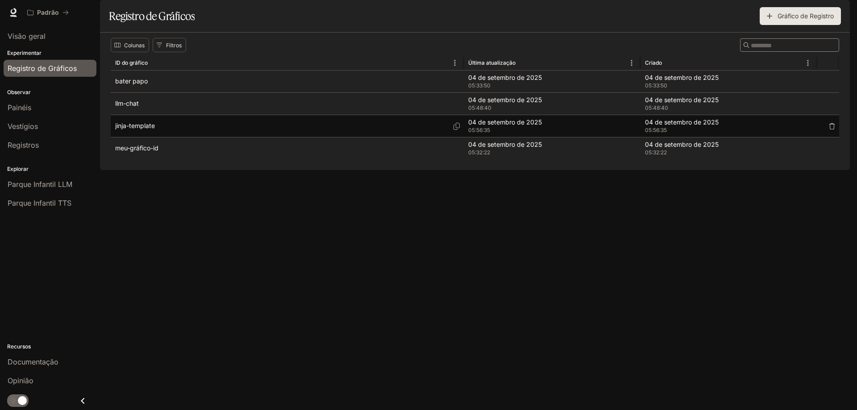
click at [159, 137] on div "jinja-template" at bounding box center [287, 126] width 344 height 22
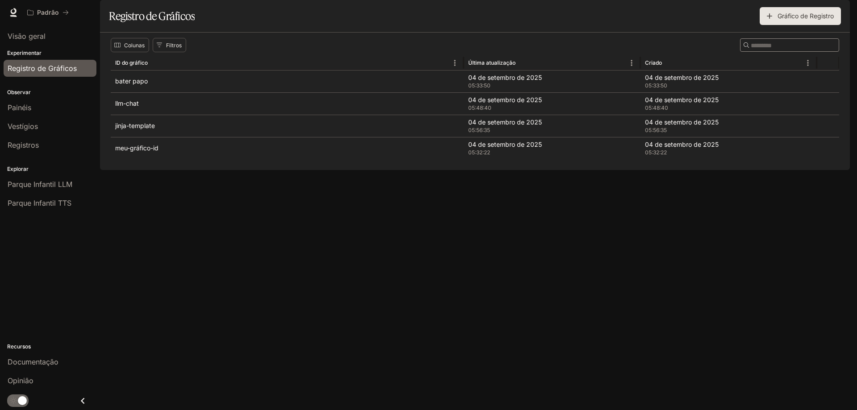
click at [42, 51] on p "Experimentar" at bounding box center [50, 53] width 100 height 8
click at [20, 37] on font "Visão geral" at bounding box center [27, 36] width 38 height 9
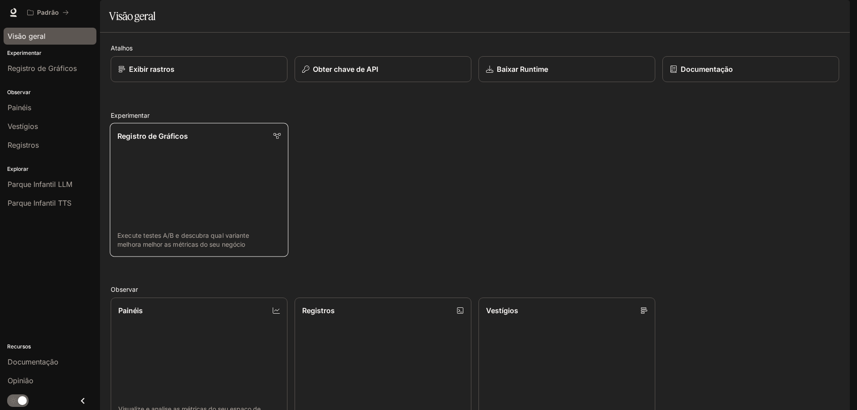
click at [195, 178] on link "Registro de Gráficos Execute testes A/B e descubra qual variante melhora melhor…" at bounding box center [199, 190] width 178 height 134
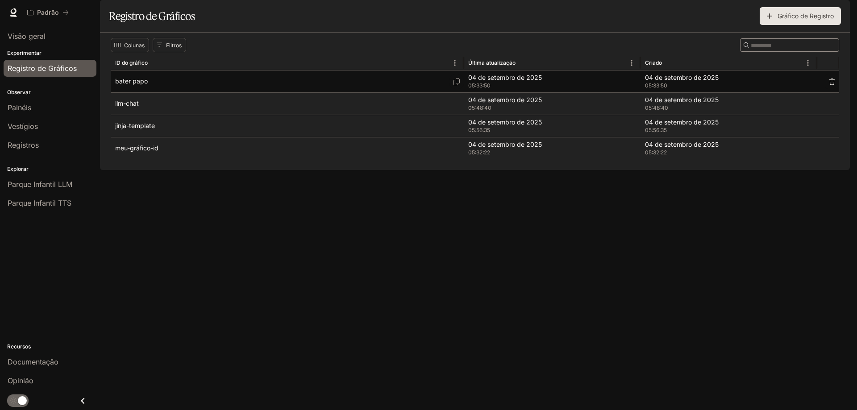
click at [165, 92] on div "bater papo" at bounding box center [287, 82] width 344 height 22
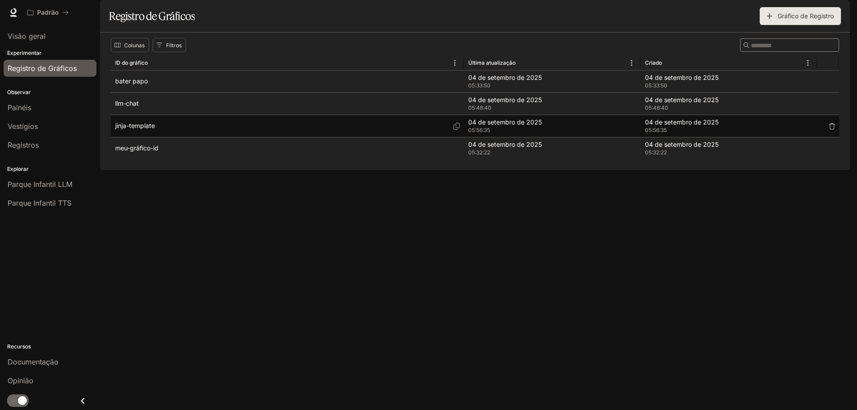
click at [137, 129] on font "jinja-template" at bounding box center [135, 126] width 40 height 8
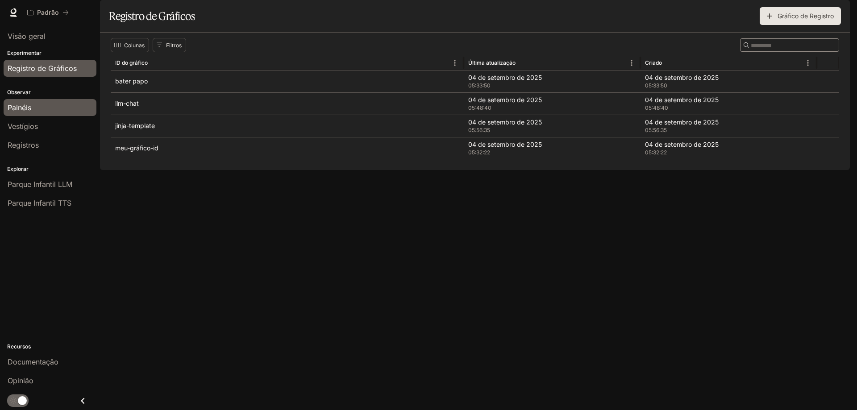
click at [56, 106] on div "Painéis" at bounding box center [50, 107] width 85 height 11
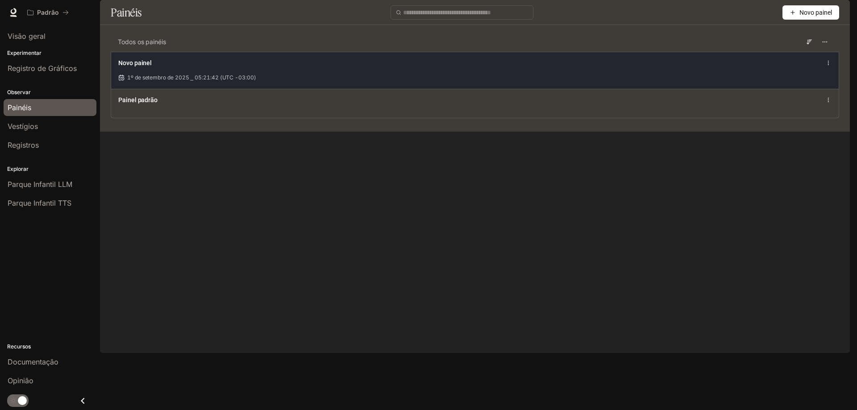
click at [183, 81] on font "1º de setembro de 2025 ⎯ 05:21:42 (UTC -03:00)" at bounding box center [191, 77] width 129 height 7
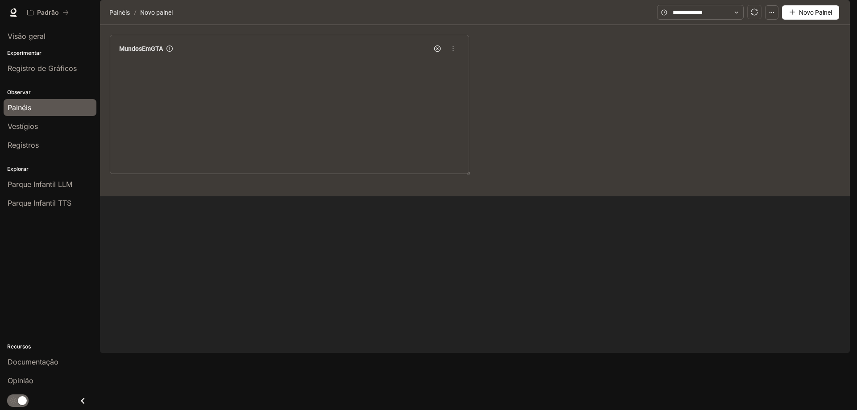
click at [158, 83] on div "MundosEmGTA" at bounding box center [290, 98] width 348 height 114
click at [151, 52] on font "MundosEmGTA" at bounding box center [141, 48] width 44 height 7
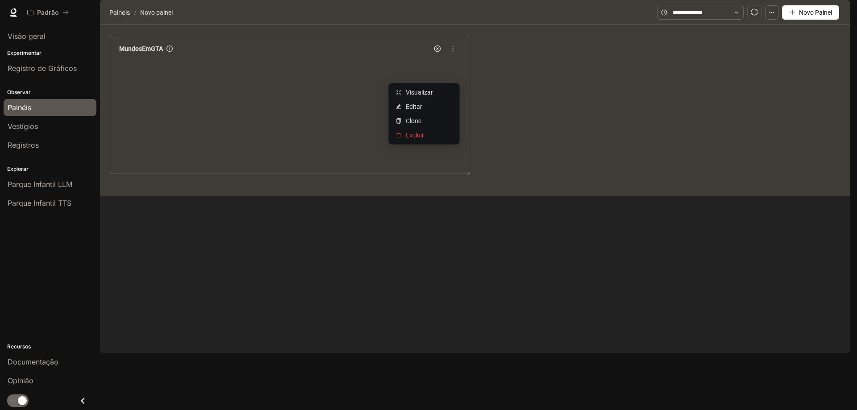
click at [451, 52] on icon "mais" at bounding box center [453, 49] width 6 height 6
click at [424, 91] on font "Visualizar" at bounding box center [419, 92] width 27 height 7
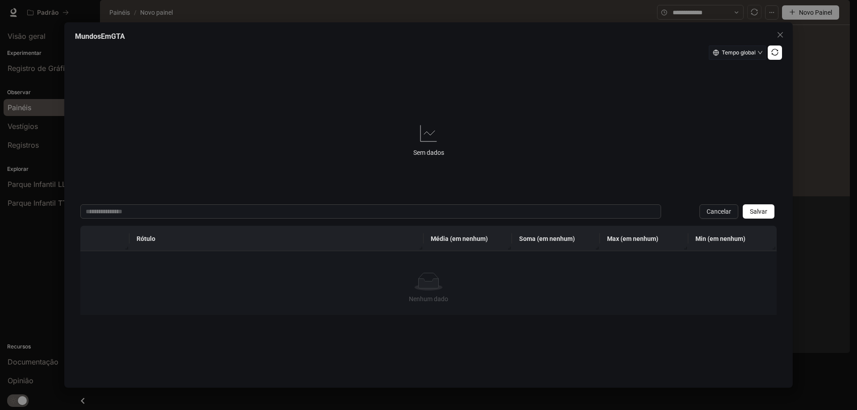
scroll to position [11, 0]
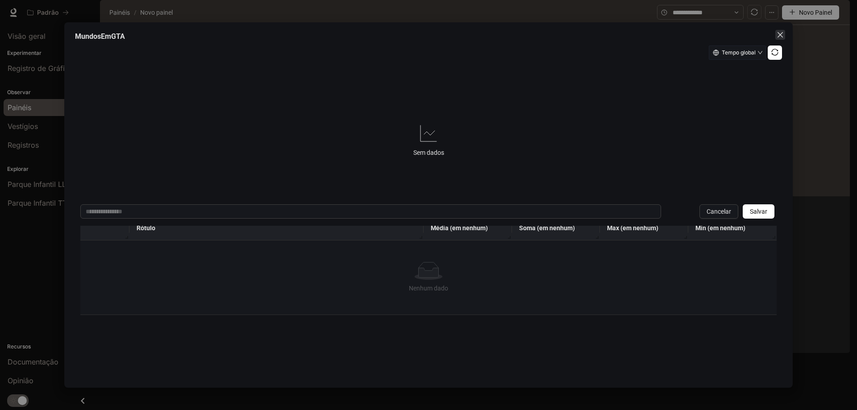
click at [780, 32] on icon "fechar" at bounding box center [779, 34] width 7 height 7
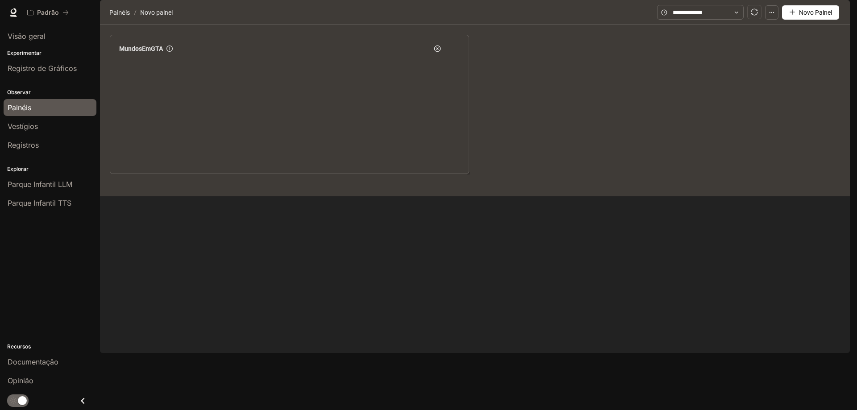
click at [33, 132] on link "Vestígios" at bounding box center [50, 126] width 93 height 17
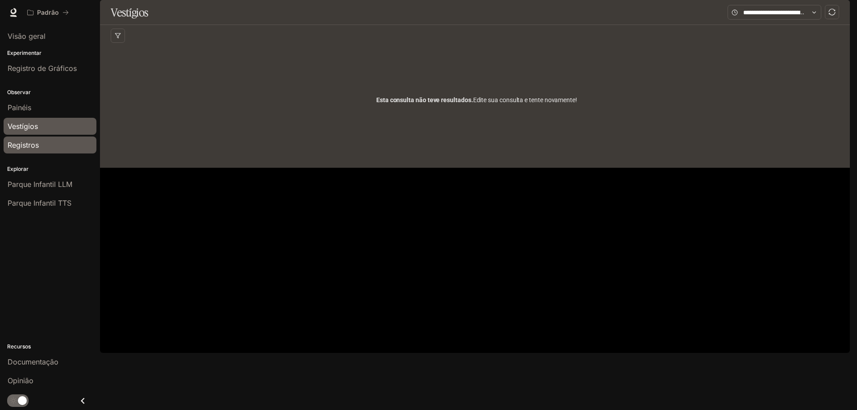
click at [43, 144] on div "Registros" at bounding box center [50, 145] width 85 height 11
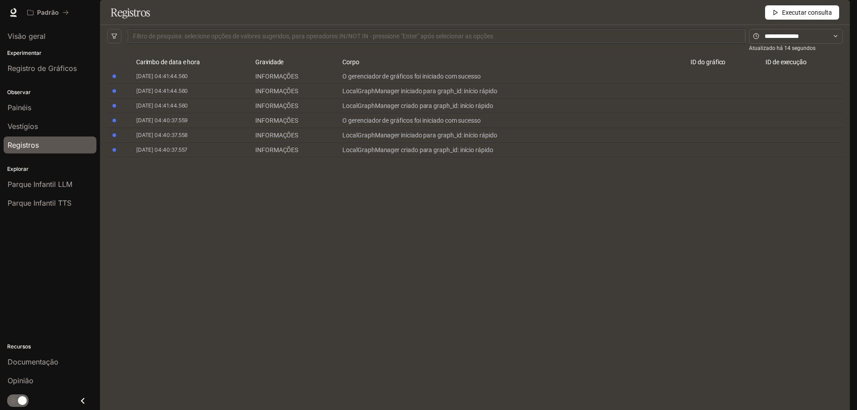
click at [803, 16] on font "Executar consulta" at bounding box center [807, 12] width 50 height 7
click at [47, 185] on font "Parque Infantil LLM" at bounding box center [40, 184] width 65 height 9
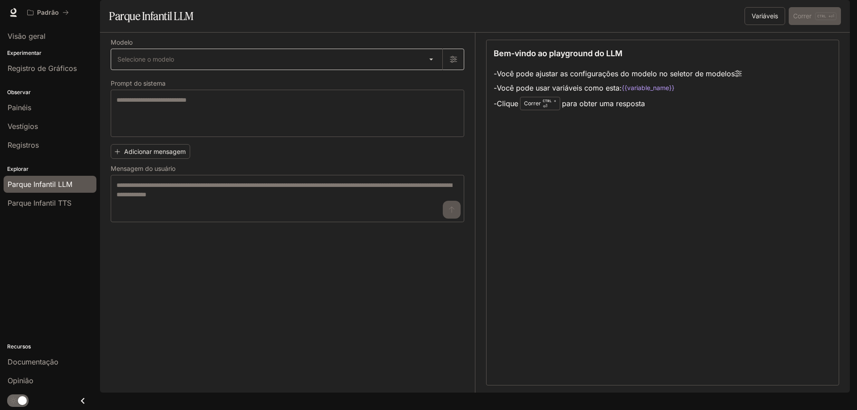
click at [155, 81] on body "Ir para o conteúdo principal Padrão Documentação Documentação Portal Visão gera…" at bounding box center [428, 205] width 857 height 410
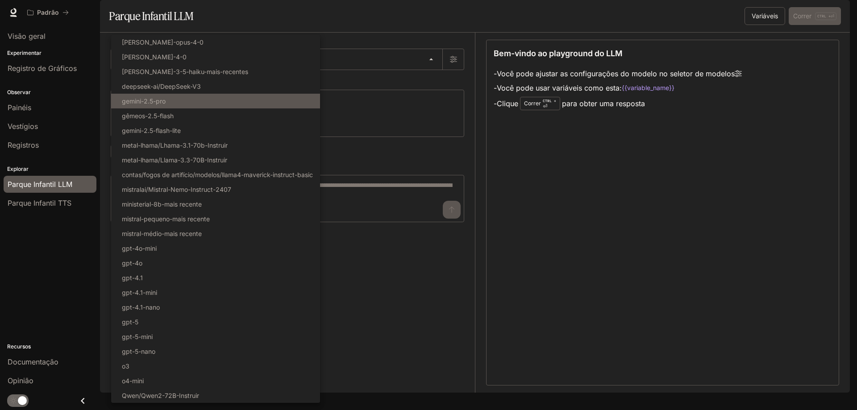
click at [175, 99] on li "gemini-2.5-pro" at bounding box center [215, 101] width 209 height 15
type input "**********"
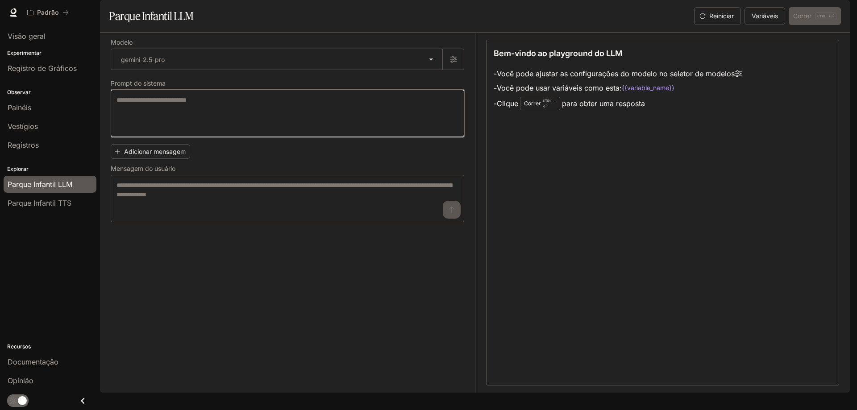
click at [150, 127] on textarea at bounding box center [287, 113] width 342 height 36
type textarea "****"
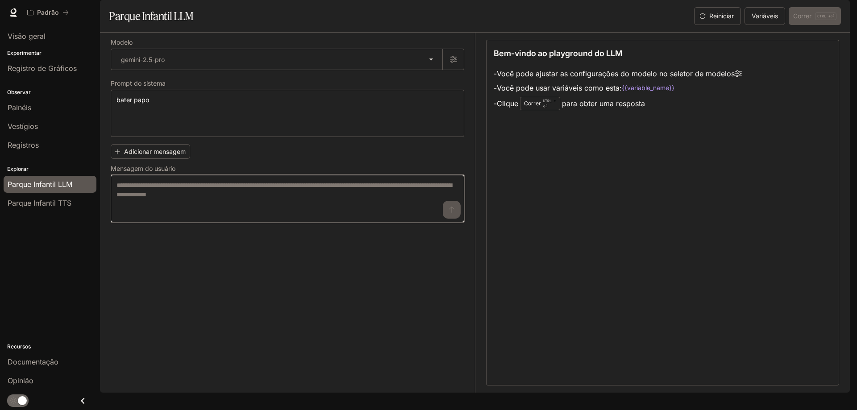
click at [203, 216] on textarea at bounding box center [287, 199] width 342 height 36
type textarea "*"
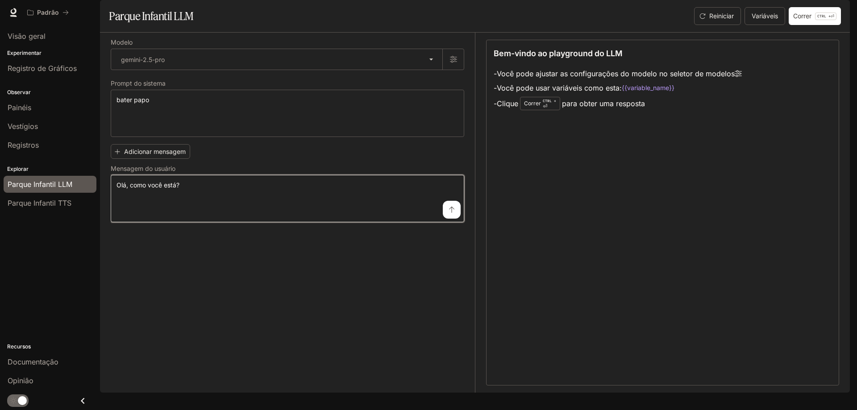
type textarea "**********"
click at [449, 213] on icon "submit" at bounding box center [451, 209] width 7 height 7
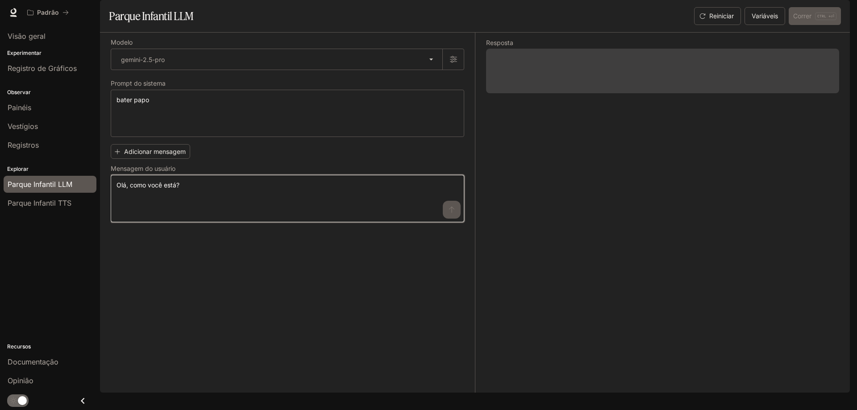
click at [305, 216] on textarea "**********" at bounding box center [287, 199] width 342 height 36
click at [666, 174] on div "Resposta" at bounding box center [657, 213] width 364 height 360
click at [166, 155] on font "Adicionar mensagem" at bounding box center [155, 152] width 62 height 8
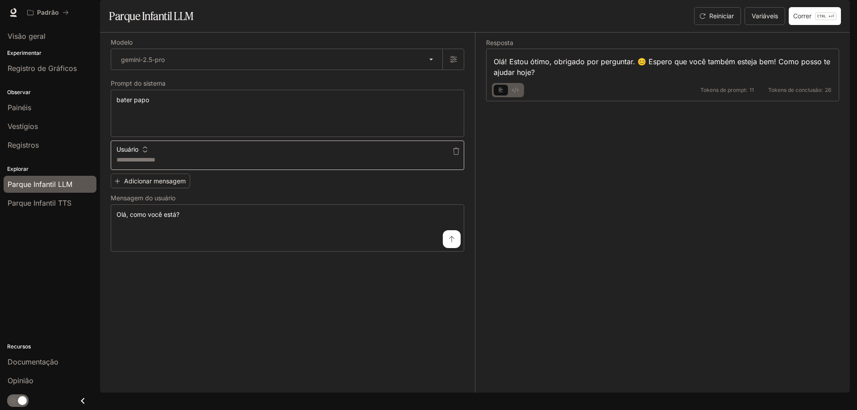
type textarea "*"
type textarea "*******"
drag, startPoint x: 158, startPoint y: 184, endPoint x: 88, endPoint y: 184, distance: 69.6
click at [100, 184] on main "**********" at bounding box center [475, 196] width 750 height 393
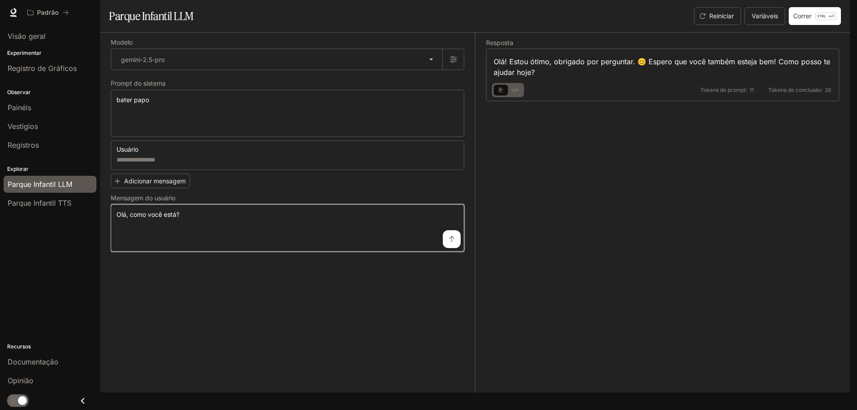
click at [199, 241] on textarea "**********" at bounding box center [287, 228] width 342 height 36
click at [199, 239] on textarea "**********" at bounding box center [287, 228] width 342 height 36
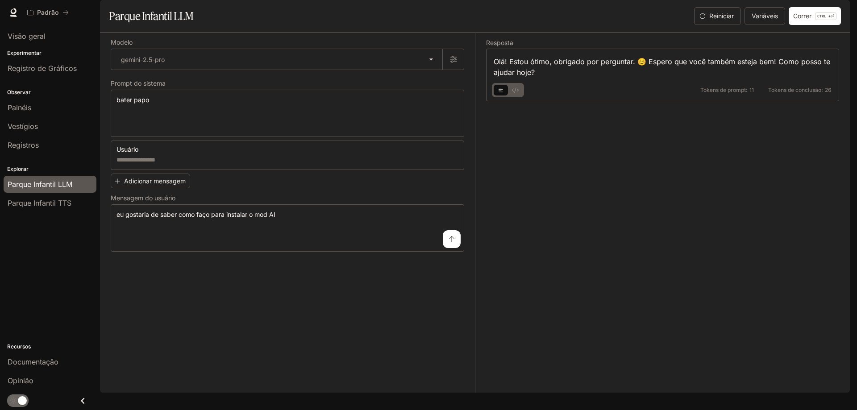
click at [88, 410] on button "Fechar gaveta" at bounding box center [83, 401] width 20 height 18
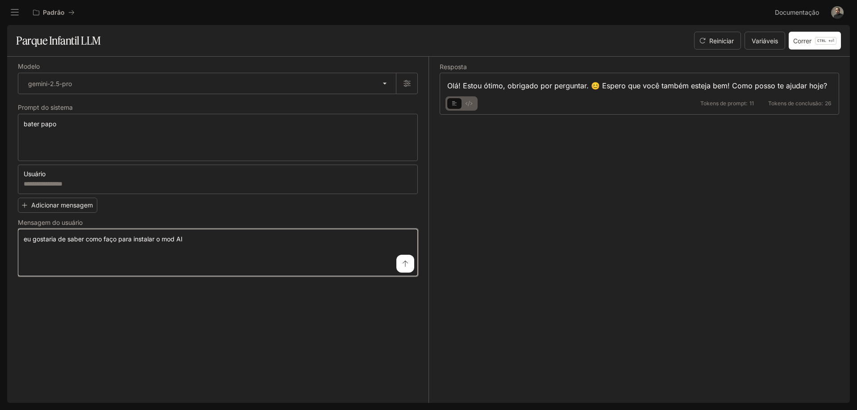
click at [213, 237] on textarea "**********" at bounding box center [218, 253] width 388 height 36
paste textarea "**********"
type textarea "**********"
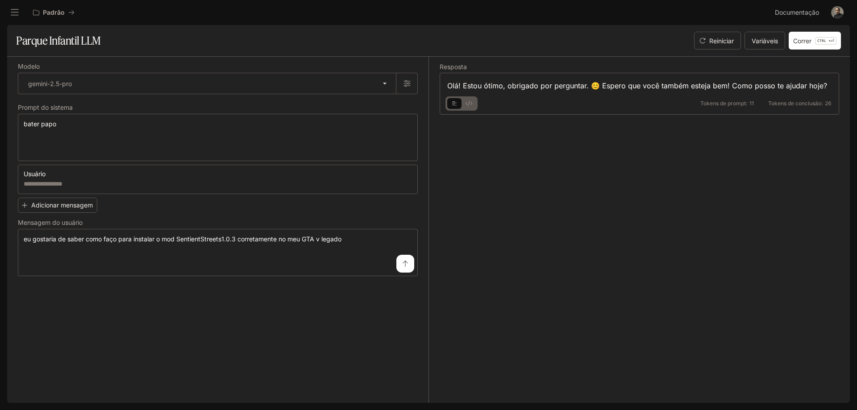
click at [402, 264] on icon "submit" at bounding box center [405, 263] width 7 height 7
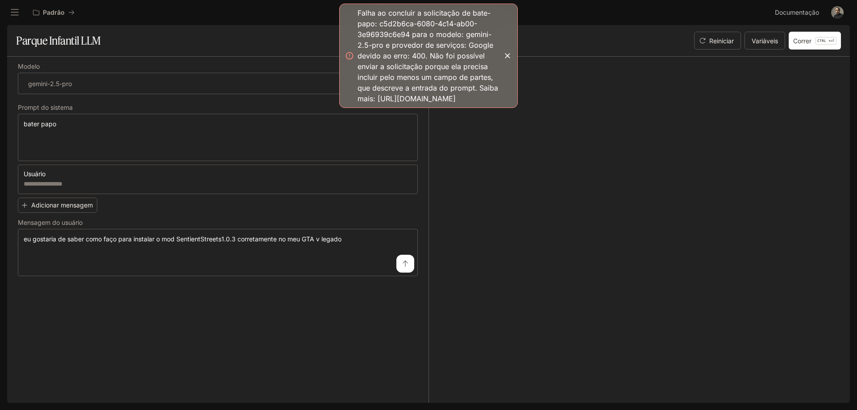
click at [506, 62] on button "button" at bounding box center [507, 56] width 12 height 12
click at [406, 267] on button "submit" at bounding box center [405, 264] width 18 height 18
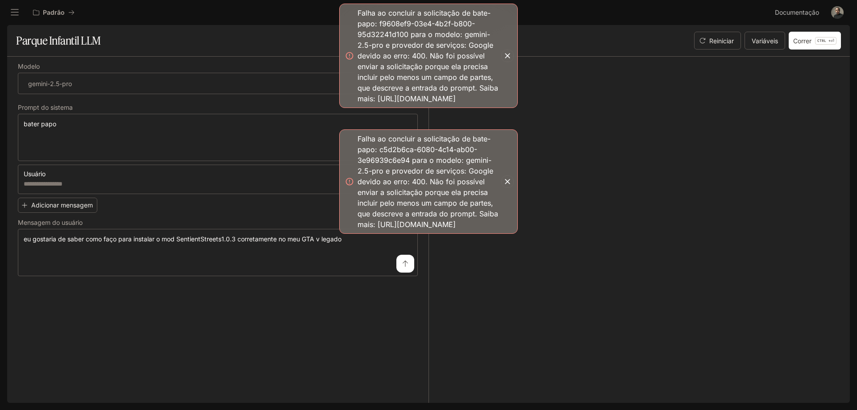
click at [506, 62] on button "button" at bounding box center [507, 56] width 12 height 12
click at [506, 184] on icon "button" at bounding box center [507, 181] width 5 height 5
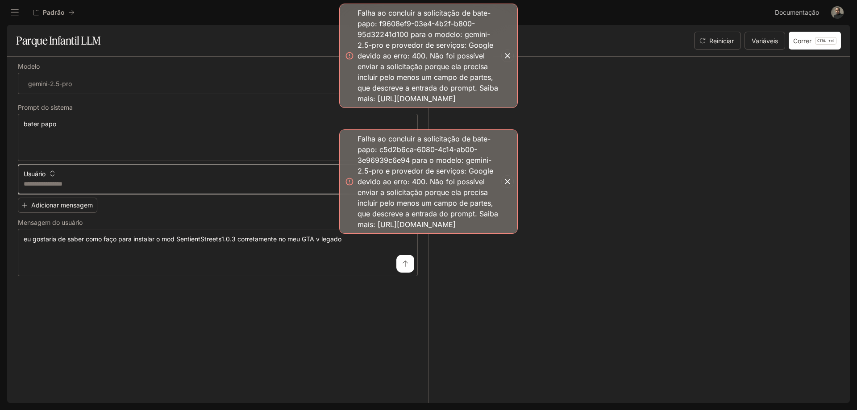
click at [86, 180] on textarea at bounding box center [218, 183] width 388 height 9
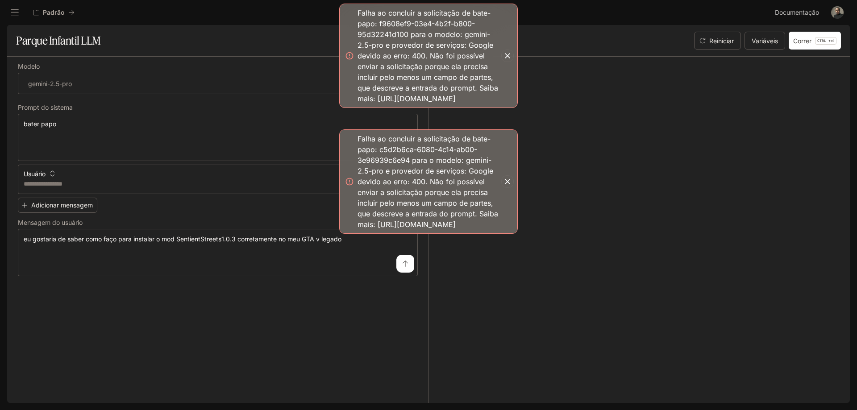
click at [50, 174] on icon "button" at bounding box center [52, 173] width 6 height 6
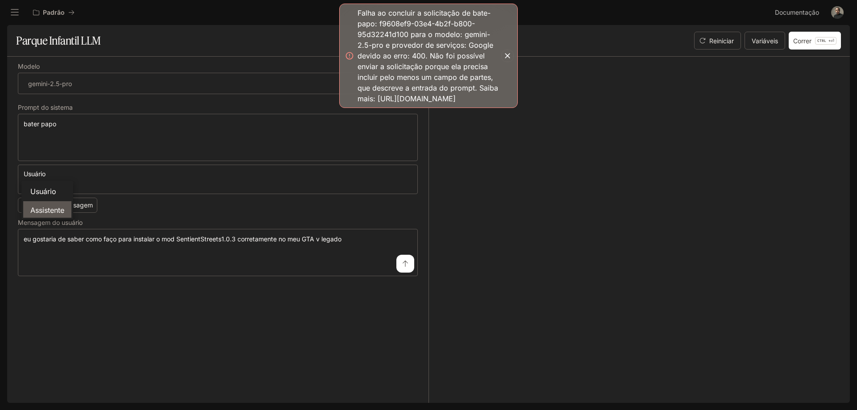
click at [50, 206] on font "Assistente" at bounding box center [47, 209] width 34 height 9
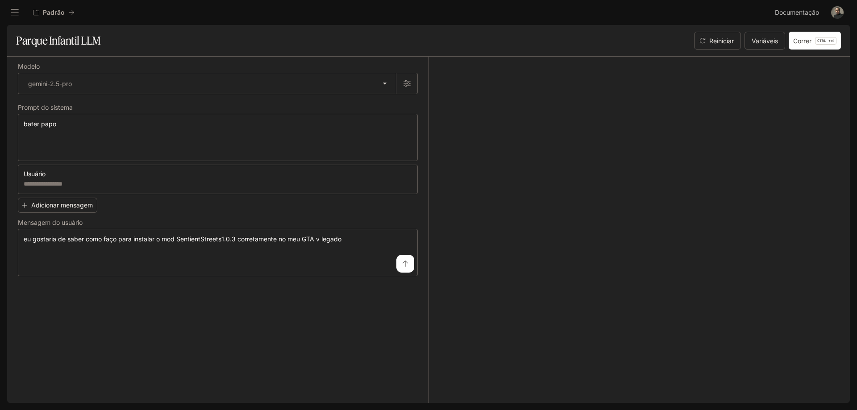
drag, startPoint x: 350, startPoint y: 171, endPoint x: 465, endPoint y: 151, distance: 116.9
click at [469, 151] on div at bounding box center [633, 230] width 411 height 346
click at [409, 172] on button "button" at bounding box center [410, 175] width 14 height 14
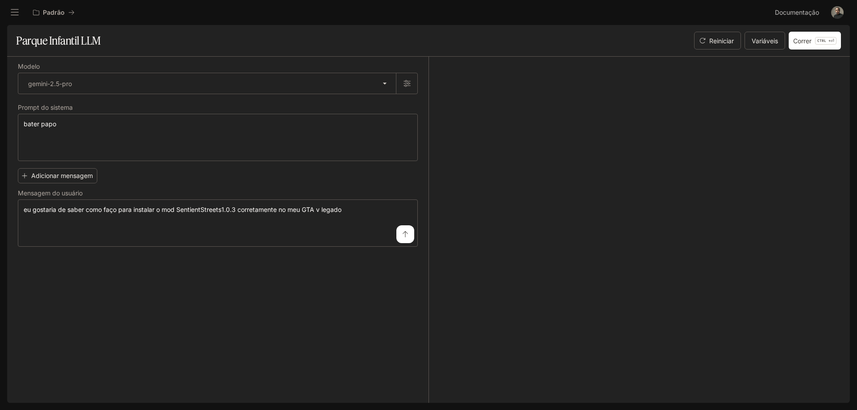
click at [408, 236] on icon "submit" at bounding box center [405, 234] width 7 height 7
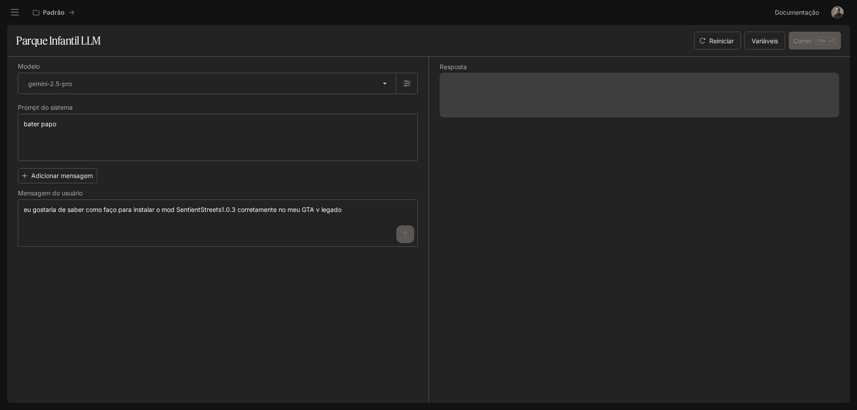
click at [537, 108] on span at bounding box center [639, 95] width 399 height 45
click at [673, 221] on div "Resposta" at bounding box center [633, 230] width 411 height 346
click at [555, 156] on div "Resposta" at bounding box center [633, 230] width 411 height 346
click at [666, 148] on div "Resposta" at bounding box center [633, 230] width 411 height 346
click at [805, 41] on div "Reiniciar Variáveis Correr CTRL + ⏎" at bounding box center [765, 41] width 150 height 18
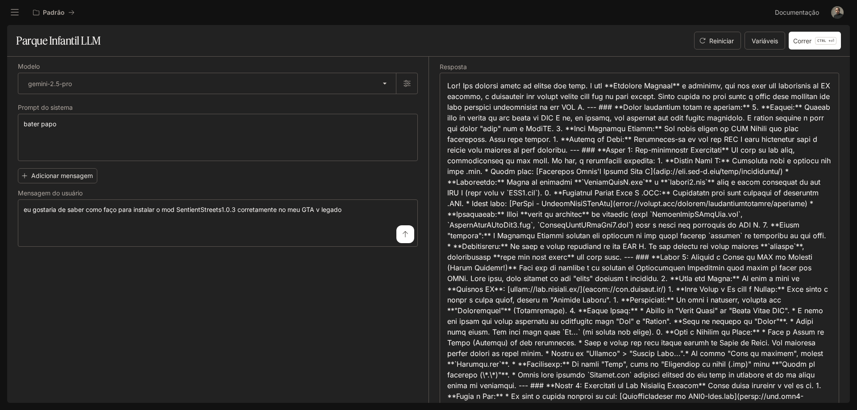
click at [477, 87] on font at bounding box center [640, 385] width 386 height 609
drag, startPoint x: 552, startPoint y: 84, endPoint x: 591, endPoint y: 86, distance: 38.9
click at [591, 86] on font at bounding box center [640, 385] width 386 height 609
click at [574, 86] on font at bounding box center [640, 385] width 386 height 609
click at [605, 85] on font at bounding box center [640, 385] width 386 height 609
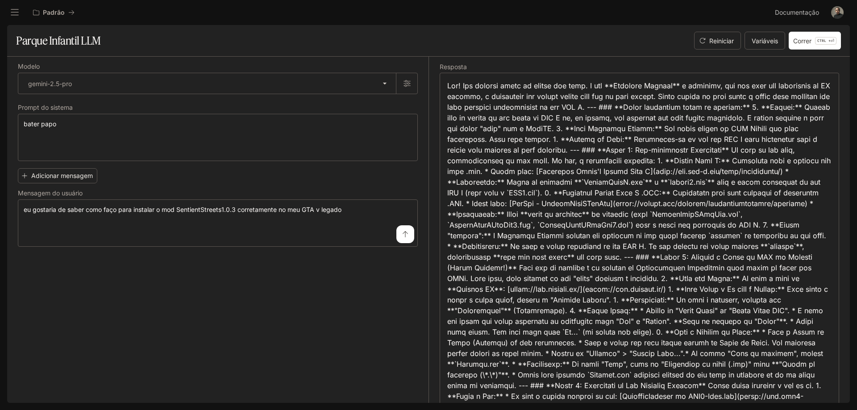
click at [642, 87] on font at bounding box center [640, 385] width 386 height 609
click at [676, 84] on font at bounding box center [640, 385] width 386 height 609
click at [712, 87] on font at bounding box center [640, 385] width 386 height 609
click at [760, 84] on font at bounding box center [640, 385] width 386 height 609
drag, startPoint x: 764, startPoint y: 85, endPoint x: 772, endPoint y: 87, distance: 7.4
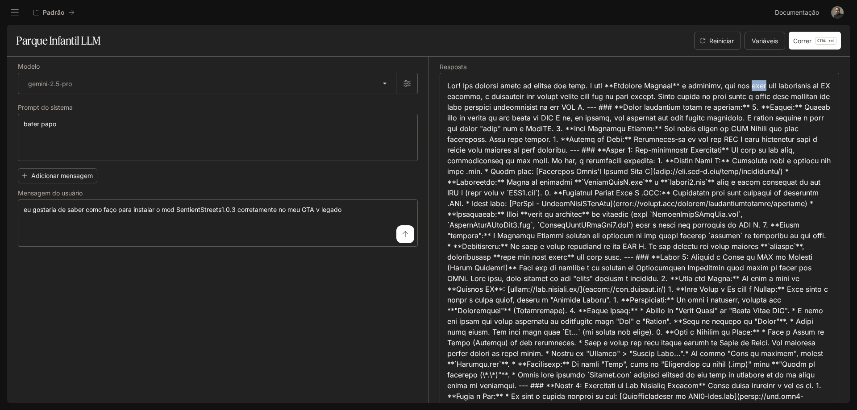
click at [768, 87] on font at bounding box center [640, 385] width 386 height 609
click at [776, 87] on font at bounding box center [640, 385] width 386 height 609
click at [785, 86] on font at bounding box center [640, 385] width 386 height 609
drag, startPoint x: 464, startPoint y: 99, endPoint x: 486, endPoint y: 97, distance: 22.4
click at [475, 98] on font at bounding box center [640, 385] width 386 height 609
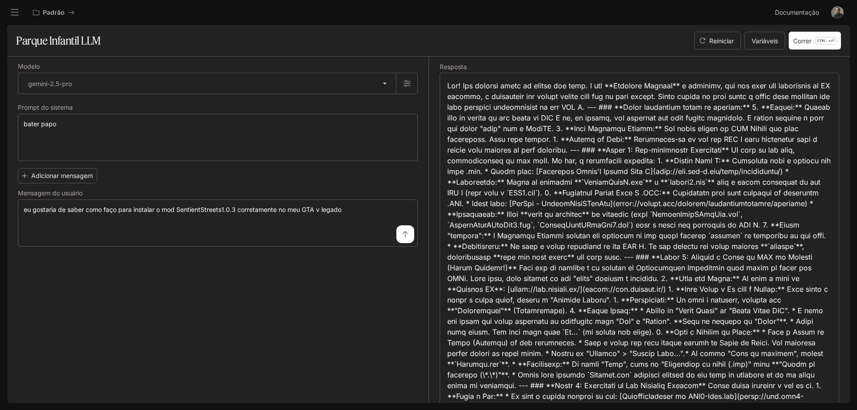
click at [494, 98] on font at bounding box center [640, 385] width 386 height 609
click at [503, 98] on font at bounding box center [640, 385] width 386 height 609
click at [513, 97] on font at bounding box center [640, 385] width 386 height 609
click at [531, 94] on font at bounding box center [640, 385] width 386 height 609
click at [561, 95] on font at bounding box center [640, 385] width 386 height 609
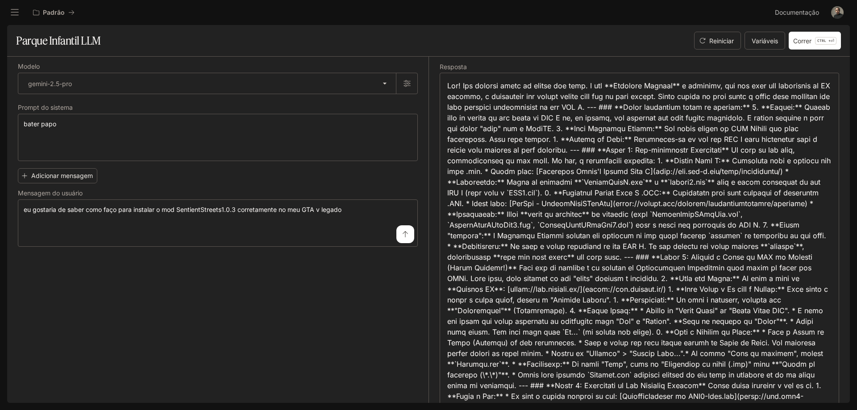
click at [590, 97] on font at bounding box center [640, 385] width 386 height 609
drag, startPoint x: 590, startPoint y: 97, endPoint x: 597, endPoint y: 96, distance: 6.8
click at [591, 97] on font at bounding box center [640, 385] width 386 height 609
drag, startPoint x: 650, startPoint y: 97, endPoint x: 656, endPoint y: 97, distance: 5.8
click at [652, 97] on font at bounding box center [640, 385] width 386 height 609
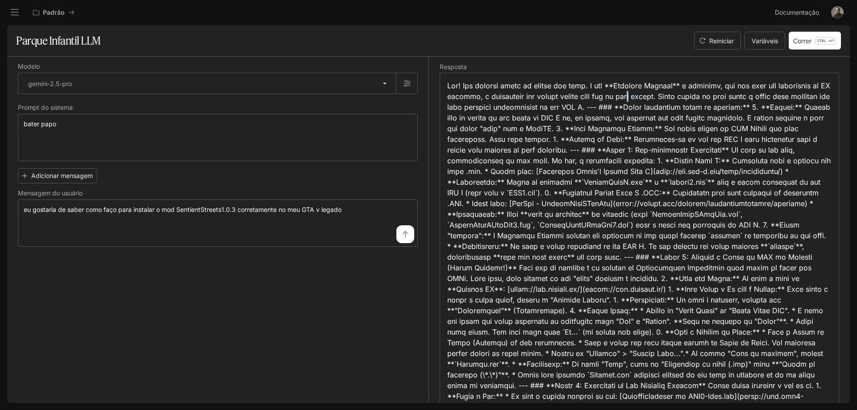
click at [664, 97] on font at bounding box center [640, 385] width 386 height 609
click at [685, 98] on font at bounding box center [640, 385] width 386 height 609
drag, startPoint x: 713, startPoint y: 98, endPoint x: 727, endPoint y: 97, distance: 14.3
click at [715, 98] on font at bounding box center [640, 385] width 386 height 609
click at [739, 96] on font at bounding box center [640, 385] width 386 height 609
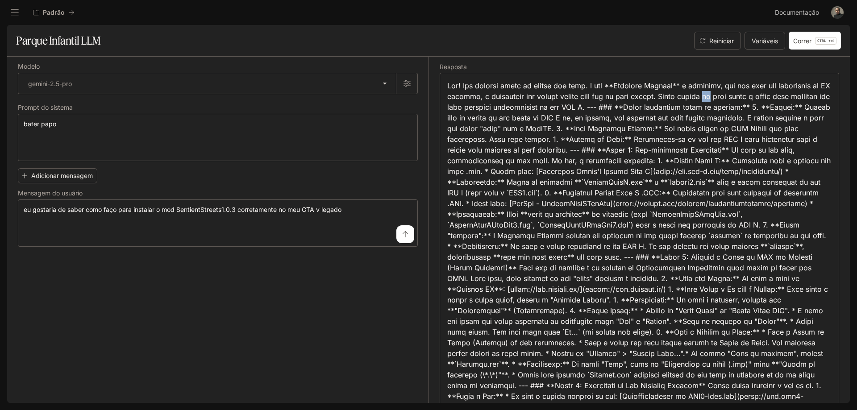
drag, startPoint x: 748, startPoint y: 96, endPoint x: 759, endPoint y: 95, distance: 10.3
click at [755, 96] on font at bounding box center [640, 385] width 386 height 609
click at [767, 95] on font at bounding box center [640, 385] width 386 height 609
drag, startPoint x: 774, startPoint y: 96, endPoint x: 794, endPoint y: 98, distance: 19.7
click at [775, 96] on font at bounding box center [640, 385] width 386 height 609
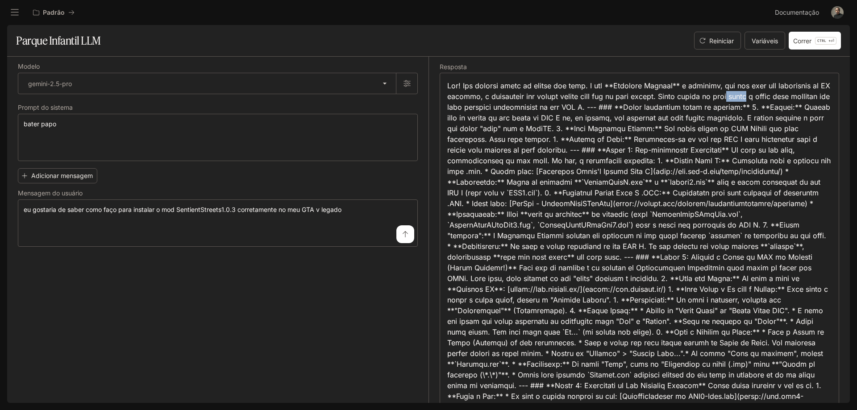
click at [794, 98] on font at bounding box center [640, 385] width 386 height 609
drag, startPoint x: 797, startPoint y: 98, endPoint x: 760, endPoint y: 103, distance: 36.9
click at [797, 98] on font at bounding box center [640, 385] width 386 height 609
drag, startPoint x: 474, startPoint y: 108, endPoint x: 510, endPoint y: 104, distance: 36.4
click at [478, 108] on font at bounding box center [640, 385] width 386 height 609
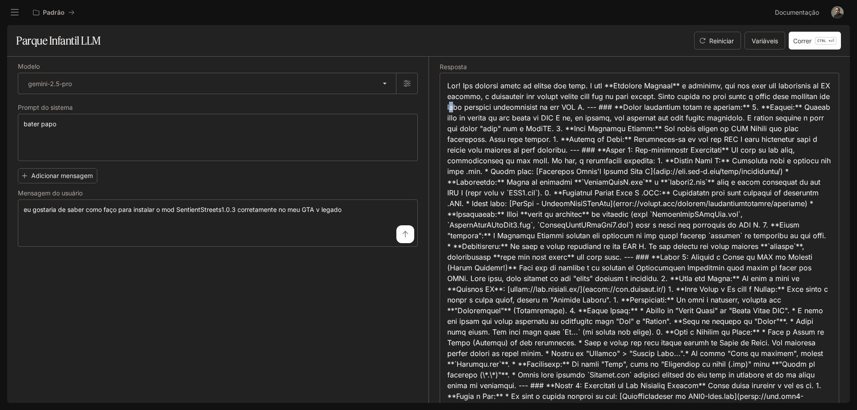
click at [513, 105] on font at bounding box center [640, 385] width 386 height 609
click at [516, 105] on font at bounding box center [640, 385] width 386 height 609
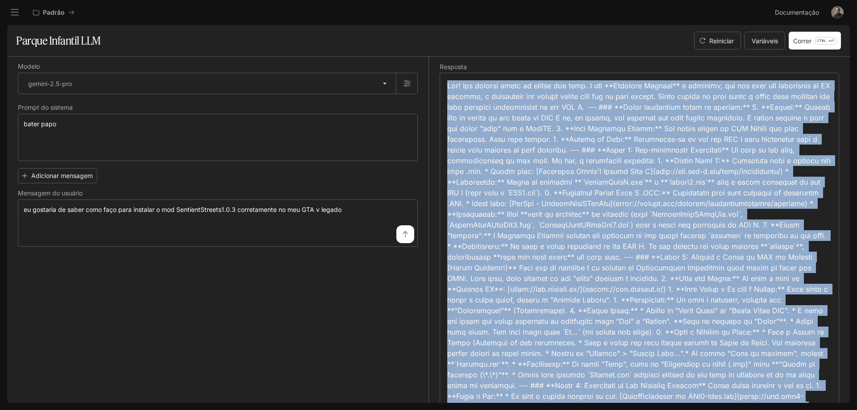
drag, startPoint x: 521, startPoint y: 106, endPoint x: 530, endPoint y: 106, distance: 8.9
click at [523, 106] on font at bounding box center [640, 385] width 386 height 609
click at [577, 108] on font at bounding box center [640, 385] width 386 height 609
click at [623, 105] on font at bounding box center [640, 385] width 386 height 609
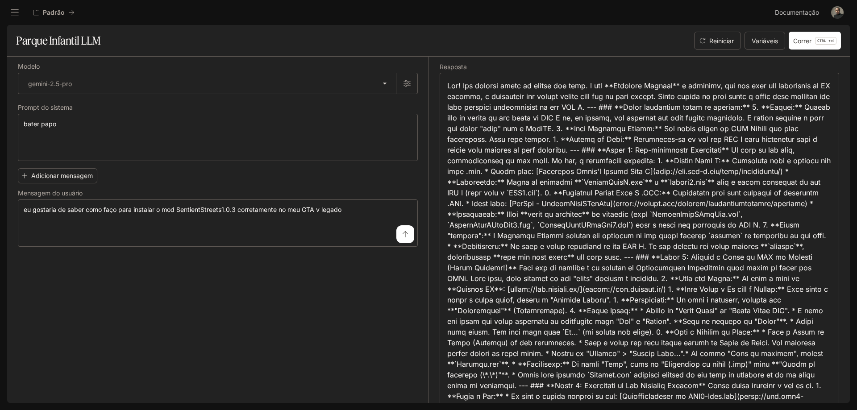
drag, startPoint x: 532, startPoint y: 118, endPoint x: 554, endPoint y: 116, distance: 22.4
click at [540, 117] on font at bounding box center [640, 385] width 386 height 609
click at [558, 116] on font at bounding box center [640, 385] width 386 height 609
drag, startPoint x: 581, startPoint y: 117, endPoint x: 604, endPoint y: 116, distance: 23.7
click at [597, 117] on font at bounding box center [640, 385] width 386 height 609
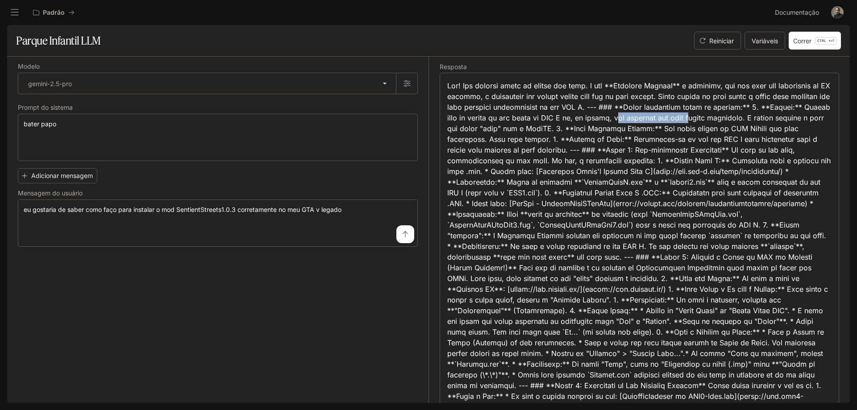
drag, startPoint x: 713, startPoint y: 118, endPoint x: 779, endPoint y: 120, distance: 66.1
click at [789, 120] on font at bounding box center [640, 385] width 386 height 609
drag, startPoint x: 500, startPoint y: 129, endPoint x: 560, endPoint y: 126, distance: 59.8
click at [553, 127] on font at bounding box center [640, 385] width 386 height 609
drag, startPoint x: 551, startPoint y: 128, endPoint x: 564, endPoint y: 127, distance: 13.4
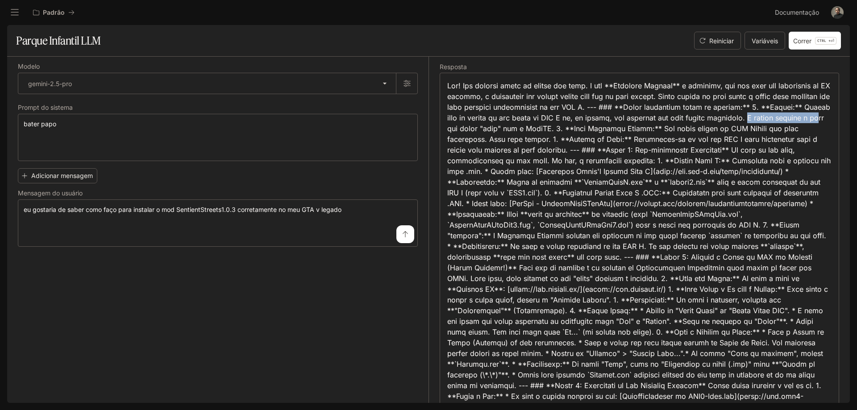
click at [552, 128] on font at bounding box center [640, 385] width 386 height 609
click at [598, 129] on font at bounding box center [640, 385] width 386 height 609
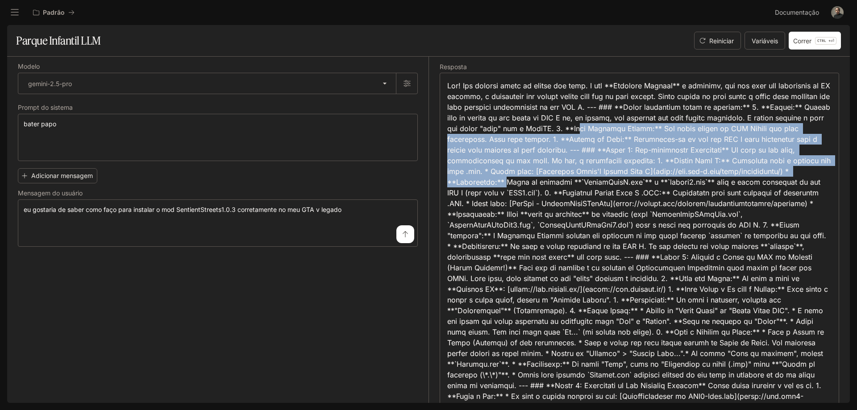
drag, startPoint x: 709, startPoint y: 129, endPoint x: 594, endPoint y: 183, distance: 126.8
click at [594, 183] on font at bounding box center [640, 385] width 386 height 609
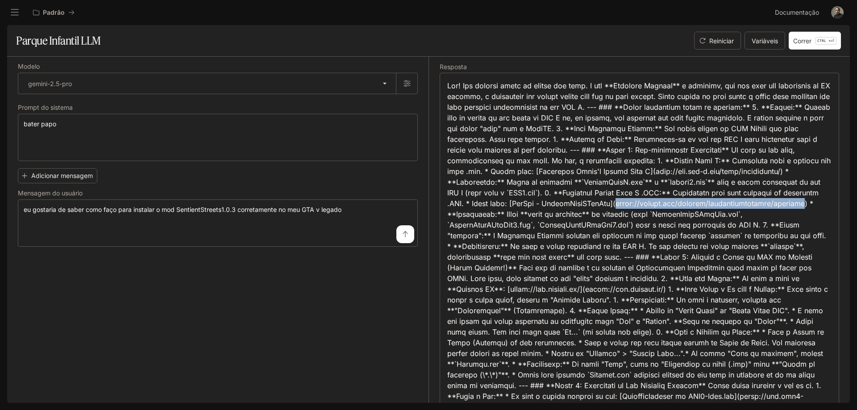
drag, startPoint x: 632, startPoint y: 216, endPoint x: 449, endPoint y: 216, distance: 182.5
click at [449, 216] on font at bounding box center [640, 385] width 386 height 609
copy font "https://github.com/crosire/scripthookvdotnet/releases"
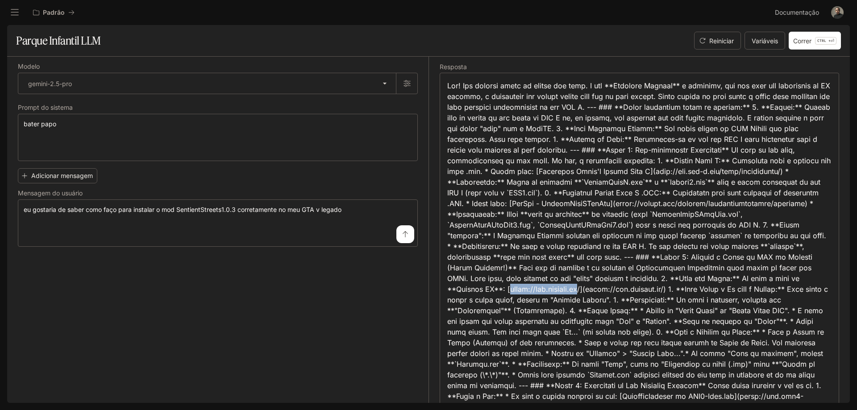
drag, startPoint x: 689, startPoint y: 289, endPoint x: 613, endPoint y: 291, distance: 75.5
click at [612, 291] on font at bounding box center [640, 385] width 386 height 609
copy font "https://www.inworld.ai"
drag, startPoint x: 692, startPoint y: 311, endPoint x: 571, endPoint y: 328, distance: 122.6
click at [769, 309] on font at bounding box center [640, 385] width 386 height 609
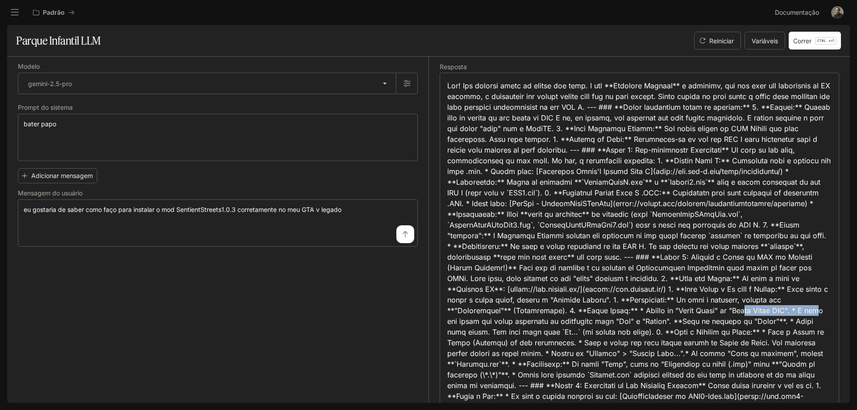
drag, startPoint x: 523, startPoint y: 323, endPoint x: 585, endPoint y: 320, distance: 63.0
click at [584, 320] on font at bounding box center [640, 385] width 386 height 609
drag, startPoint x: 606, startPoint y: 320, endPoint x: 618, endPoint y: 321, distance: 12.5
click at [614, 320] on font at bounding box center [640, 385] width 386 height 609
drag, startPoint x: 644, startPoint y: 322, endPoint x: 657, endPoint y: 322, distance: 12.5
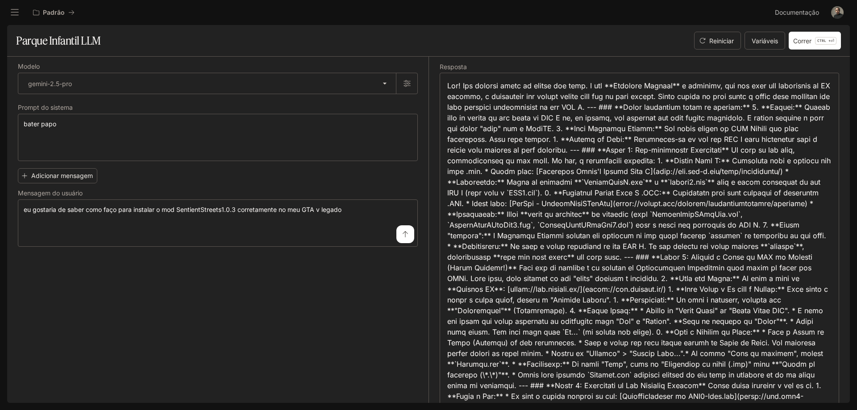
click at [653, 323] on font at bounding box center [640, 385] width 386 height 609
click at [666, 323] on font at bounding box center [640, 385] width 386 height 609
drag, startPoint x: 693, startPoint y: 323, endPoint x: 707, endPoint y: 323, distance: 13.4
click at [697, 323] on font at bounding box center [640, 385] width 386 height 609
drag, startPoint x: 707, startPoint y: 323, endPoint x: 728, endPoint y: 323, distance: 21.0
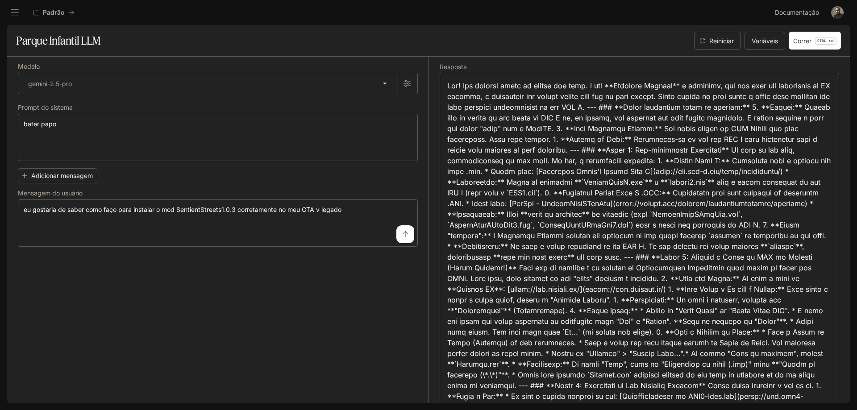
click at [709, 323] on font at bounding box center [640, 385] width 386 height 609
click at [756, 322] on font at bounding box center [640, 385] width 386 height 609
drag, startPoint x: 507, startPoint y: 336, endPoint x: 533, endPoint y: 336, distance: 25.9
click at [529, 336] on font at bounding box center [640, 385] width 386 height 609
drag, startPoint x: 535, startPoint y: 336, endPoint x: 584, endPoint y: 334, distance: 48.7
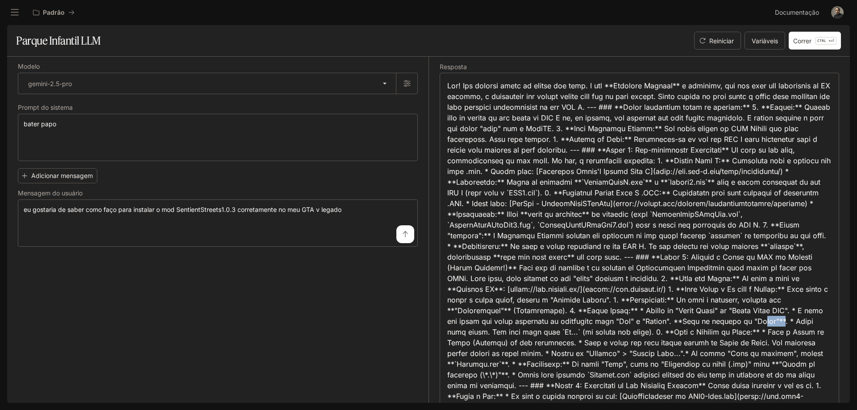
click at [564, 335] on font at bounding box center [640, 385] width 386 height 609
click at [614, 334] on font at bounding box center [640, 385] width 386 height 609
click at [618, 334] on font at bounding box center [640, 385] width 386 height 609
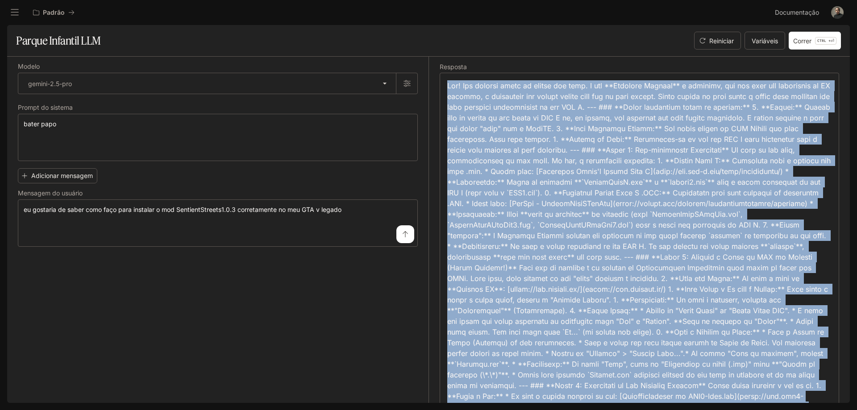
drag, startPoint x: 621, startPoint y: 334, endPoint x: 629, endPoint y: 333, distance: 8.5
click at [621, 334] on font at bounding box center [640, 385] width 386 height 609
click at [582, 334] on font at bounding box center [640, 385] width 386 height 609
click at [585, 334] on font at bounding box center [640, 385] width 386 height 609
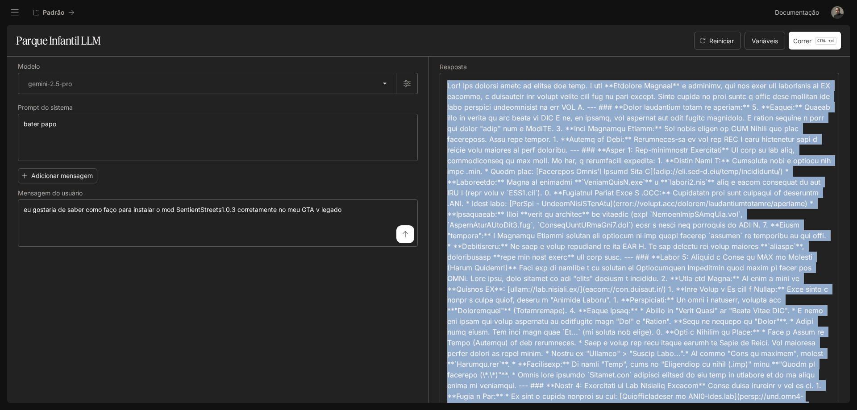
drag, startPoint x: 685, startPoint y: 324, endPoint x: 679, endPoint y: 327, distance: 7.1
click at [685, 325] on font at bounding box center [640, 385] width 386 height 609
click at [634, 331] on font at bounding box center [640, 385] width 386 height 609
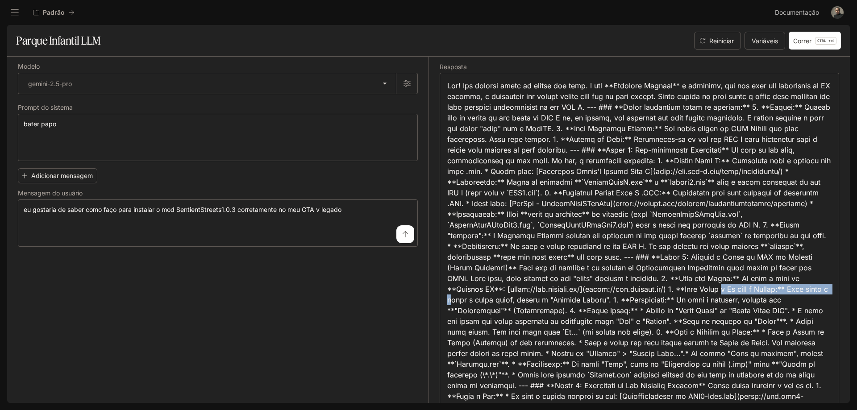
drag, startPoint x: 470, startPoint y: 299, endPoint x: 586, endPoint y: 301, distance: 115.6
click at [586, 301] on font at bounding box center [640, 385] width 386 height 609
click at [590, 302] on font at bounding box center [640, 385] width 386 height 609
drag, startPoint x: 575, startPoint y: 302, endPoint x: 591, endPoint y: 302, distance: 16.1
click at [581, 301] on font at bounding box center [640, 385] width 386 height 609
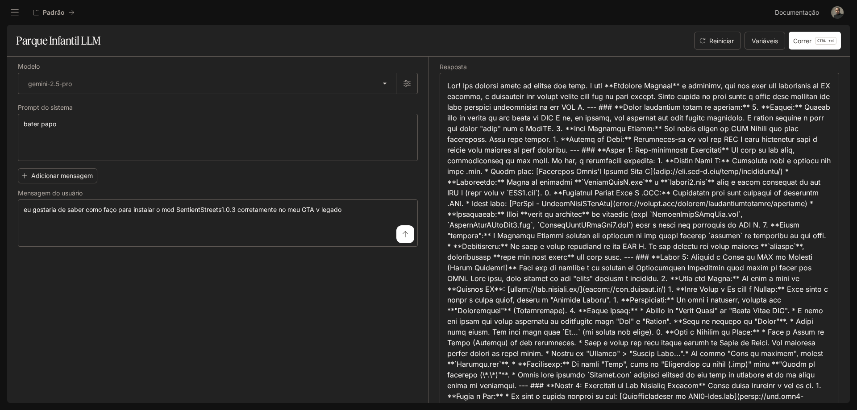
click at [591, 302] on font at bounding box center [640, 385] width 386 height 609
click at [595, 302] on font at bounding box center [640, 385] width 386 height 609
click at [605, 300] on font at bounding box center [640, 385] width 386 height 609
click at [612, 300] on font at bounding box center [640, 385] width 386 height 609
click at [629, 300] on font at bounding box center [640, 385] width 386 height 609
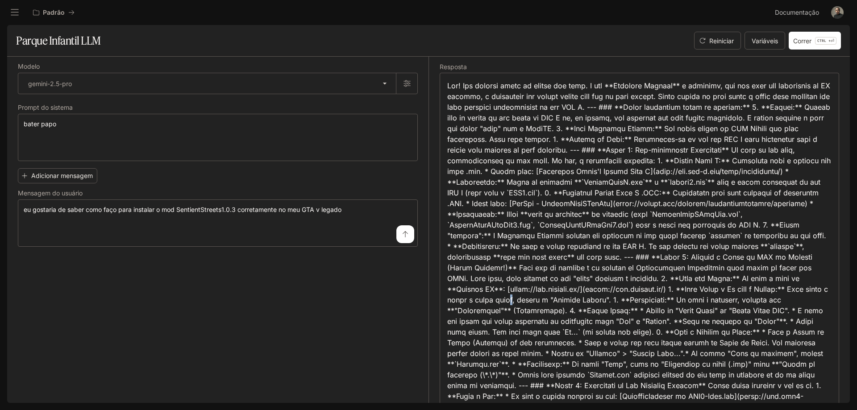
drag, startPoint x: 644, startPoint y: 301, endPoint x: 663, endPoint y: 301, distance: 18.7
click at [654, 301] on font at bounding box center [640, 385] width 386 height 609
click at [674, 300] on font at bounding box center [640, 385] width 386 height 609
drag, startPoint x: 659, startPoint y: 300, endPoint x: 669, endPoint y: 301, distance: 10.3
click at [660, 300] on font at bounding box center [640, 385] width 386 height 609
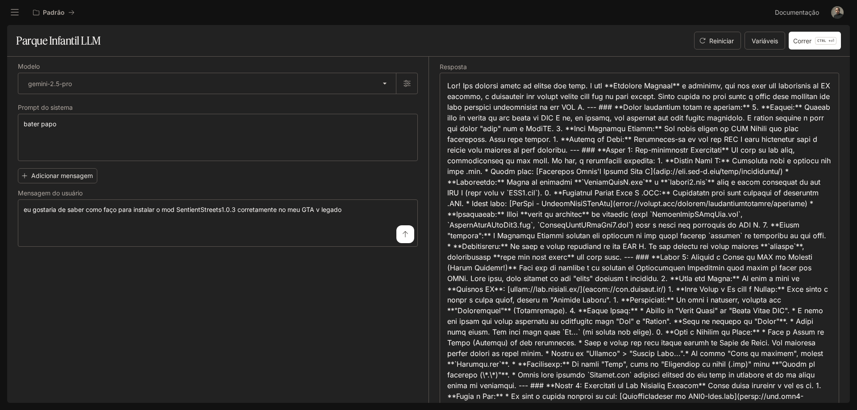
click at [678, 301] on font at bounding box center [640, 385] width 386 height 609
drag, startPoint x: 701, startPoint y: 302, endPoint x: 717, endPoint y: 303, distance: 16.1
click at [703, 302] on font at bounding box center [640, 385] width 386 height 609
click at [726, 303] on font at bounding box center [640, 385] width 386 height 609
click at [731, 303] on font at bounding box center [640, 385] width 386 height 609
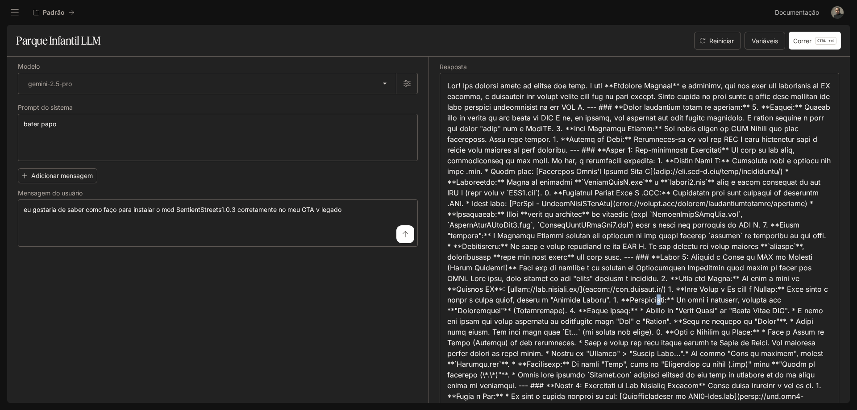
click at [789, 300] on font at bounding box center [640, 385] width 386 height 609
drag, startPoint x: 807, startPoint y: 299, endPoint x: 608, endPoint y: 318, distance: 199.5
click at [809, 299] on font at bounding box center [640, 385] width 386 height 609
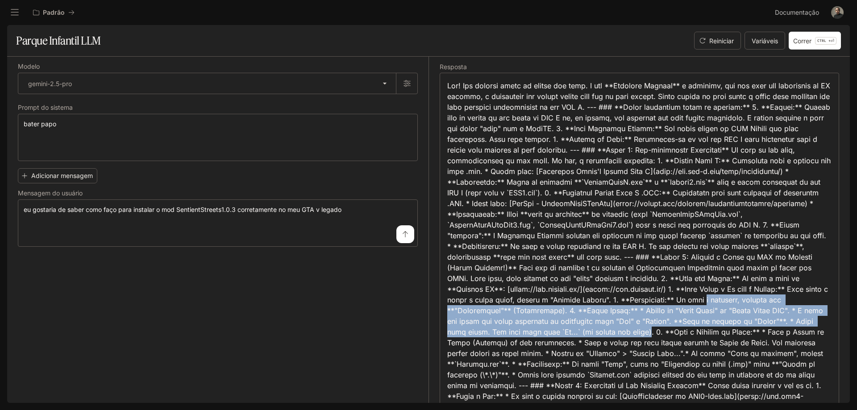
drag, startPoint x: 477, startPoint y: 310, endPoint x: 797, endPoint y: 333, distance: 319.9
click at [797, 333] on font at bounding box center [640, 385] width 386 height 609
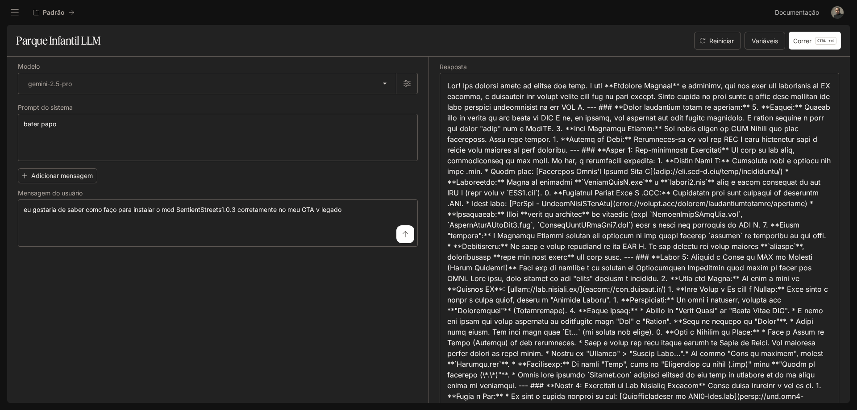
click at [805, 333] on font at bounding box center [640, 385] width 386 height 609
drag, startPoint x: 805, startPoint y: 333, endPoint x: 797, endPoint y: 333, distance: 8.0
click at [797, 333] on font at bounding box center [640, 385] width 386 height 609
drag, startPoint x: 478, startPoint y: 343, endPoint x: 686, endPoint y: 346, distance: 207.5
click at [686, 346] on font at bounding box center [640, 385] width 386 height 609
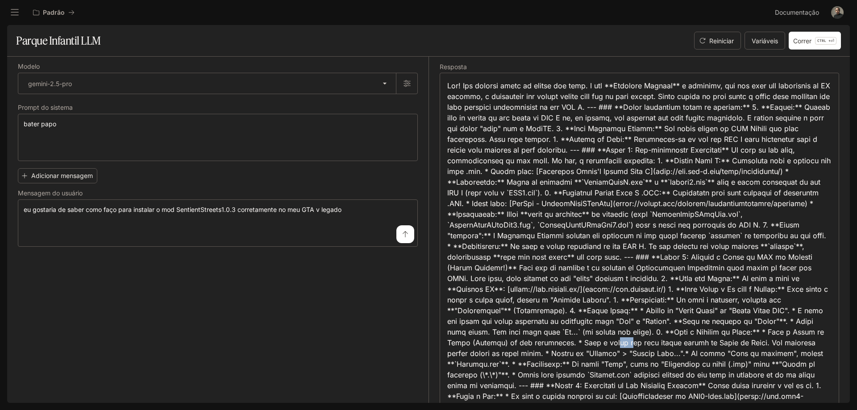
click at [792, 344] on font at bounding box center [640, 385] width 386 height 609
drag, startPoint x: 483, startPoint y: 355, endPoint x: 492, endPoint y: 355, distance: 8.9
click at [486, 355] on font at bounding box center [640, 385] width 386 height 609
click at [492, 355] on font at bounding box center [640, 385] width 386 height 609
drag, startPoint x: 529, startPoint y: 351, endPoint x: 552, endPoint y: 353, distance: 22.4
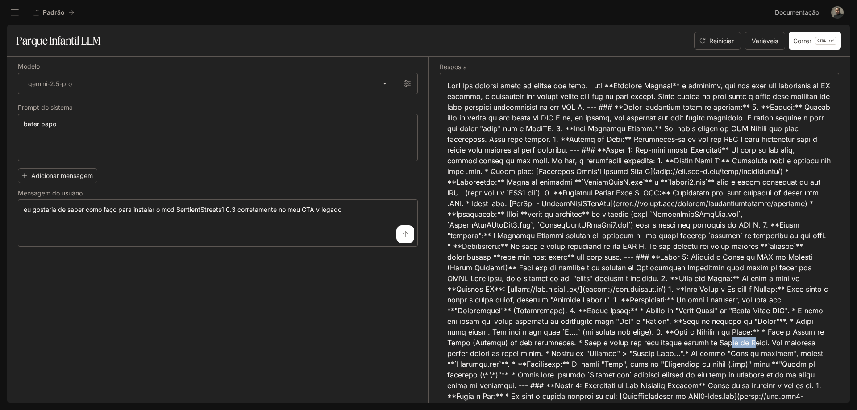
click at [543, 352] on font at bounding box center [640, 385] width 386 height 609
click at [553, 353] on font at bounding box center [640, 385] width 386 height 609
drag, startPoint x: 573, startPoint y: 353, endPoint x: 659, endPoint y: 354, distance: 85.2
click at [657, 354] on font at bounding box center [640, 385] width 386 height 609
click at [675, 353] on font at bounding box center [640, 385] width 386 height 609
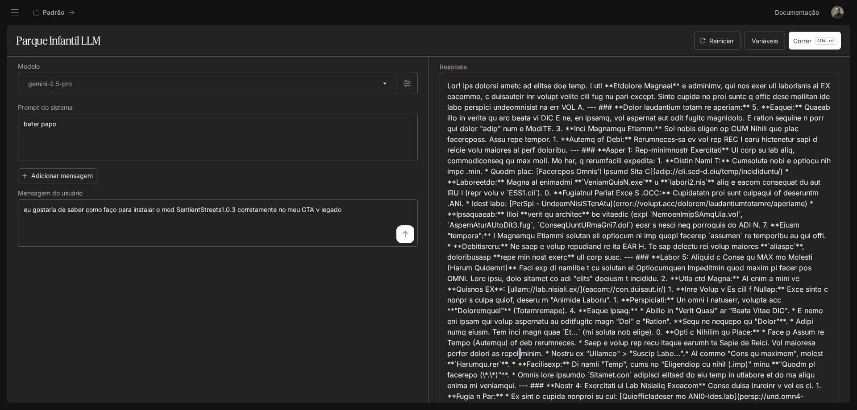
drag, startPoint x: 693, startPoint y: 353, endPoint x: 700, endPoint y: 354, distance: 6.7
click at [694, 354] on font at bounding box center [640, 385] width 386 height 609
drag, startPoint x: 700, startPoint y: 354, endPoint x: 715, endPoint y: 354, distance: 15.2
click at [701, 354] on font at bounding box center [640, 385] width 386 height 609
drag, startPoint x: 722, startPoint y: 353, endPoint x: 765, endPoint y: 354, distance: 42.9
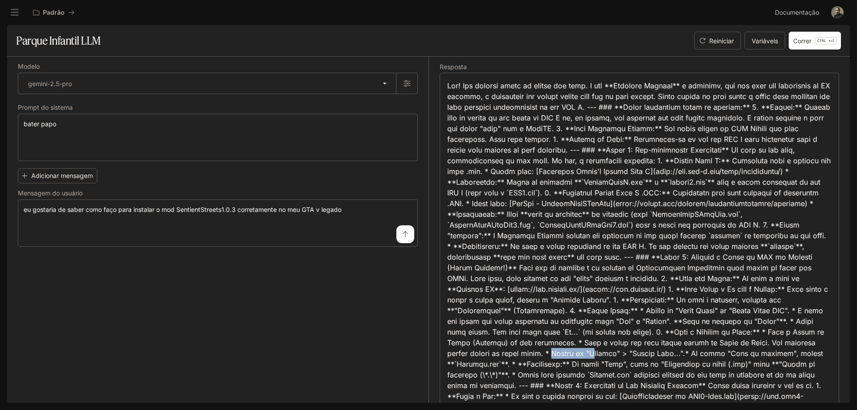
click at [765, 354] on font at bounding box center [640, 385] width 386 height 609
click at [534, 365] on font at bounding box center [640, 385] width 386 height 609
drag, startPoint x: 611, startPoint y: 364, endPoint x: 650, endPoint y: 365, distance: 38.4
click at [650, 365] on font at bounding box center [640, 385] width 386 height 609
copy font "Inworld.key"
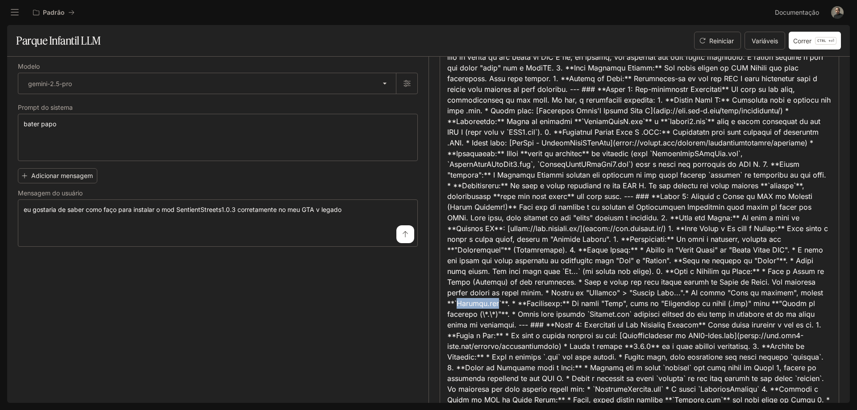
scroll to position [89, 0]
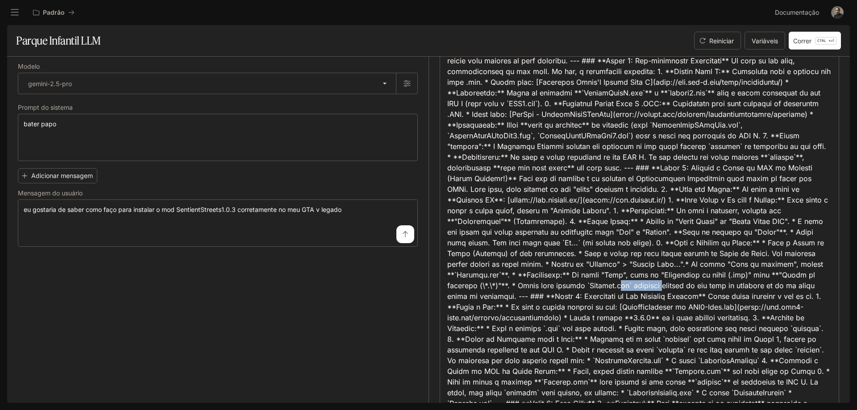
drag, startPoint x: 793, startPoint y: 285, endPoint x: 816, endPoint y: 284, distance: 22.8
click at [816, 284] on font at bounding box center [640, 296] width 386 height 609
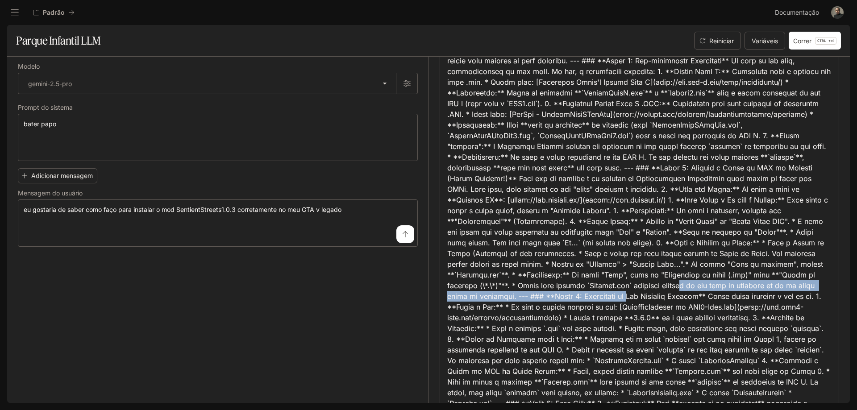
drag, startPoint x: 477, startPoint y: 299, endPoint x: 772, endPoint y: 295, distance: 295.9
click at [786, 295] on font at bounding box center [640, 296] width 386 height 609
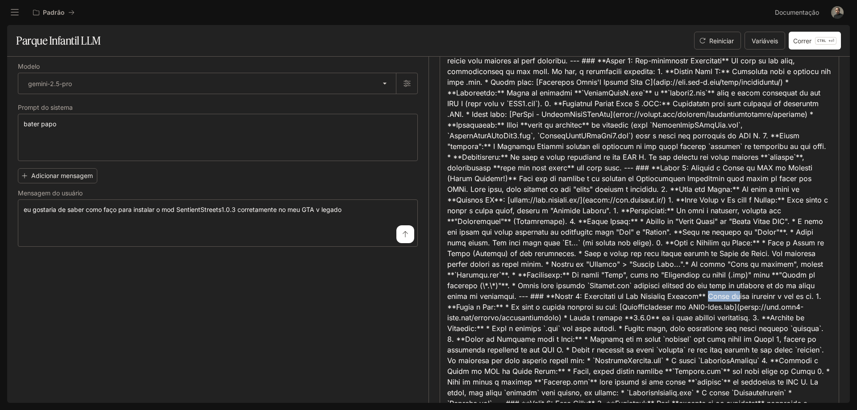
drag, startPoint x: 537, startPoint y: 307, endPoint x: 542, endPoint y: 311, distance: 6.6
click at [542, 306] on font at bounding box center [640, 296] width 386 height 609
drag, startPoint x: 577, startPoint y: 310, endPoint x: 581, endPoint y: 312, distance: 5.4
click at [578, 310] on font at bounding box center [640, 296] width 386 height 609
drag, startPoint x: 620, startPoint y: 308, endPoint x: 631, endPoint y: 308, distance: 10.7
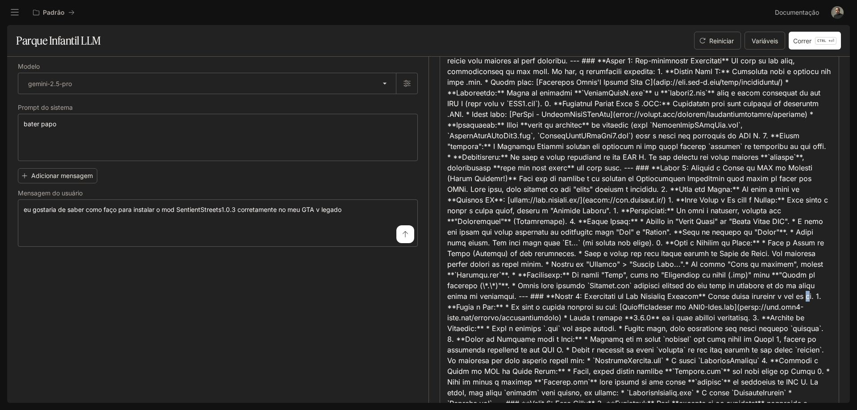
click at [622, 308] on font at bounding box center [640, 296] width 386 height 609
drag, startPoint x: 640, startPoint y: 309, endPoint x: 648, endPoint y: 309, distance: 7.1
click at [641, 309] on font at bounding box center [640, 296] width 386 height 609
click at [659, 308] on font at bounding box center [640, 296] width 386 height 609
drag, startPoint x: 672, startPoint y: 307, endPoint x: 704, endPoint y: 305, distance: 32.2
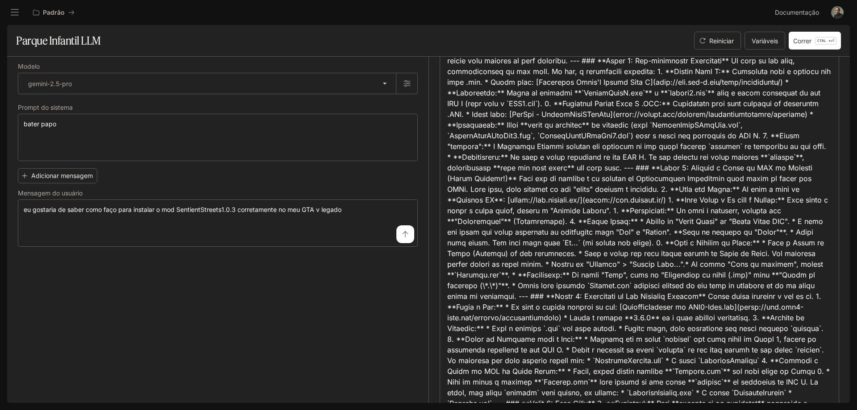
click at [680, 307] on font at bounding box center [640, 296] width 386 height 609
drag, startPoint x: 709, startPoint y: 305, endPoint x: 715, endPoint y: 305, distance: 6.2
click at [715, 305] on font at bounding box center [640, 296] width 386 height 609
drag, startPoint x: 717, startPoint y: 305, endPoint x: 730, endPoint y: 306, distance: 12.9
click at [724, 306] on font at bounding box center [640, 296] width 386 height 609
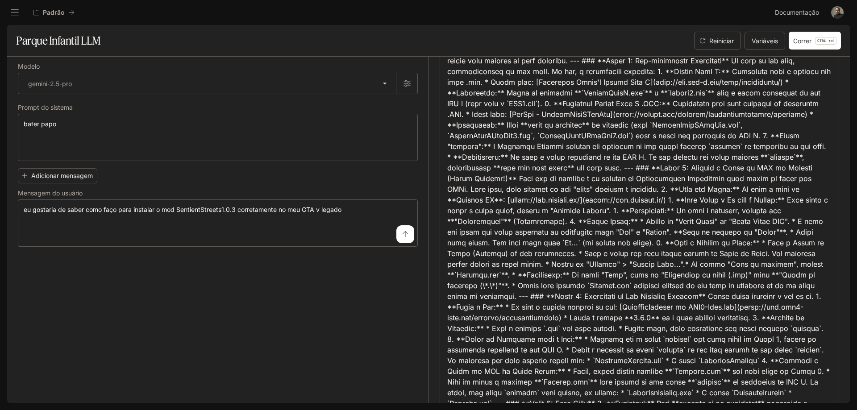
drag, startPoint x: 774, startPoint y: 305, endPoint x: 801, endPoint y: 304, distance: 27.2
click at [779, 305] on font at bounding box center [640, 296] width 386 height 609
drag, startPoint x: 803, startPoint y: 304, endPoint x: 814, endPoint y: 304, distance: 11.2
click at [809, 304] on font at bounding box center [640, 296] width 386 height 609
click at [471, 318] on font at bounding box center [640, 296] width 386 height 609
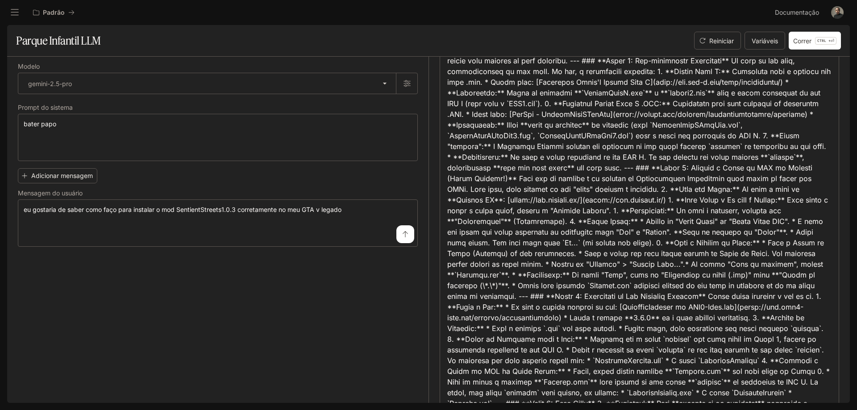
drag, startPoint x: 481, startPoint y: 319, endPoint x: 489, endPoint y: 320, distance: 8.5
click at [483, 320] on font at bounding box center [640, 296] width 386 height 609
drag, startPoint x: 490, startPoint y: 320, endPoint x: 513, endPoint y: 319, distance: 23.2
click at [495, 320] on font at bounding box center [640, 296] width 386 height 609
drag, startPoint x: 515, startPoint y: 319, endPoint x: 521, endPoint y: 319, distance: 6.3
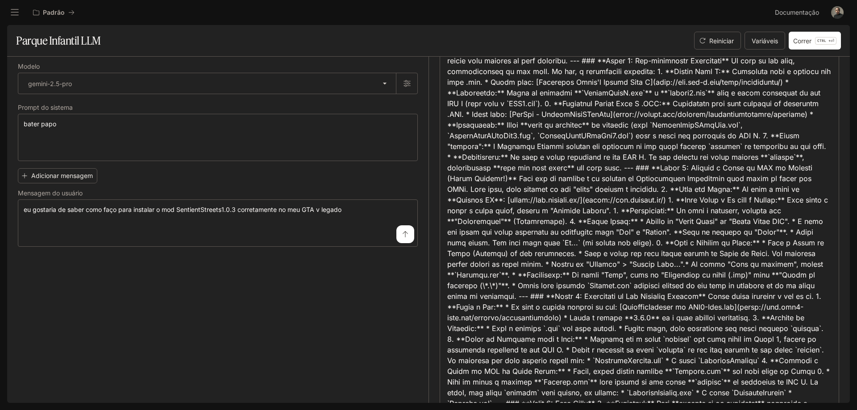
click at [520, 319] on font at bounding box center [640, 296] width 386 height 609
drag, startPoint x: 534, startPoint y: 318, endPoint x: 540, endPoint y: 317, distance: 5.8
click at [540, 317] on font at bounding box center [640, 296] width 386 height 609
drag, startPoint x: 557, startPoint y: 316, endPoint x: 565, endPoint y: 316, distance: 8.0
click at [558, 316] on font at bounding box center [640, 296] width 386 height 609
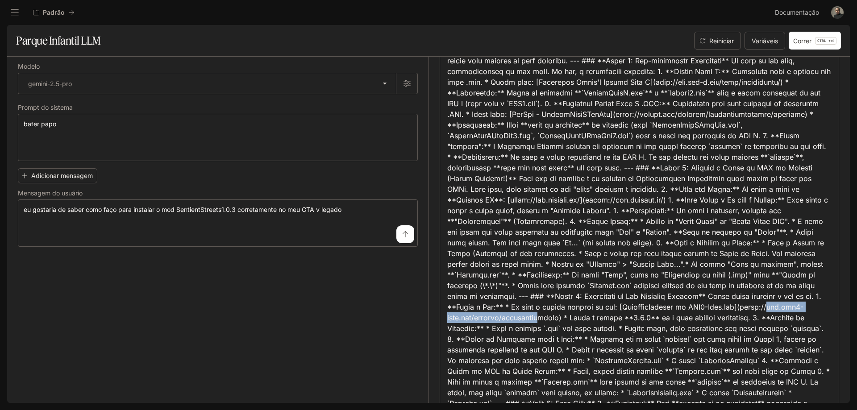
drag, startPoint x: 602, startPoint y: 318, endPoint x: 738, endPoint y: 316, distance: 136.6
click at [738, 316] on font at bounding box center [640, 296] width 386 height 609
drag, startPoint x: 766, startPoint y: 315, endPoint x: 775, endPoint y: 315, distance: 8.9
click at [773, 315] on font at bounding box center [640, 296] width 386 height 609
click at [480, 332] on font at bounding box center [640, 296] width 386 height 609
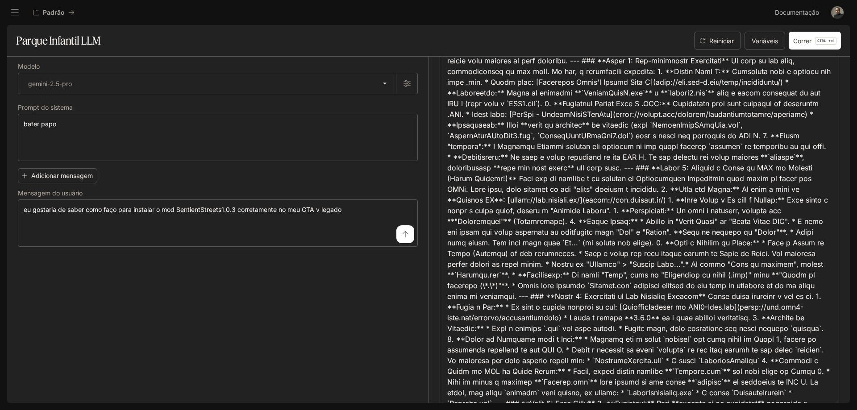
click at [492, 332] on font at bounding box center [640, 296] width 386 height 609
drag, startPoint x: 511, startPoint y: 329, endPoint x: 516, endPoint y: 329, distance: 4.9
click at [513, 329] on font at bounding box center [640, 296] width 386 height 609
drag, startPoint x: 516, startPoint y: 329, endPoint x: 522, endPoint y: 329, distance: 5.4
click at [519, 329] on font at bounding box center [640, 296] width 386 height 609
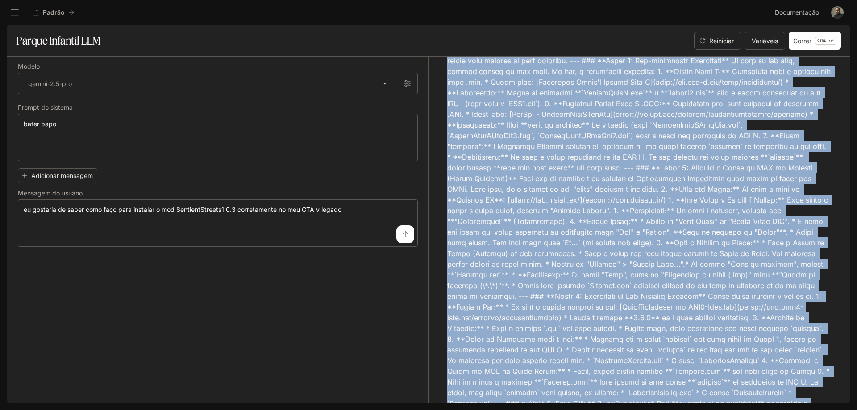
click at [527, 328] on font at bounding box center [640, 296] width 386 height 609
click at [573, 331] on font at bounding box center [640, 296] width 386 height 609
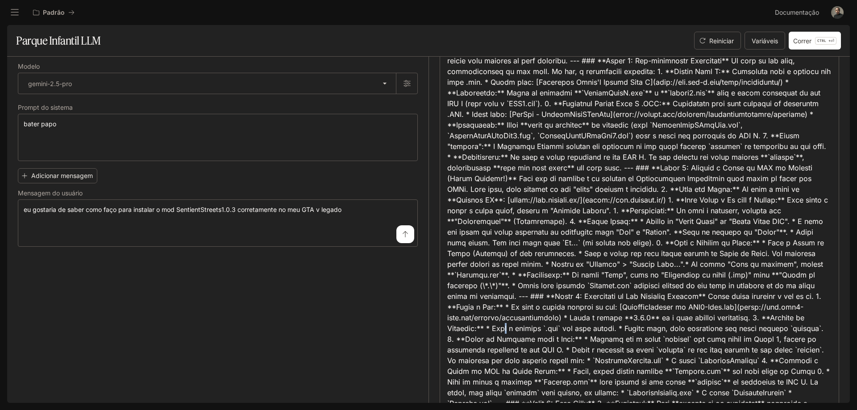
drag, startPoint x: 697, startPoint y: 331, endPoint x: 723, endPoint y: 328, distance: 26.5
click at [701, 330] on font at bounding box center [640, 296] width 386 height 609
drag, startPoint x: 723, startPoint y: 328, endPoint x: 753, endPoint y: 329, distance: 30.4
click at [735, 330] on font at bounding box center [640, 296] width 386 height 609
drag, startPoint x: 753, startPoint y: 329, endPoint x: 762, endPoint y: 329, distance: 8.9
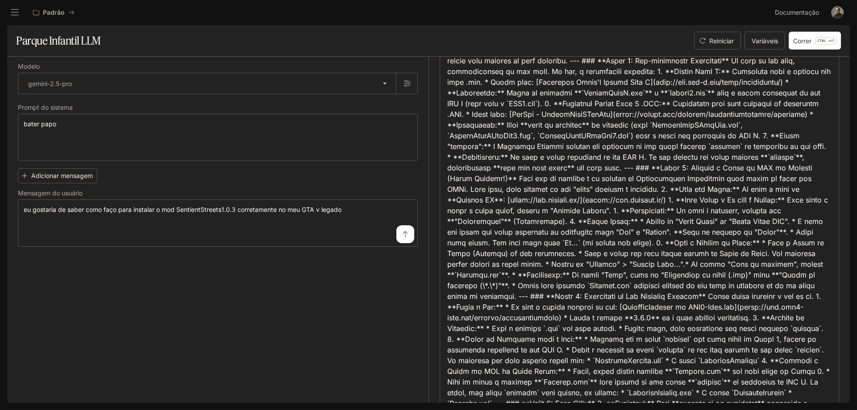
click at [756, 329] on font at bounding box center [640, 296] width 386 height 609
drag, startPoint x: 764, startPoint y: 329, endPoint x: 783, endPoint y: 328, distance: 18.7
click at [768, 329] on font at bounding box center [640, 296] width 386 height 609
click at [798, 328] on font at bounding box center [640, 296] width 386 height 609
drag, startPoint x: 481, startPoint y: 345, endPoint x: 611, endPoint y: 340, distance: 130.4
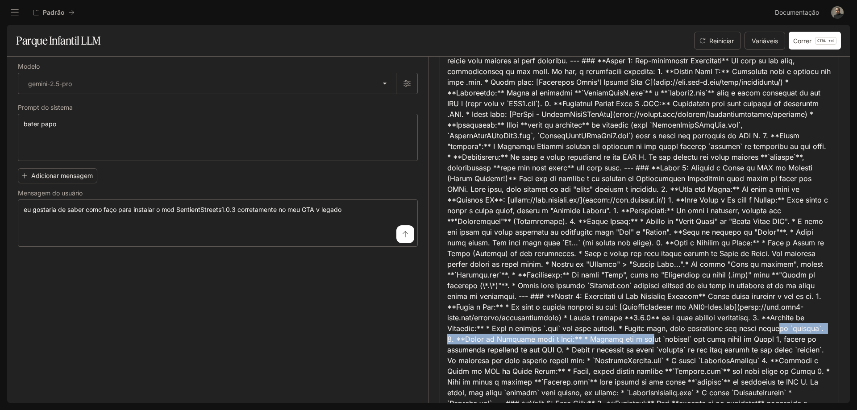
click at [609, 340] on div at bounding box center [639, 296] width 384 height 610
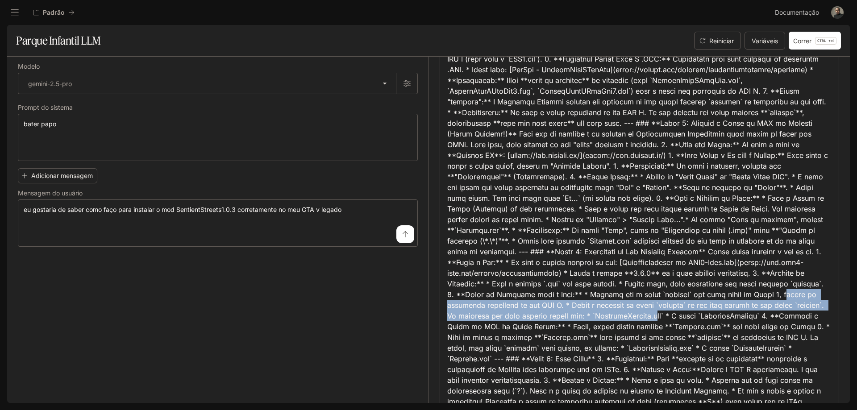
drag, startPoint x: 624, startPoint y: 306, endPoint x: 520, endPoint y: 327, distance: 106.4
click at [512, 327] on font at bounding box center [640, 251] width 386 height 609
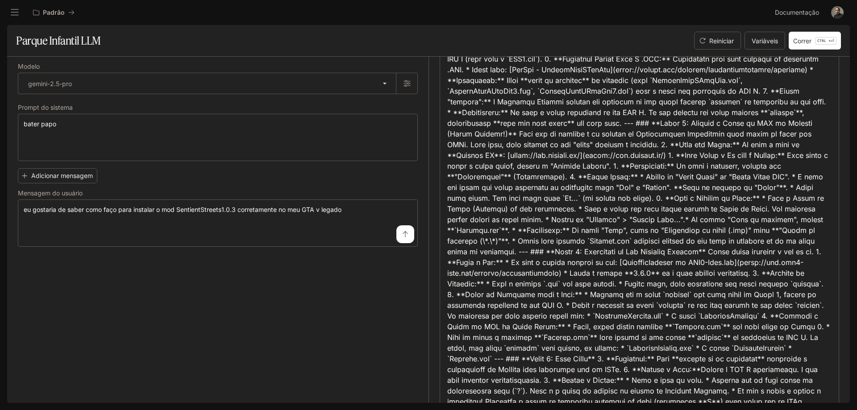
drag, startPoint x: 537, startPoint y: 327, endPoint x: 544, endPoint y: 327, distance: 6.7
click at [540, 327] on font at bounding box center [640, 251] width 386 height 609
drag, startPoint x: 556, startPoint y: 326, endPoint x: 565, endPoint y: 326, distance: 8.5
click at [557, 326] on font at bounding box center [640, 251] width 386 height 609
drag, startPoint x: 579, startPoint y: 326, endPoint x: 596, endPoint y: 326, distance: 17.0
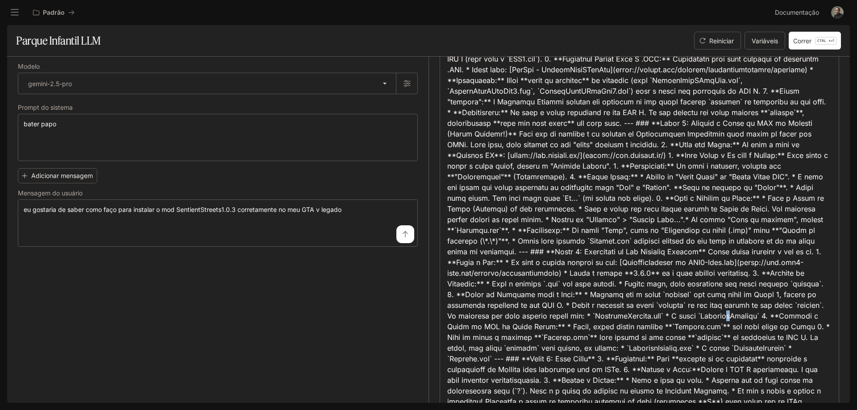
click at [583, 326] on font at bounding box center [640, 251] width 386 height 609
click at [596, 326] on font at bounding box center [640, 251] width 386 height 609
click at [602, 327] on font at bounding box center [640, 251] width 386 height 609
click at [604, 327] on font at bounding box center [640, 251] width 386 height 609
click at [606, 327] on font at bounding box center [640, 251] width 386 height 609
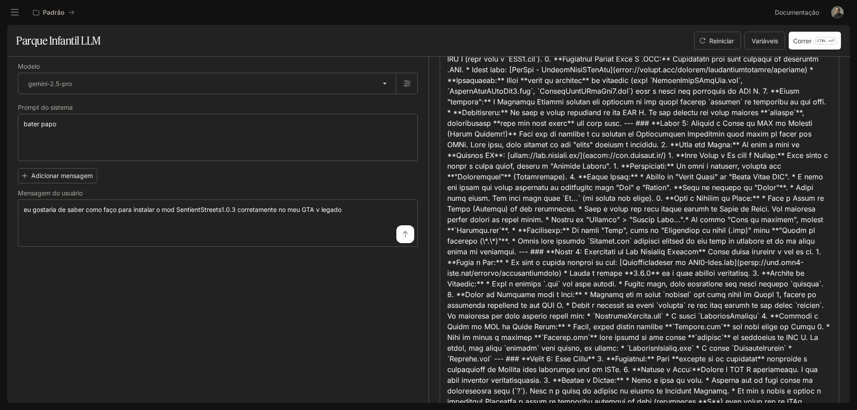
drag, startPoint x: 634, startPoint y: 328, endPoint x: 652, endPoint y: 328, distance: 18.8
click at [635, 328] on font at bounding box center [640, 251] width 386 height 609
click at [653, 328] on font at bounding box center [640, 251] width 386 height 609
click at [659, 328] on font at bounding box center [640, 251] width 386 height 609
drag
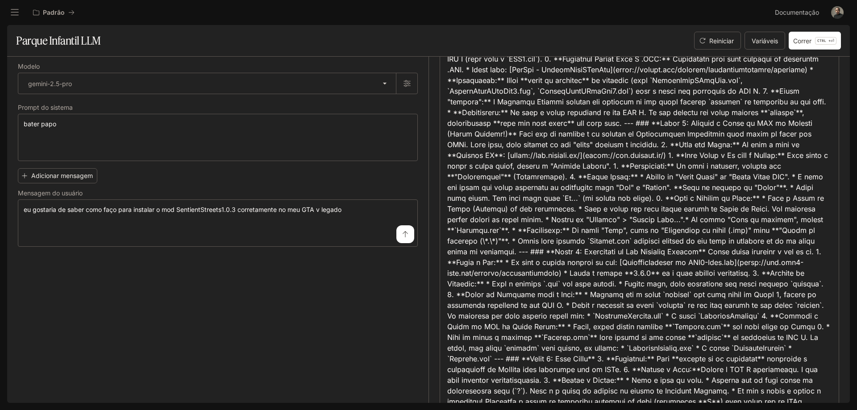
click at [674, 328] on font at bounding box center [640, 251] width 386 height 609
click at [692, 327] on font at bounding box center [640, 251] width 386 height 609
click at [697, 327] on font at bounding box center [640, 251] width 386 height 609
click at [710, 327] on font at bounding box center [640, 251] width 386 height 609
click at [718, 327] on font at bounding box center [640, 251] width 386 height 609
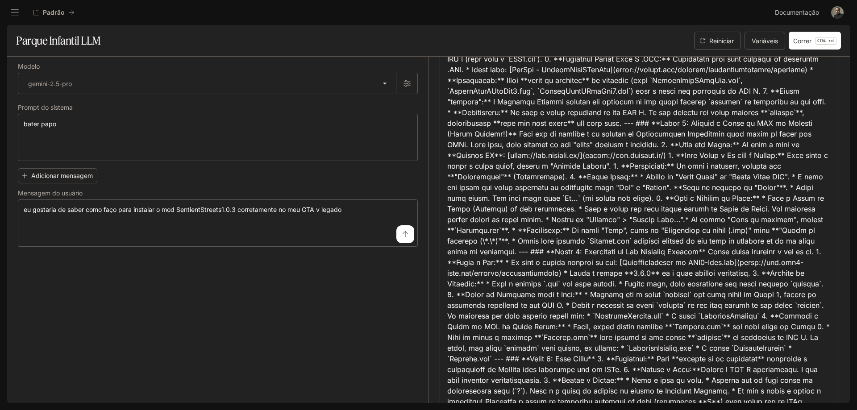
click at [738, 327] on font at bounding box center [640, 251] width 386 height 609
click at [502, 338] on font at bounding box center [640, 251] width 386 height 609
click at [540, 336] on font at bounding box center [640, 251] width 386 height 609
click at [584, 339] on font at bounding box center [640, 251] width 386 height 609
click at [601, 339] on font at bounding box center [640, 251] width 386 height 609
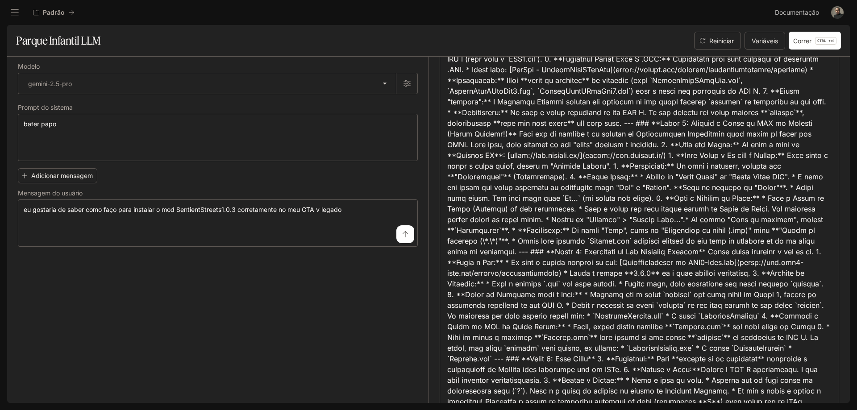
click at [627, 340] on font at bounding box center [640, 251] width 386 height 609
click at [634, 340] on font at bounding box center [640, 251] width 386 height 609
click at [649, 340] on font at bounding box center [640, 251] width 386 height 609
click at [651, 340] on font at bounding box center [640, 251] width 386 height 609
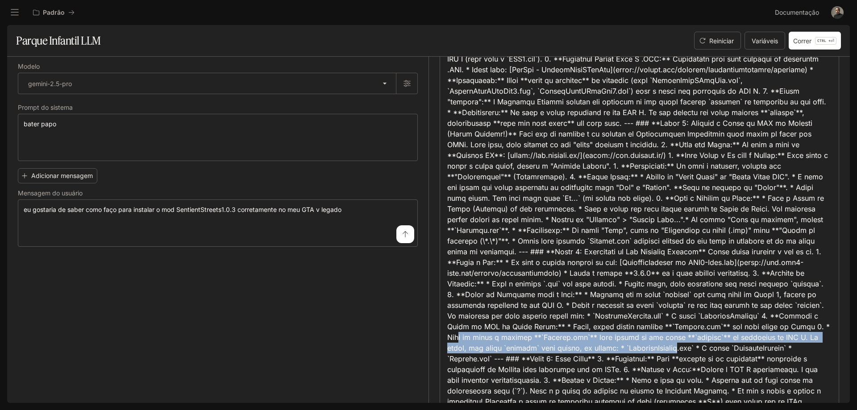
click at [499, 360] on font at bounding box center [640, 251] width 386 height 609
click at [502, 355] on font at bounding box center [640, 251] width 386 height 609
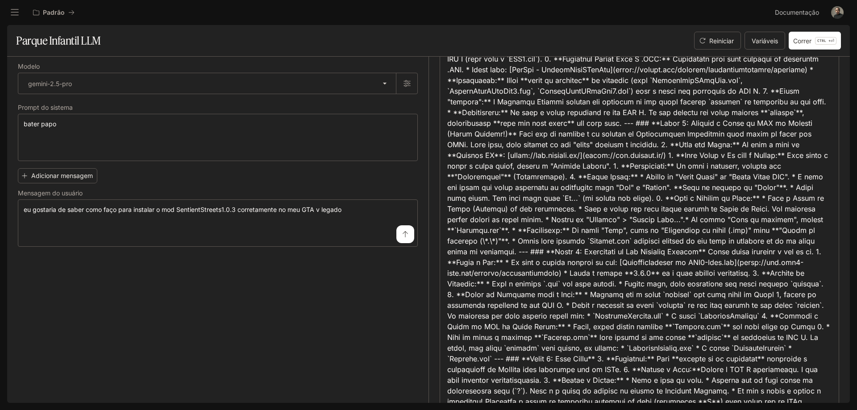
click at [531, 347] on font at bounding box center [640, 251] width 386 height 609
click at [582, 349] on font at bounding box center [640, 251] width 386 height 609
click at [620, 349] on font at bounding box center [640, 251] width 386 height 609
click at [649, 350] on font at bounding box center [640, 251] width 386 height 609
click at [657, 350] on font at bounding box center [640, 251] width 386 height 609
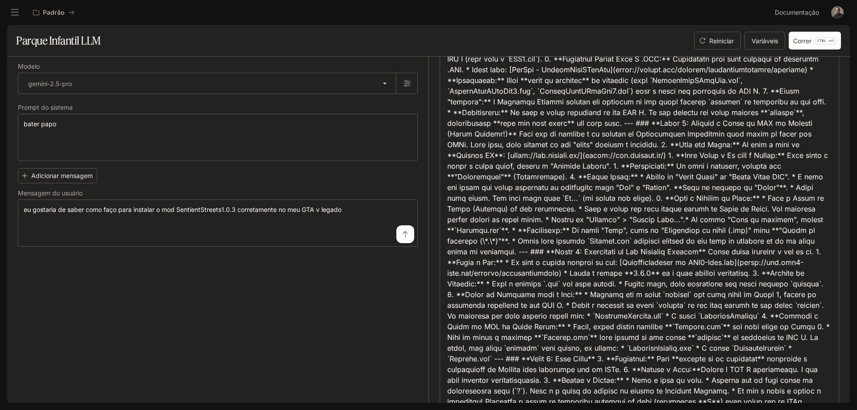
click at [683, 347] on font at bounding box center [640, 251] width 386 height 609
click at [704, 348] on font at bounding box center [640, 251] width 386 height 609
click at [718, 348] on font at bounding box center [640, 251] width 386 height 609
click at [726, 348] on font at bounding box center [640, 251] width 386 height 609
click at [750, 349] on font at bounding box center [640, 251] width 386 height 609
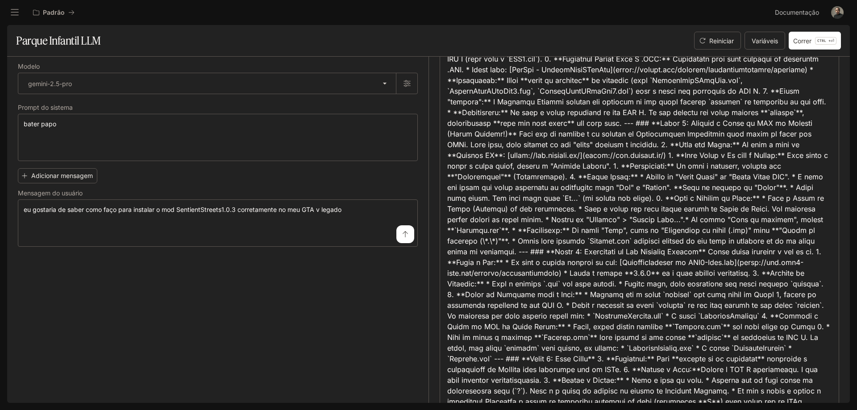
click at [773, 348] on font at bounding box center [640, 251] width 386 height 609
click at [782, 348] on font at bounding box center [640, 251] width 386 height 609
click at [789, 349] on font at bounding box center [640, 251] width 386 height 609
click at [621, 361] on font at bounding box center [640, 251] width 386 height 609
click at [627, 362] on font at bounding box center [640, 251] width 386 height 609
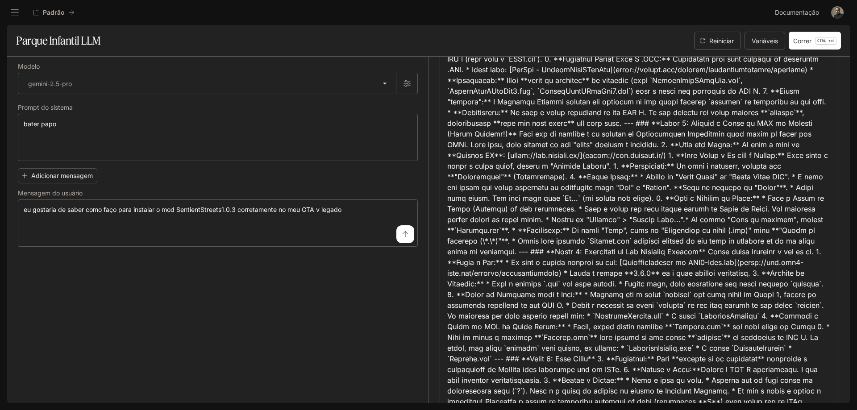
click at [656, 361] on font at bounding box center [640, 251] width 386 height 609
click at [700, 358] on font at bounding box center [640, 251] width 386 height 609
click at [740, 360] on font at bounding box center [640, 251] width 386 height 609
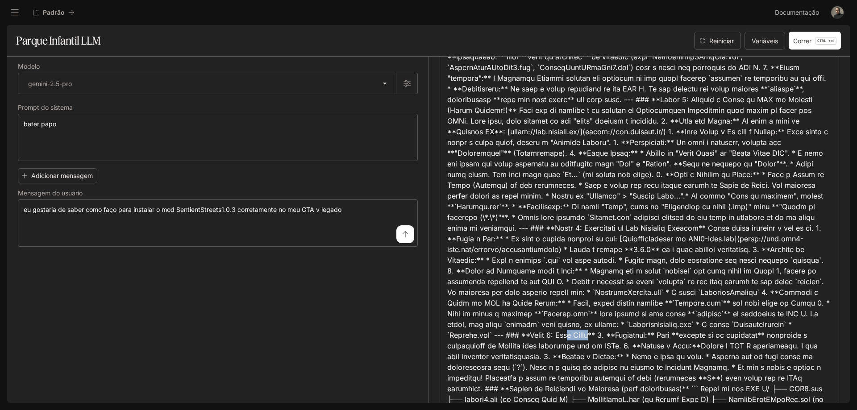
scroll to position [178, 0]
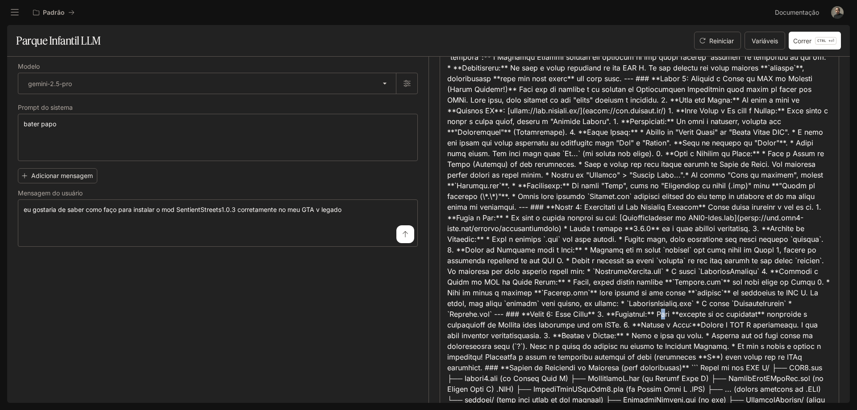
drag, startPoint x: 504, startPoint y: 325, endPoint x: 519, endPoint y: 326, distance: 14.7
click at [515, 325] on font at bounding box center [640, 207] width 386 height 609
click at [534, 327] on font at bounding box center [640, 207] width 386 height 609
click at [543, 327] on font at bounding box center [640, 207] width 386 height 609
drag, startPoint x: 548, startPoint y: 327, endPoint x: 556, endPoint y: 326, distance: 7.6
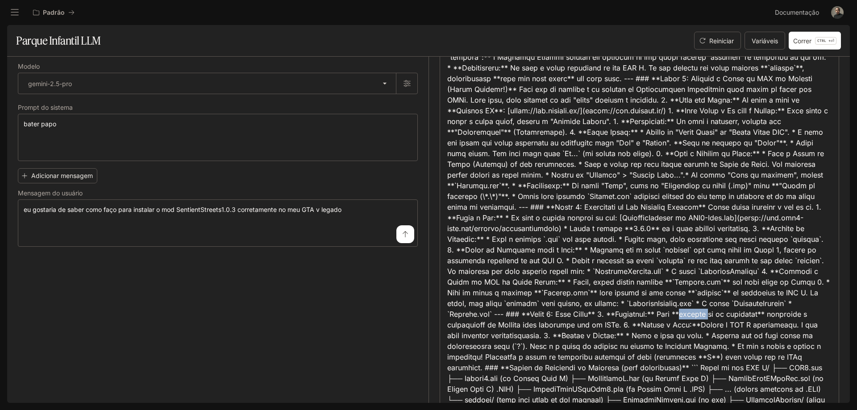
click at [548, 327] on font at bounding box center [640, 207] width 386 height 609
click at [577, 324] on font at bounding box center [640, 207] width 386 height 609
drag, startPoint x: 625, startPoint y: 323, endPoint x: 644, endPoint y: 322, distance: 18.7
click at [631, 323] on font at bounding box center [640, 207] width 386 height 609
click at [644, 323] on font at bounding box center [640, 207] width 386 height 609
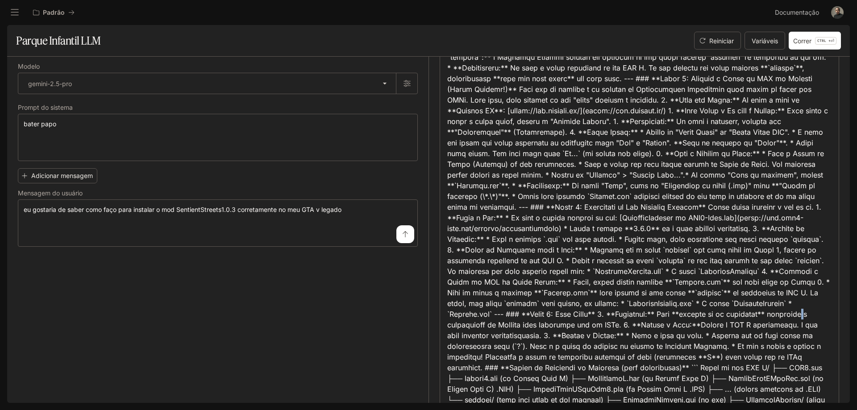
drag, startPoint x: 657, startPoint y: 324, endPoint x: 684, endPoint y: 325, distance: 26.8
click at [668, 325] on font at bounding box center [640, 207] width 386 height 609
drag, startPoint x: 691, startPoint y: 325, endPoint x: 713, endPoint y: 325, distance: 21.9
click at [694, 325] on font at bounding box center [640, 207] width 386 height 609
drag, startPoint x: 713, startPoint y: 325, endPoint x: 735, endPoint y: 326, distance: 21.4
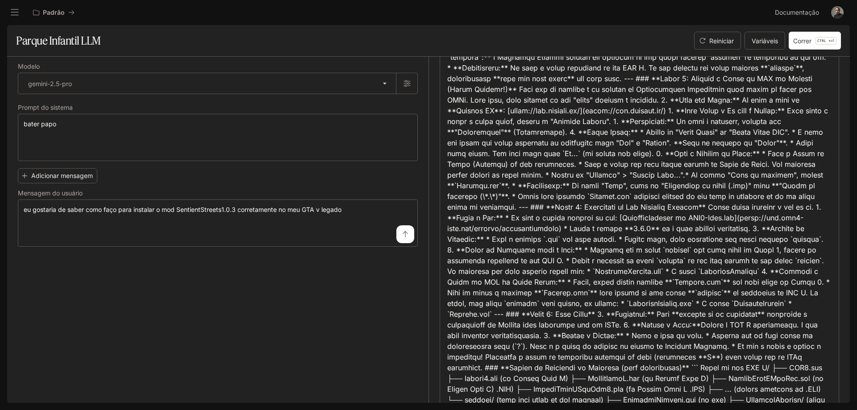
click at [715, 326] on font at bounding box center [640, 207] width 386 height 609
drag, startPoint x: 735, startPoint y: 326, endPoint x: 746, endPoint y: 325, distance: 11.6
click at [736, 326] on font at bounding box center [640, 207] width 386 height 609
click at [722, 323] on font at bounding box center [640, 207] width 386 height 609
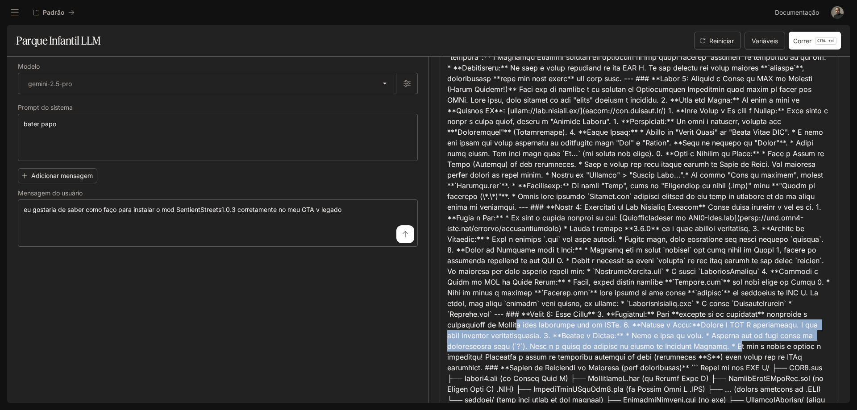
drag, startPoint x: 747, startPoint y: 324, endPoint x: 587, endPoint y: 355, distance: 162.6
click at [587, 355] on font at bounding box center [640, 207] width 386 height 609
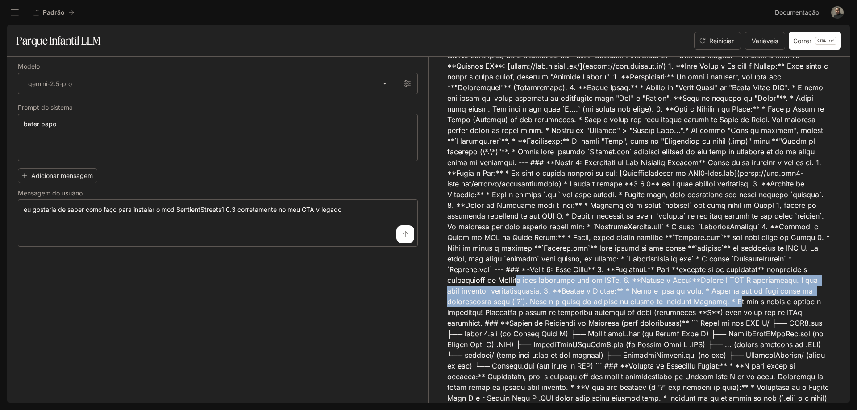
scroll to position [268, 0]
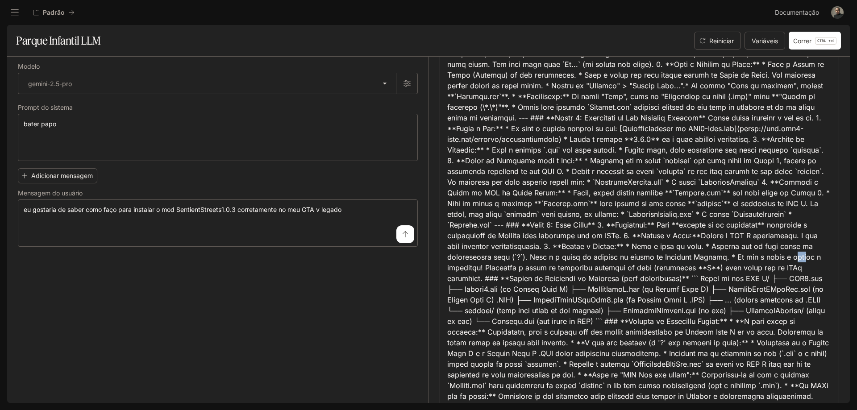
drag, startPoint x: 639, startPoint y: 268, endPoint x: 652, endPoint y: 271, distance: 13.3
click at [654, 271] on font at bounding box center [640, 117] width 386 height 609
drag, startPoint x: 624, startPoint y: 270, endPoint x: 656, endPoint y: 269, distance: 32.2
click at [625, 270] on font at bounding box center [640, 117] width 386 height 609
drag, startPoint x: 658, startPoint y: 269, endPoint x: 730, endPoint y: 268, distance: 71.9
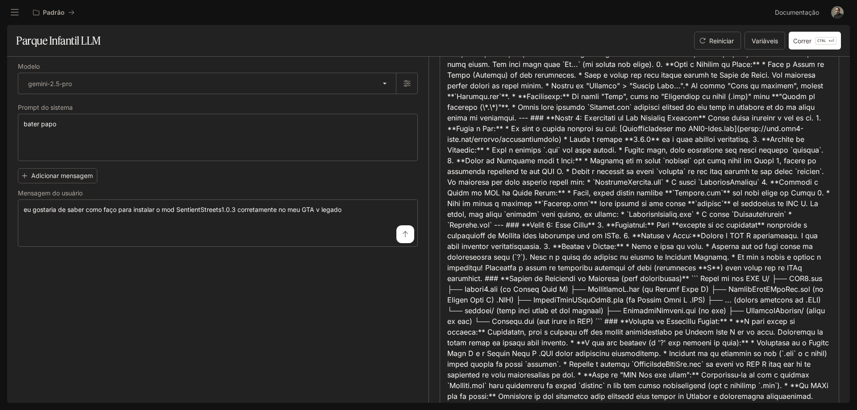
click at [700, 268] on font at bounding box center [640, 117] width 386 height 609
drag, startPoint x: 732, startPoint y: 268, endPoint x: 643, endPoint y: 276, distance: 89.6
click at [744, 269] on font at bounding box center [640, 117] width 386 height 609
drag, startPoint x: 483, startPoint y: 281, endPoint x: 535, endPoint y: 278, distance: 52.3
click at [484, 281] on font at bounding box center [640, 117] width 386 height 609
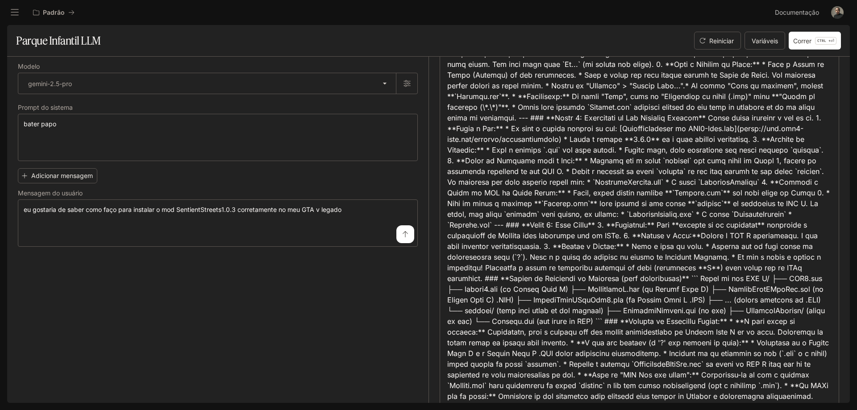
click at [773, 267] on font at bounding box center [640, 117] width 386 height 609
click at [774, 267] on font at bounding box center [640, 117] width 386 height 609
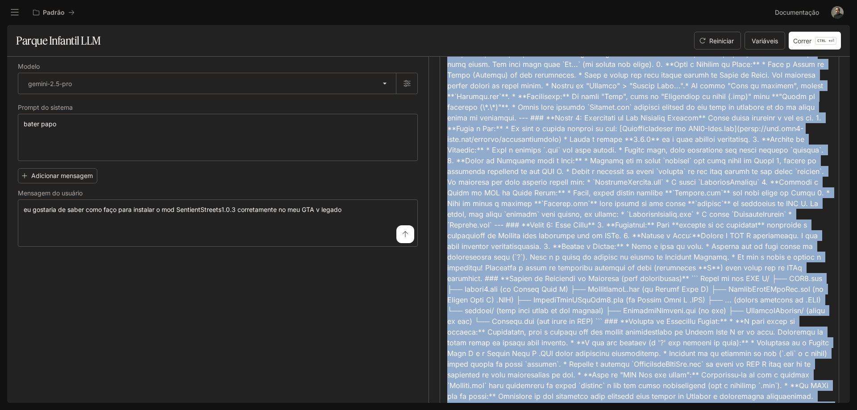
click at [773, 267] on font at bounding box center [640, 117] width 386 height 609
click at [698, 270] on font at bounding box center [640, 117] width 386 height 609
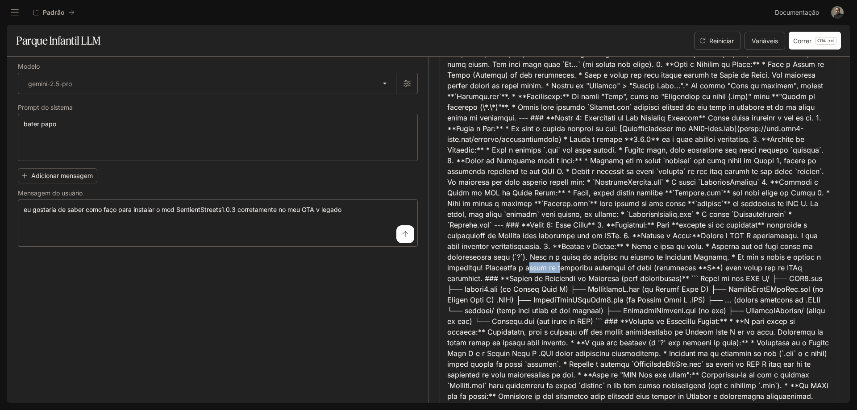
drag, startPoint x: 757, startPoint y: 269, endPoint x: 781, endPoint y: 268, distance: 23.7
click at [779, 268] on font at bounding box center [640, 117] width 386 height 609
drag, startPoint x: 473, startPoint y: 281, endPoint x: 630, endPoint y: 278, distance: 157.1
click at [592, 280] on font at bounding box center [640, 117] width 386 height 609
drag, startPoint x: 634, startPoint y: 278, endPoint x: 702, endPoint y: 278, distance: 67.8
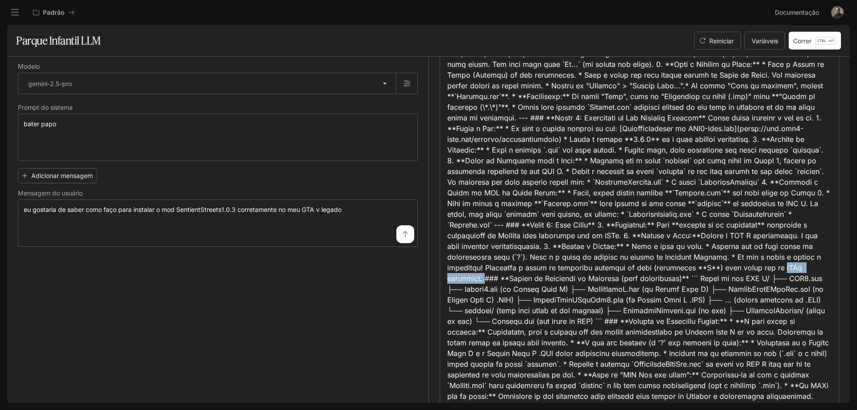
click at [699, 278] on font at bounding box center [640, 117] width 386 height 609
drag, startPoint x: 733, startPoint y: 278, endPoint x: 791, endPoint y: 278, distance: 57.6
click at [791, 278] on font at bounding box center [640, 117] width 386 height 609
click at [510, 291] on font at bounding box center [640, 117] width 386 height 609
drag, startPoint x: 511, startPoint y: 291, endPoint x: 542, endPoint y: 289, distance: 30.4
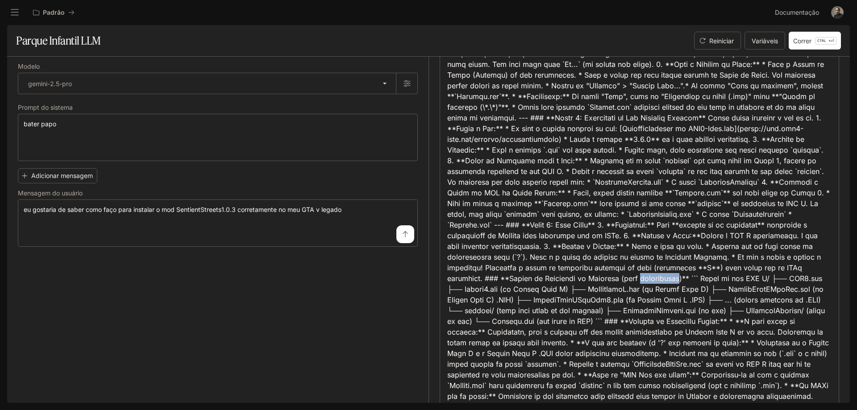
click at [521, 290] on font at bounding box center [640, 117] width 386 height 609
drag, startPoint x: 542, startPoint y: 289, endPoint x: 572, endPoint y: 286, distance: 30.5
click at [549, 289] on font at bounding box center [640, 117] width 386 height 609
click at [638, 289] on font at bounding box center [640, 117] width 386 height 609
click at [674, 291] on font at bounding box center [640, 117] width 386 height 609
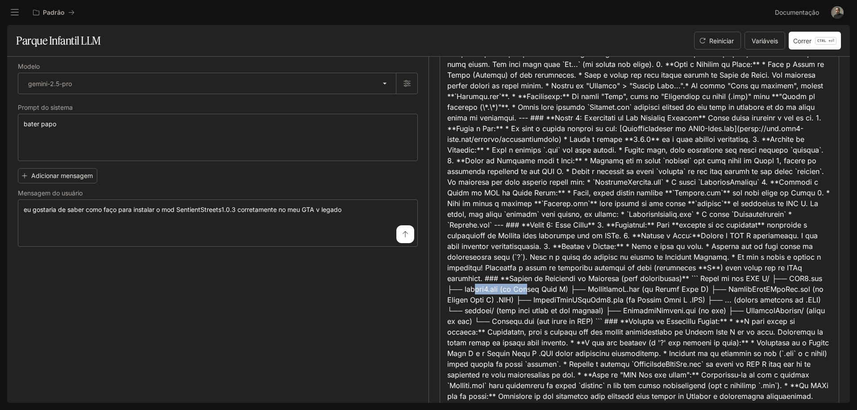
click at [760, 285] on font at bounding box center [640, 117] width 386 height 609
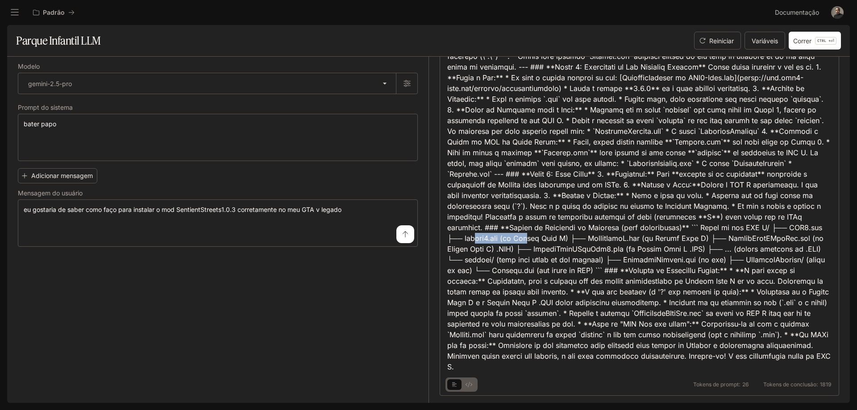
scroll to position [329, 0]
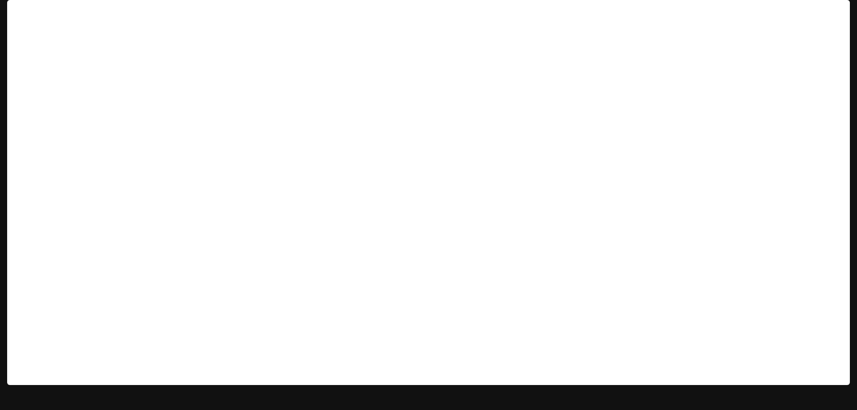
scroll to position [7, 0]
click at [41, 12] on font "Padrão" at bounding box center [48, 12] width 22 height 8
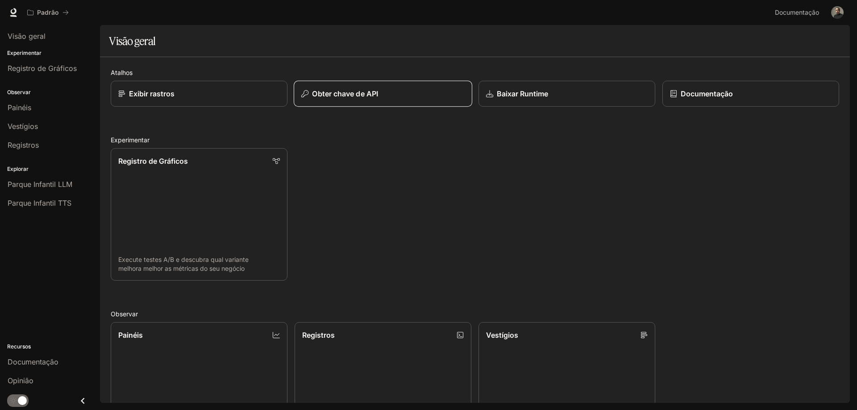
click at [349, 98] on font "Obter chave de API" at bounding box center [345, 93] width 66 height 9
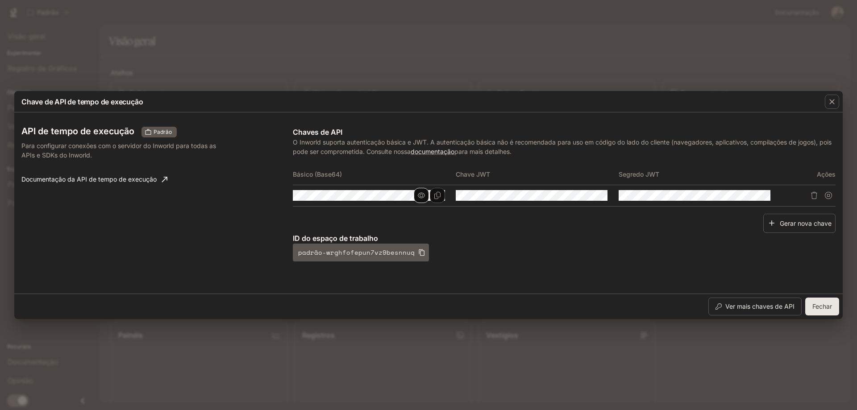
drag, startPoint x: 422, startPoint y: 197, endPoint x: 427, endPoint y: 198, distance: 5.0
click at [423, 197] on icon "button" at bounding box center [421, 195] width 7 height 7
click at [436, 197] on icon "Copiar Básico (Base64)" at bounding box center [437, 195] width 7 height 7
click at [585, 196] on icon "button" at bounding box center [584, 195] width 7 height 7
click at [439, 199] on tr at bounding box center [564, 195] width 543 height 21
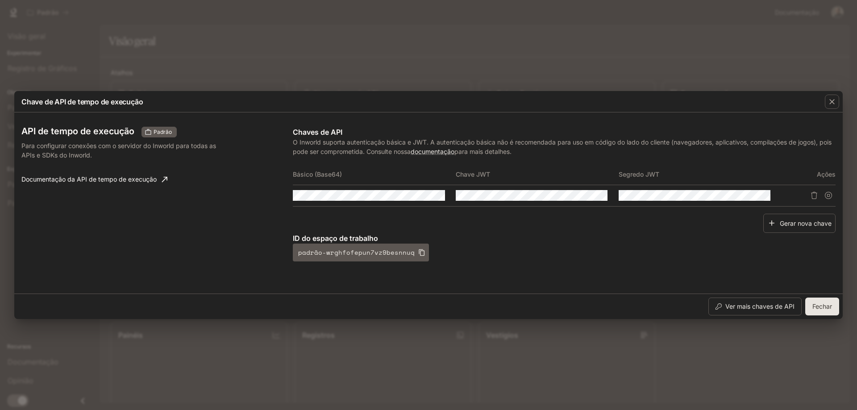
click at [212, 195] on div "API de tempo de execução Padrão Para configurar conexões com o servidor do Inwo…" at bounding box center [428, 203] width 814 height 174
